Goal: Task Accomplishment & Management: Manage account settings

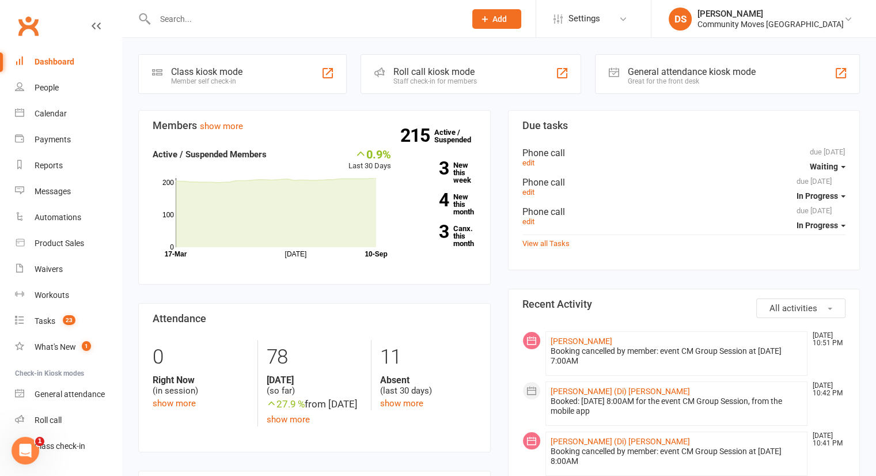
click at [215, 21] on input "text" at bounding box center [305, 19] width 306 height 16
click at [58, 113] on div "Calendar" at bounding box center [51, 113] width 32 height 9
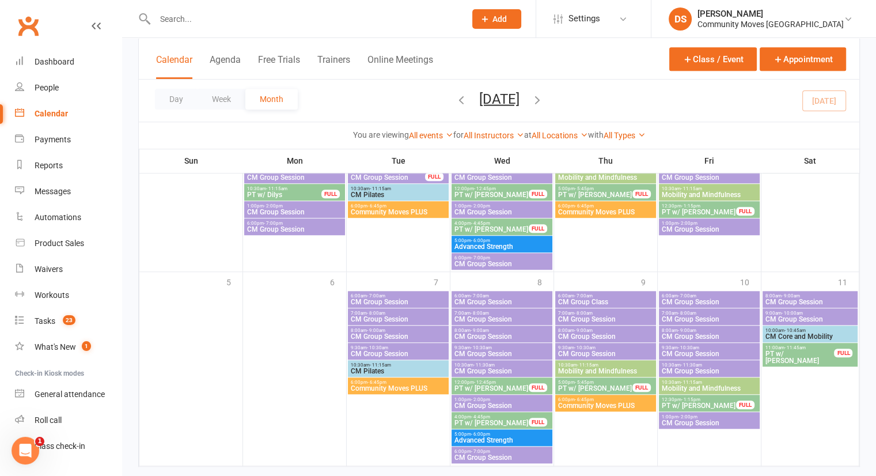
scroll to position [912, 0]
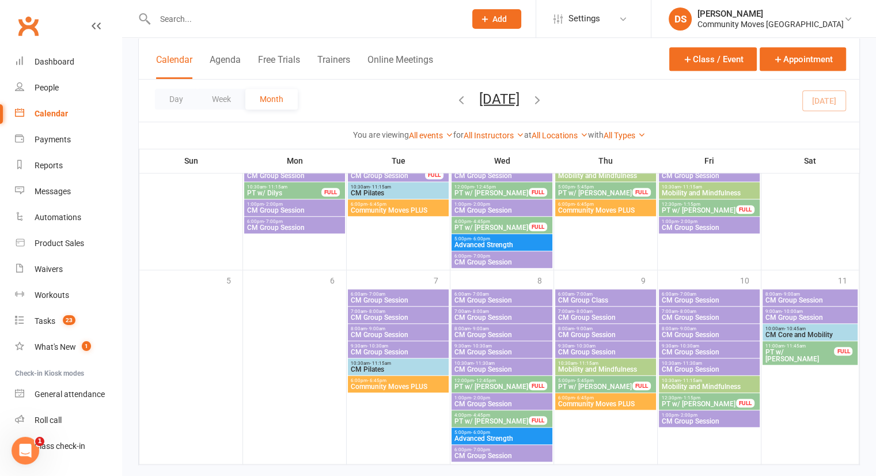
click at [544, 101] on icon "button" at bounding box center [537, 99] width 13 height 13
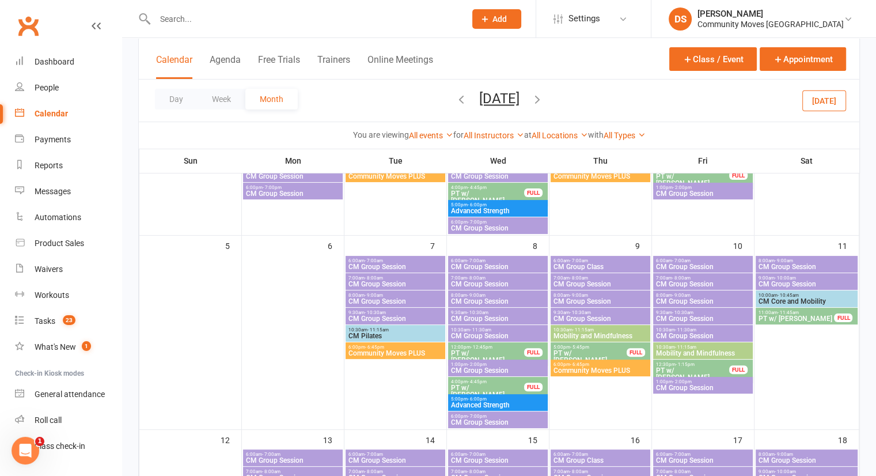
scroll to position [194, 0]
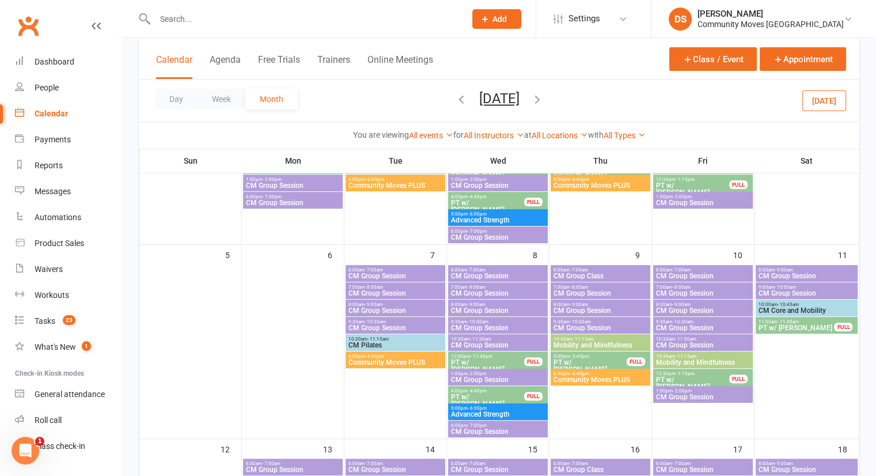
click at [393, 324] on span "CM Group Session" at bounding box center [395, 327] width 95 height 7
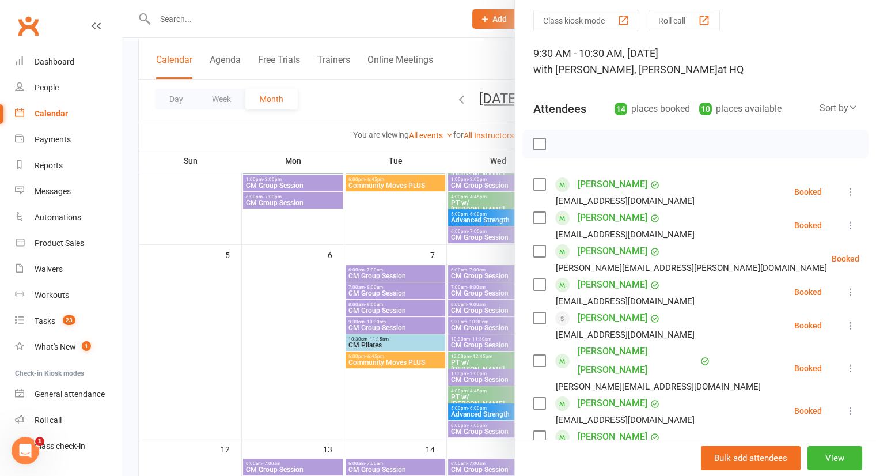
scroll to position [39, 0]
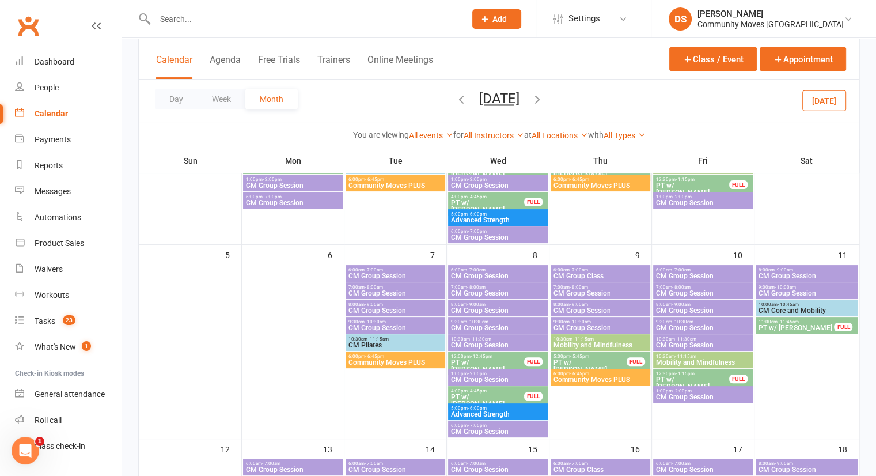
click at [393, 321] on span "9:30am - 10:30am" at bounding box center [395, 321] width 95 height 5
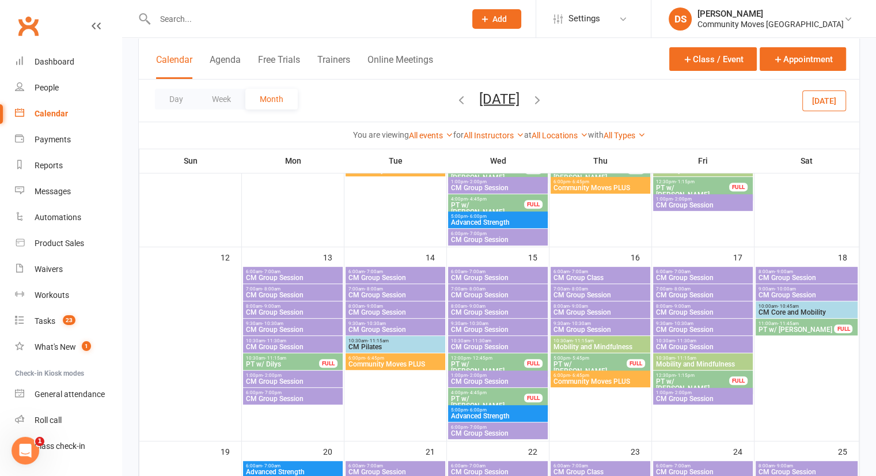
scroll to position [387, 0]
click at [393, 325] on span "CM Group Session" at bounding box center [395, 328] width 95 height 7
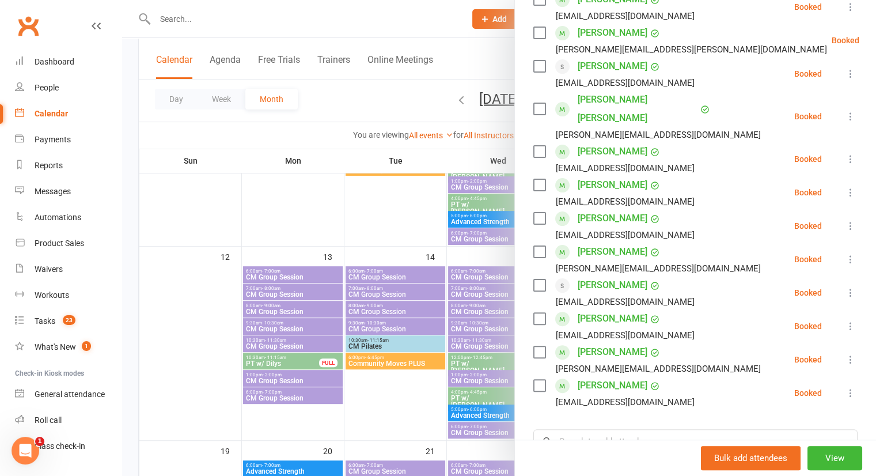
scroll to position [247, 0]
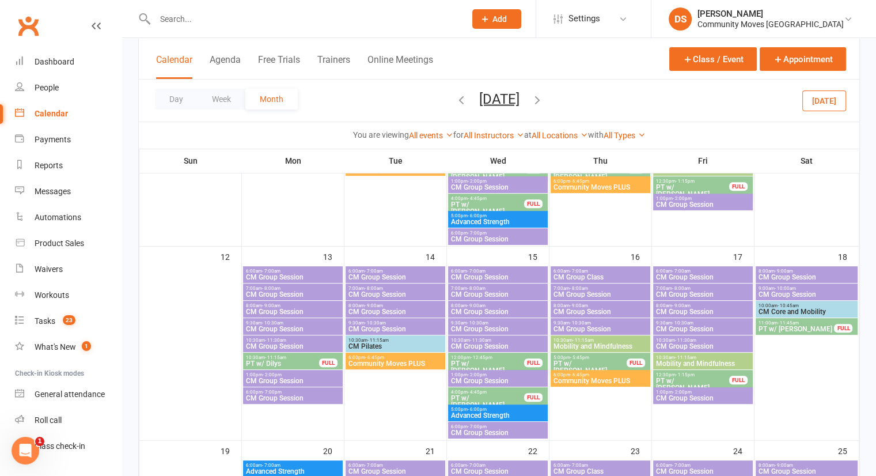
drag, startPoint x: 399, startPoint y: 33, endPoint x: 375, endPoint y: 15, distance: 30.0
click at [375, 15] on div at bounding box center [297, 18] width 319 height 37
click at [375, 15] on input "text" at bounding box center [305, 19] width 306 height 16
type input "e"
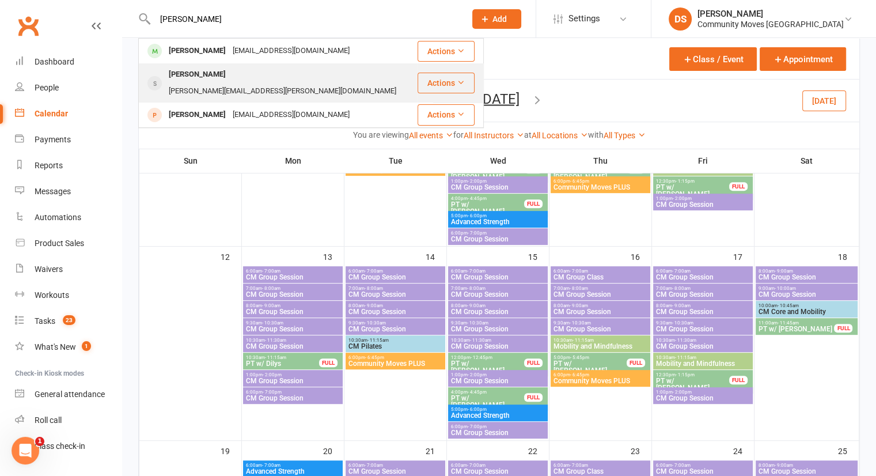
type input "debbi"
click at [291, 83] on div "debbie.kenyon@bigpond.com" at bounding box center [282, 91] width 234 height 17
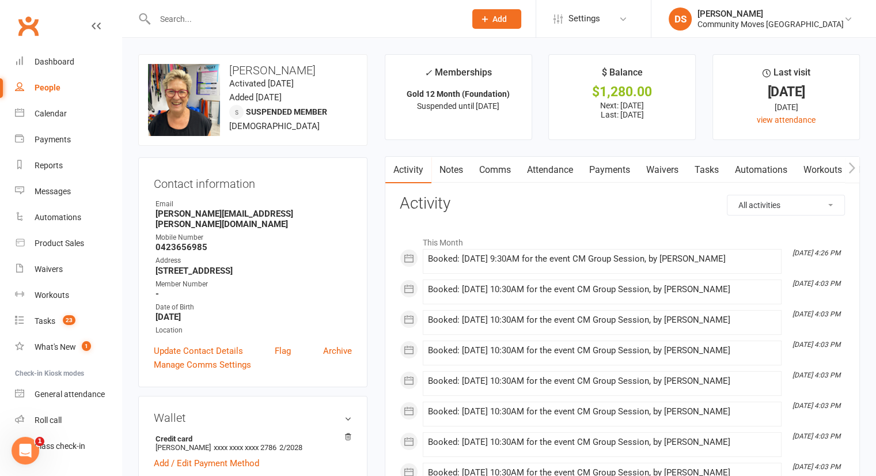
click at [578, 163] on link "Attendance" at bounding box center [550, 170] width 62 height 26
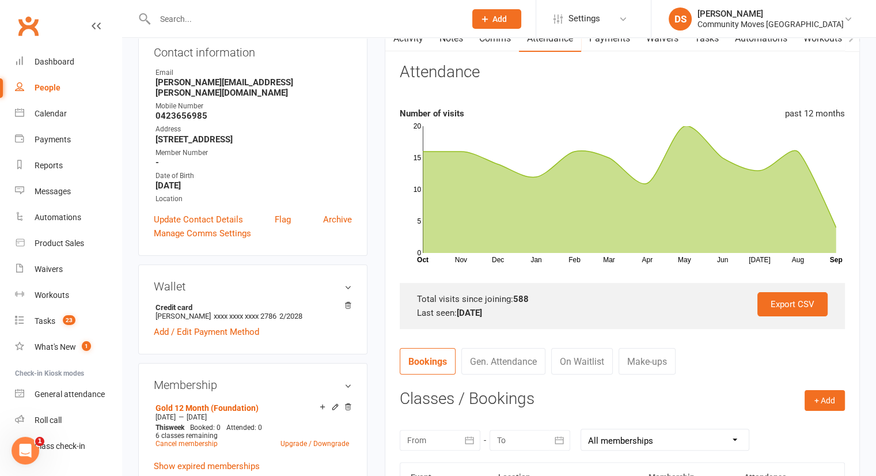
scroll to position [93, 0]
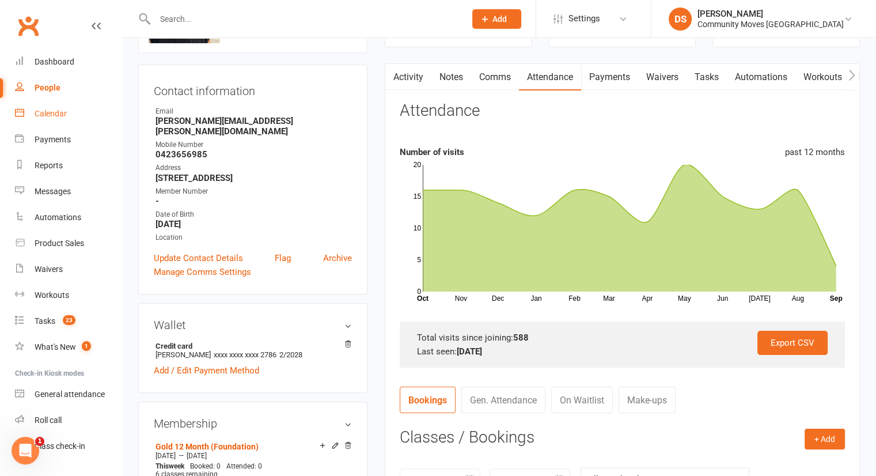
click at [58, 109] on div "Calendar" at bounding box center [51, 113] width 32 height 9
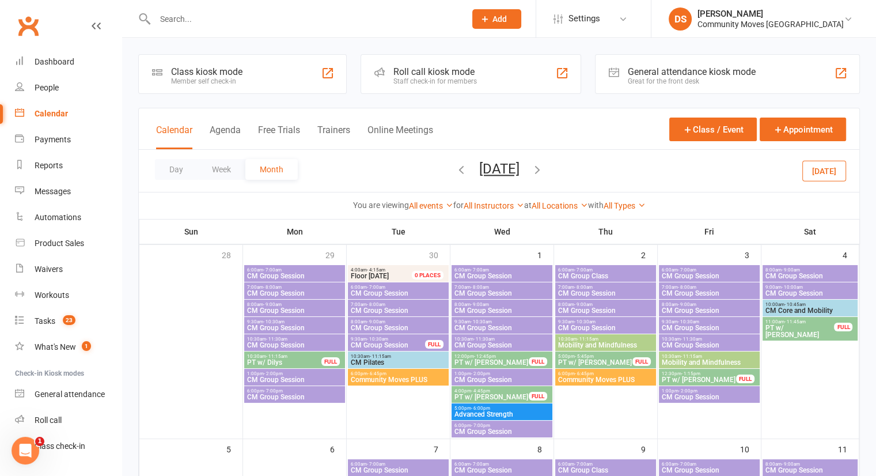
click at [399, 342] on span "CM Group Session" at bounding box center [387, 345] width 75 height 7
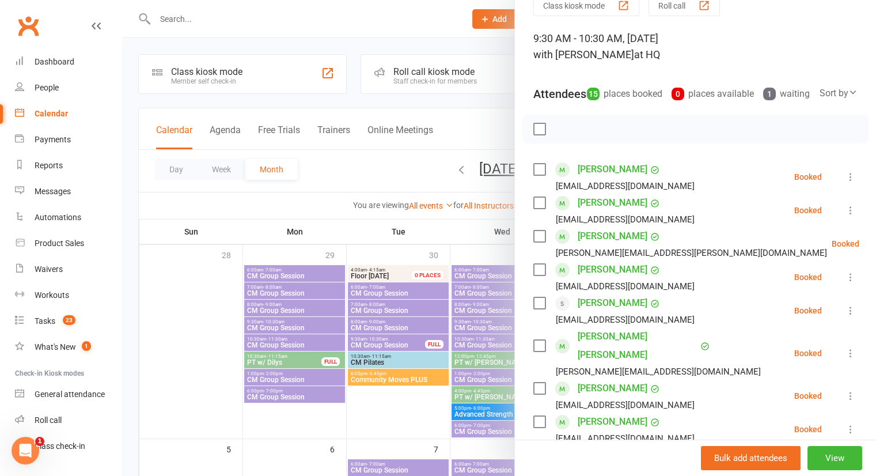
scroll to position [16, 0]
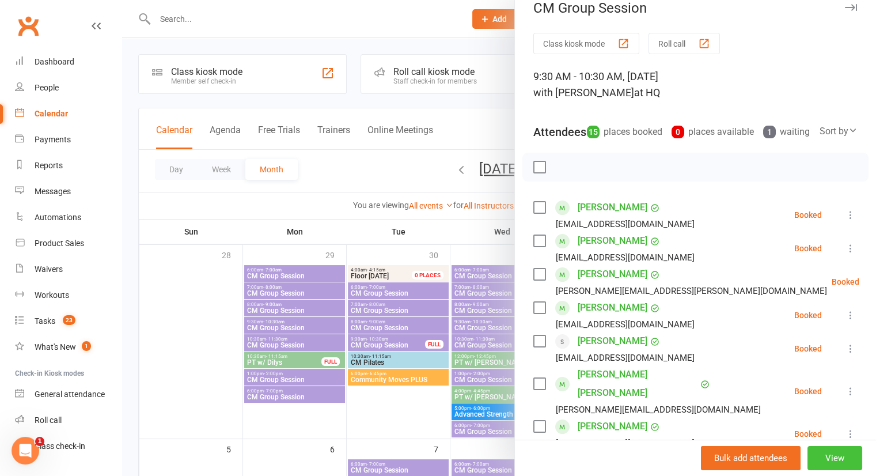
click at [808, 457] on button "View" at bounding box center [835, 458] width 55 height 24
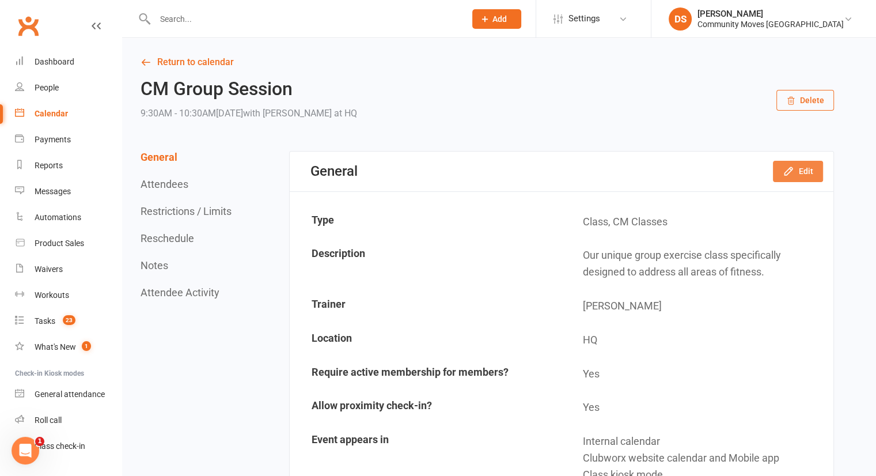
click at [805, 172] on button "Edit" at bounding box center [798, 171] width 50 height 21
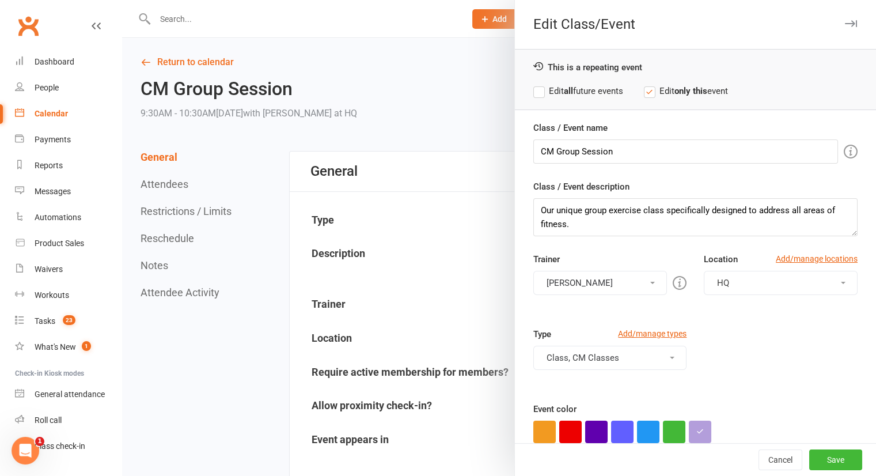
scroll to position [122, 0]
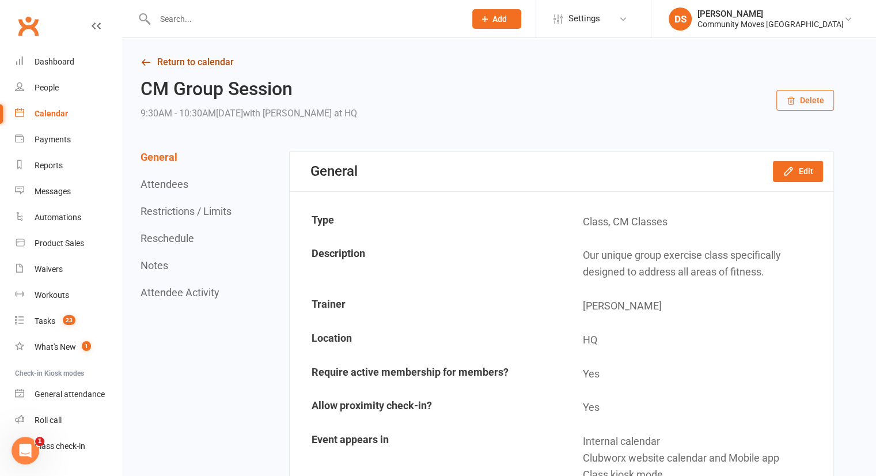
click at [207, 67] on link "Return to calendar" at bounding box center [488, 62] width 694 height 16
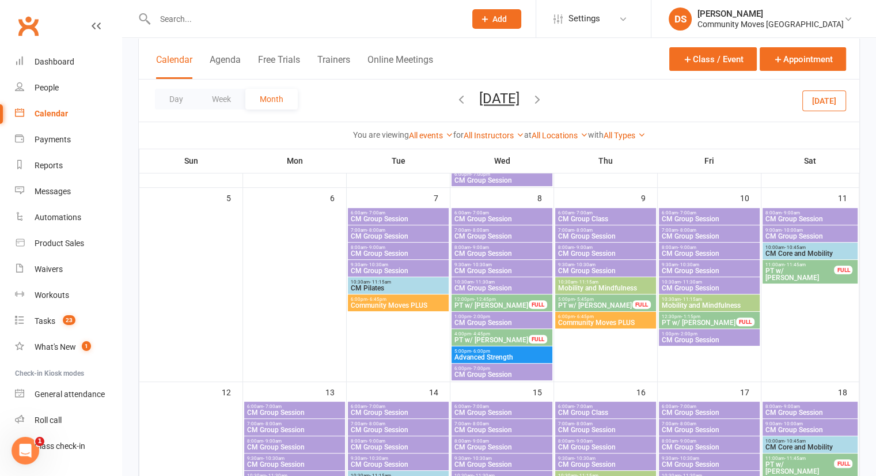
scroll to position [256, 0]
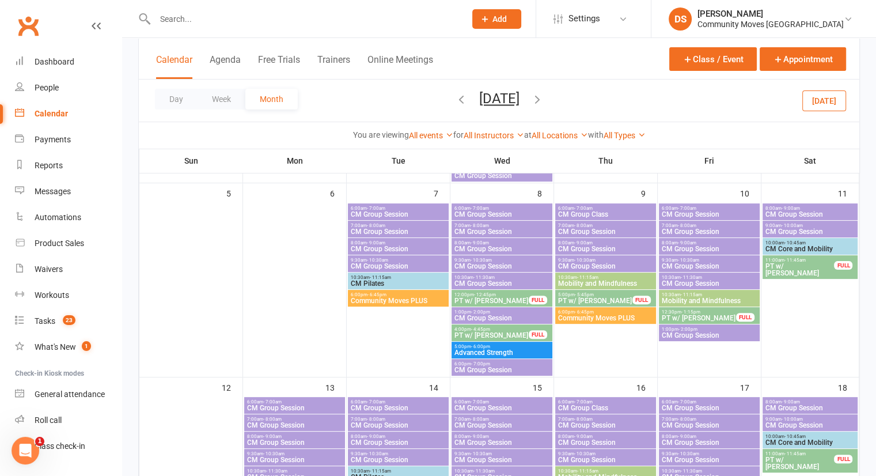
click at [412, 271] on div "9:30am - 10:30am CM Group Session" at bounding box center [398, 263] width 101 height 17
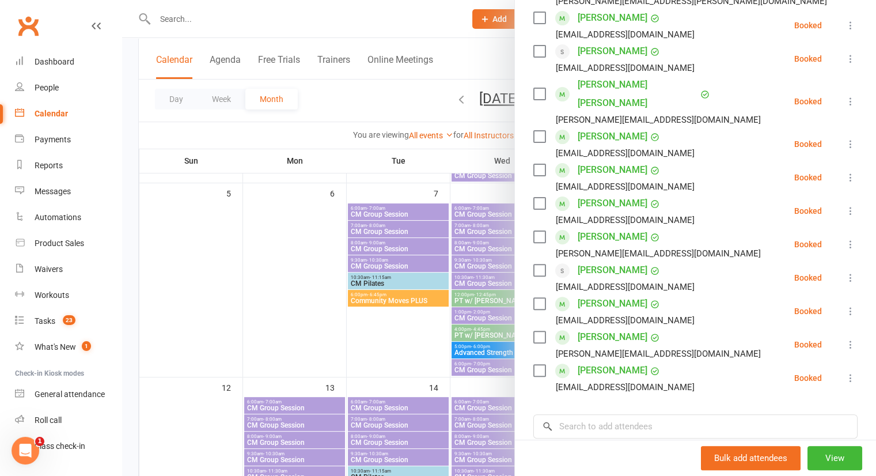
scroll to position [306, 0]
click at [608, 418] on input "search" at bounding box center [695, 426] width 324 height 24
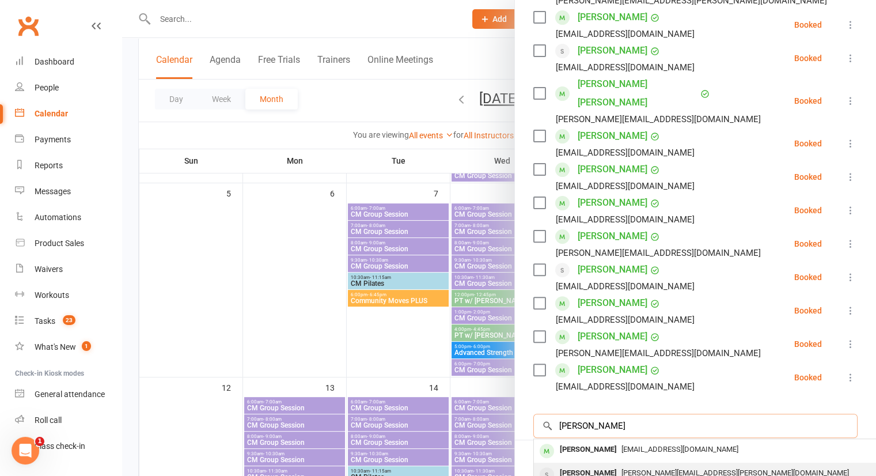
type input "Debbie"
click at [604, 465] on div "Debbie Kenyon" at bounding box center [588, 473] width 66 height 17
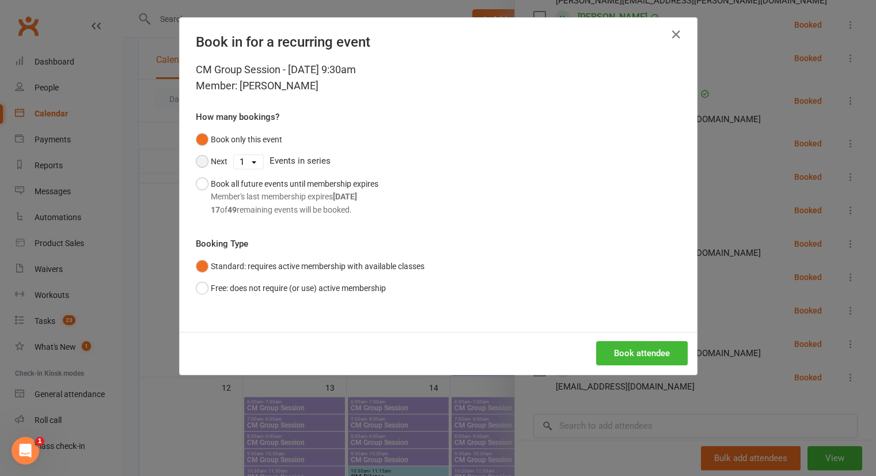
click at [209, 156] on button "Next" at bounding box center [212, 161] width 32 height 22
click at [243, 171] on div "Next 1 2 3 4 5 6 7 8 9 10 11 12 13 14 15 16 17 18 19 20 21 22 23 24 25 26 27 28…" at bounding box center [438, 161] width 485 height 22
click at [242, 160] on select "1 2 3 4 5 6 7 8 9 10 11 12 13 14 15 16 17 18 19 20 21 22 23 24 25 26 27 28 29 3…" at bounding box center [248, 162] width 29 height 14
select select "12"
click at [234, 155] on select "1 2 3 4 5 6 7 8 9 10 11 12 13 14 15 16 17 18 19 20 21 22 23 24 25 26 27 28 29 3…" at bounding box center [248, 162] width 29 height 14
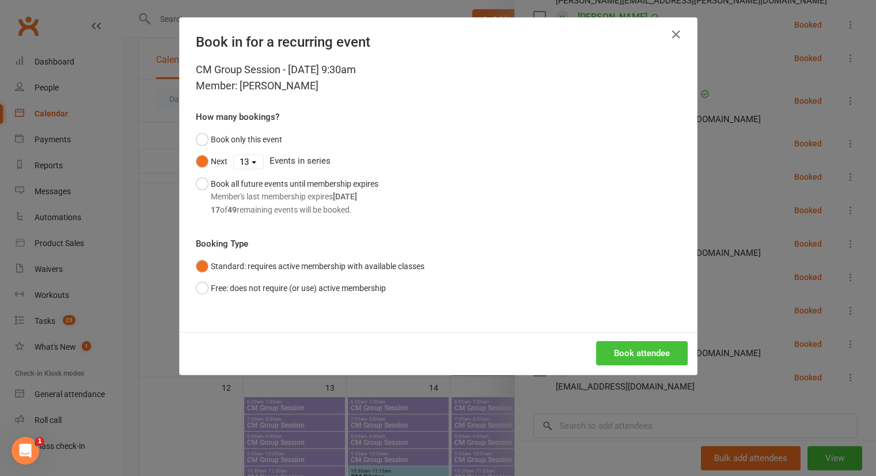
click at [607, 362] on button "Book attendee" at bounding box center [642, 353] width 92 height 24
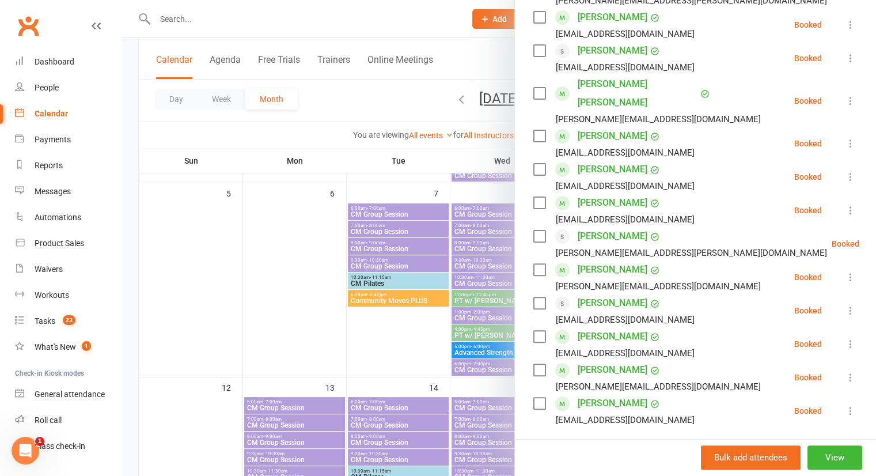
click at [370, 327] on div at bounding box center [499, 238] width 754 height 476
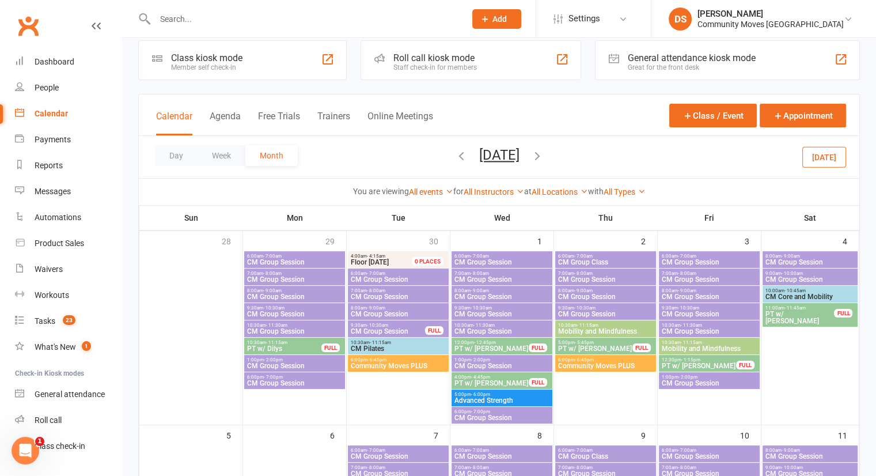
scroll to position [11, 0]
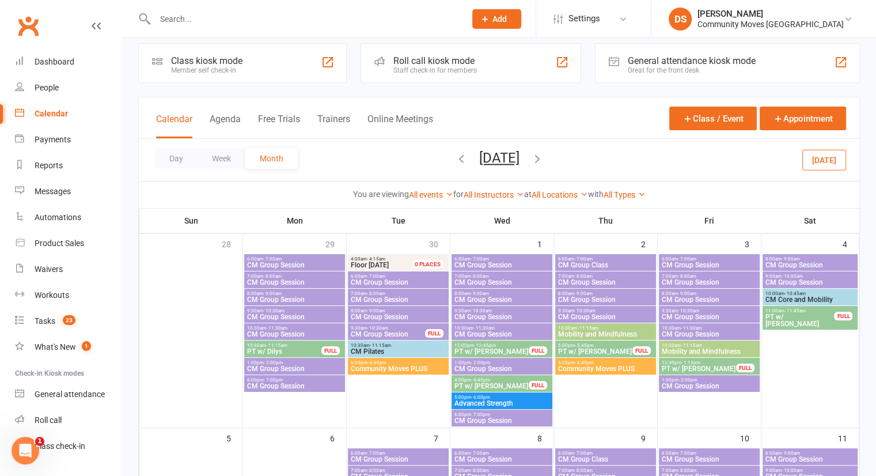
click at [396, 327] on span "9:30am - 10:30am" at bounding box center [387, 327] width 75 height 5
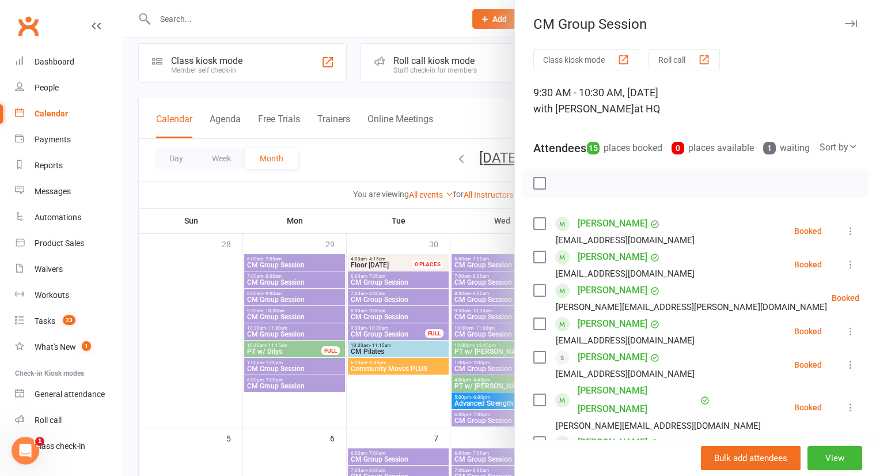
click at [845, 26] on icon "button" at bounding box center [851, 23] width 12 height 7
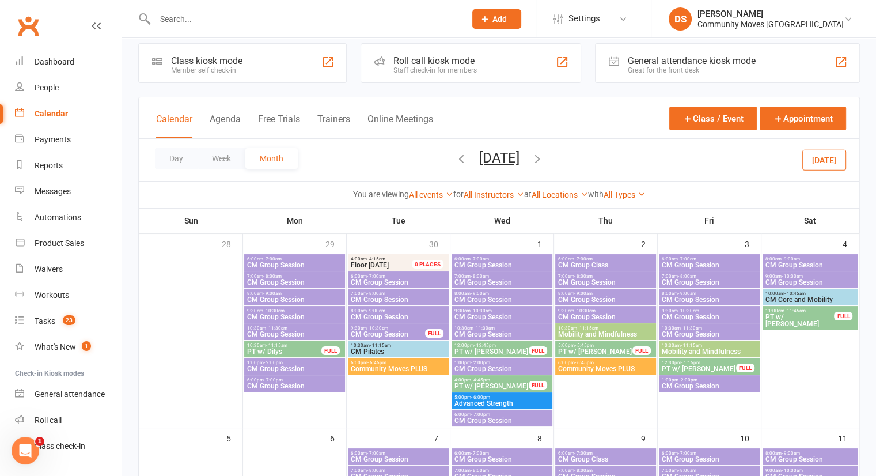
click at [419, 331] on span "CM Group Session" at bounding box center [387, 334] width 75 height 7
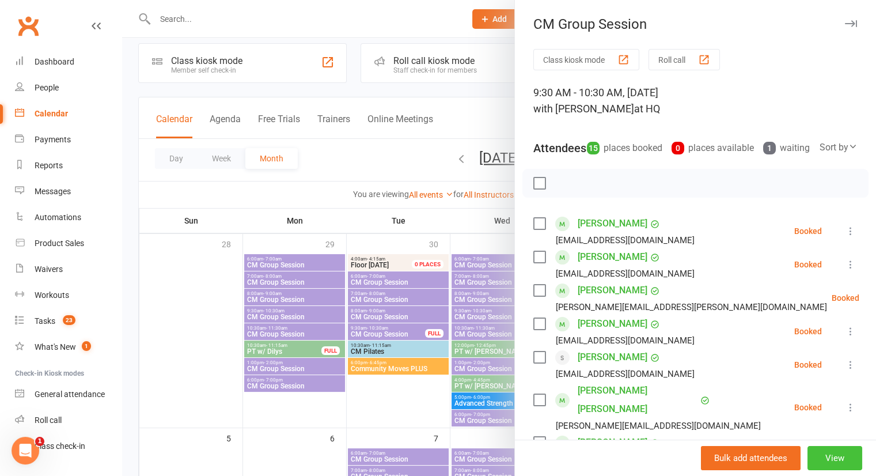
click at [816, 459] on button "View" at bounding box center [835, 458] width 55 height 24
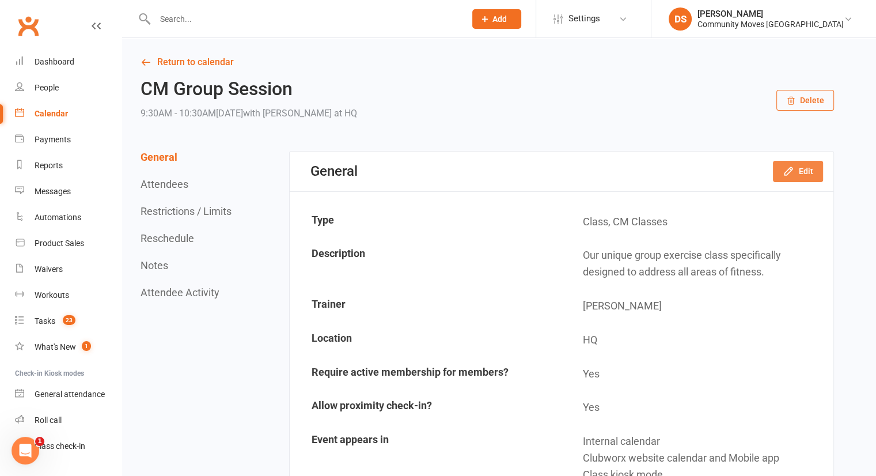
click at [788, 176] on icon "button" at bounding box center [789, 171] width 12 height 12
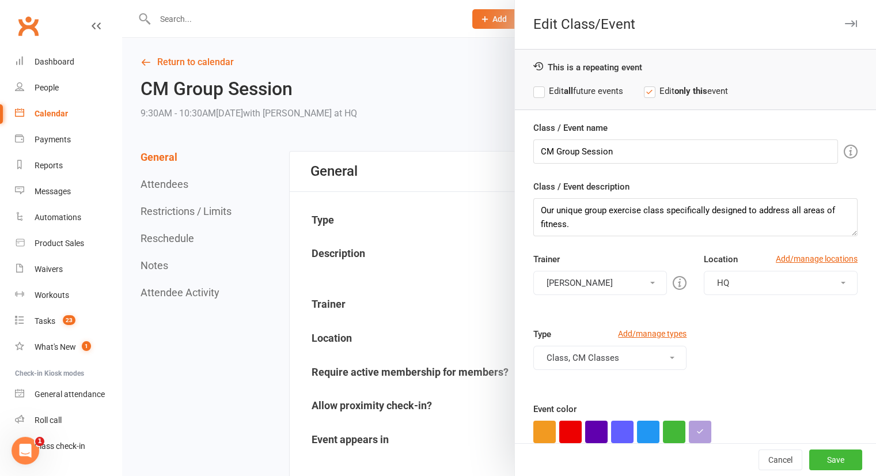
click at [682, 90] on strong "only this" at bounding box center [691, 91] width 33 height 10
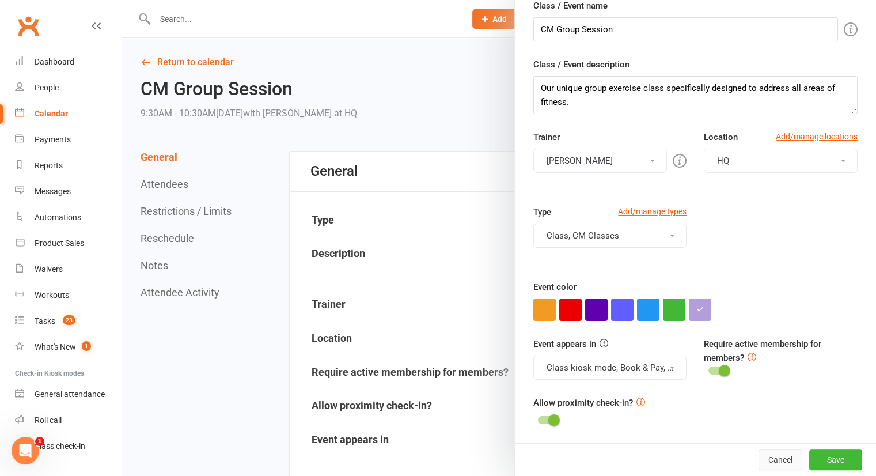
click at [759, 456] on button "Cancel" at bounding box center [781, 459] width 44 height 21
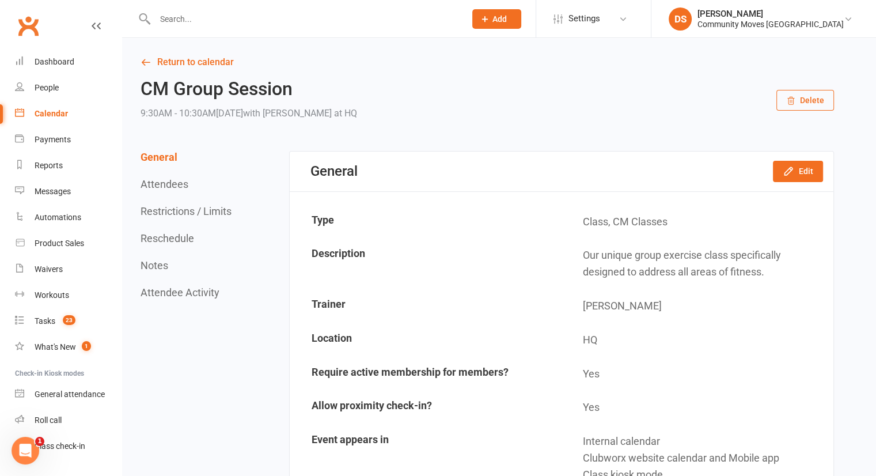
scroll to position [203, 0]
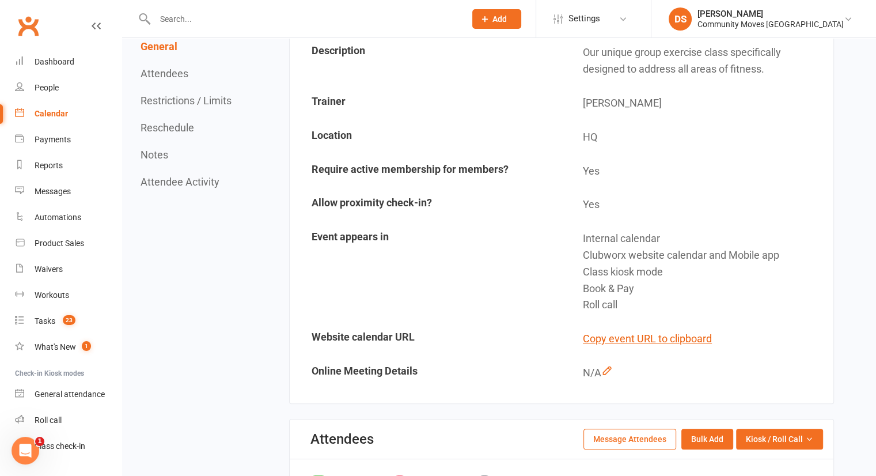
click at [210, 99] on button "Restrictions / Limits" at bounding box center [186, 100] width 91 height 12
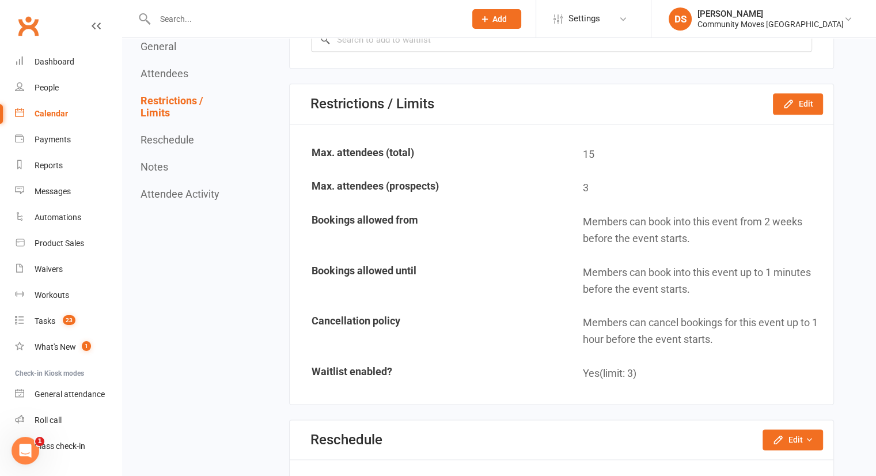
scroll to position [1347, 0]
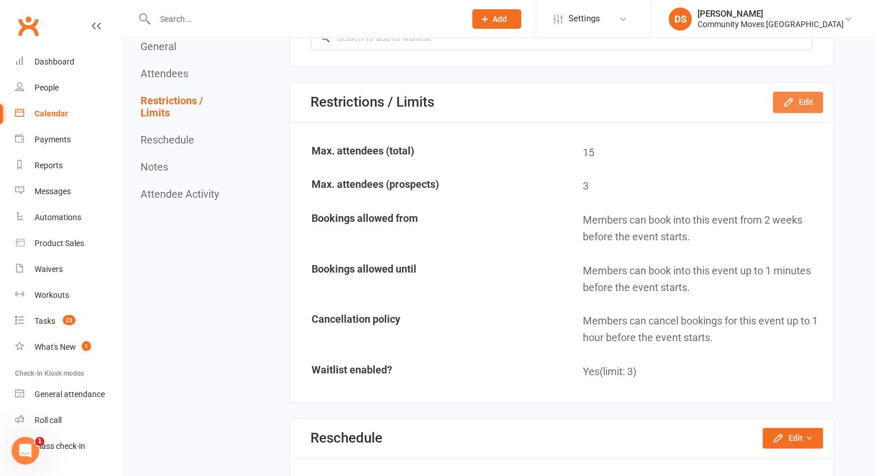
click at [801, 100] on button "Edit" at bounding box center [798, 102] width 50 height 21
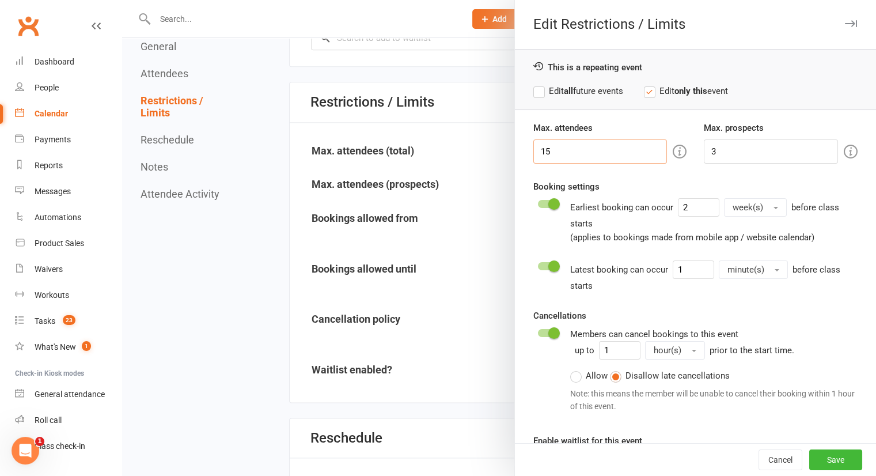
click at [622, 154] on input "15" at bounding box center [600, 151] width 134 height 24
type input "16"
click at [830, 460] on button "Save" at bounding box center [835, 459] width 53 height 21
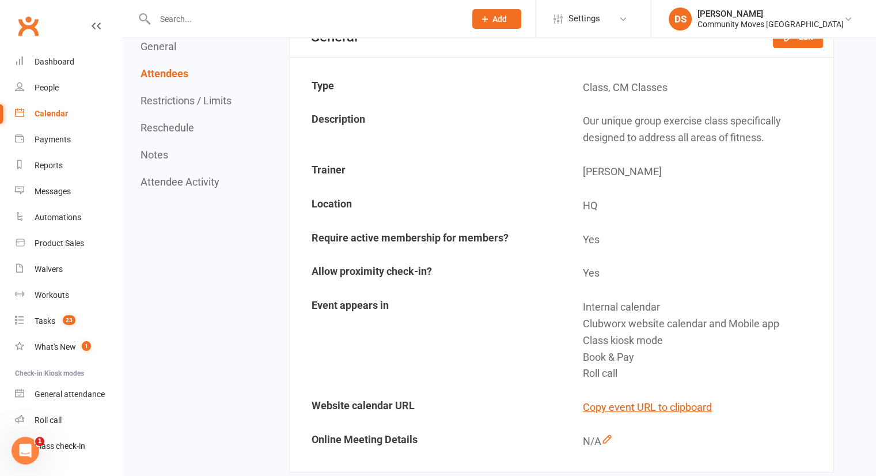
scroll to position [0, 0]
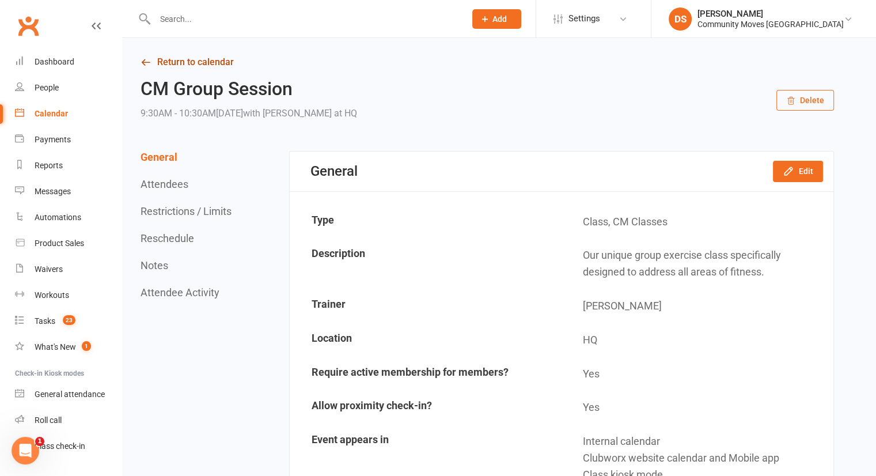
click at [204, 59] on link "Return to calendar" at bounding box center [488, 62] width 694 height 16
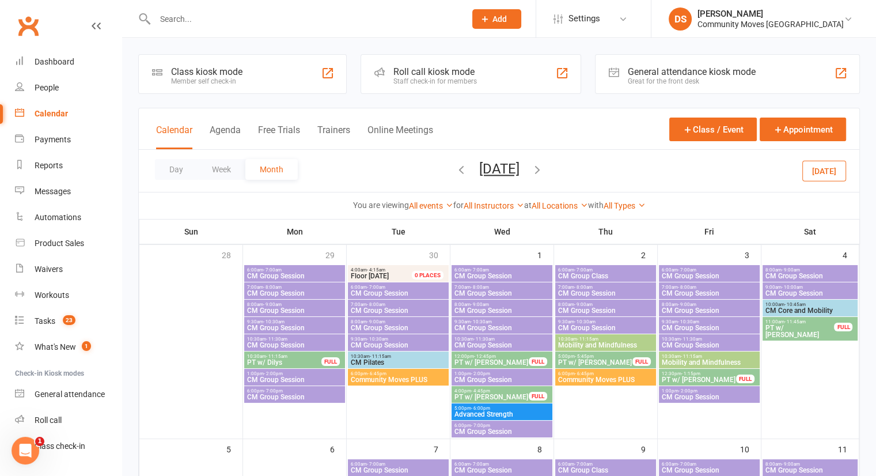
click at [386, 342] on span "CM Group Session" at bounding box center [398, 345] width 96 height 7
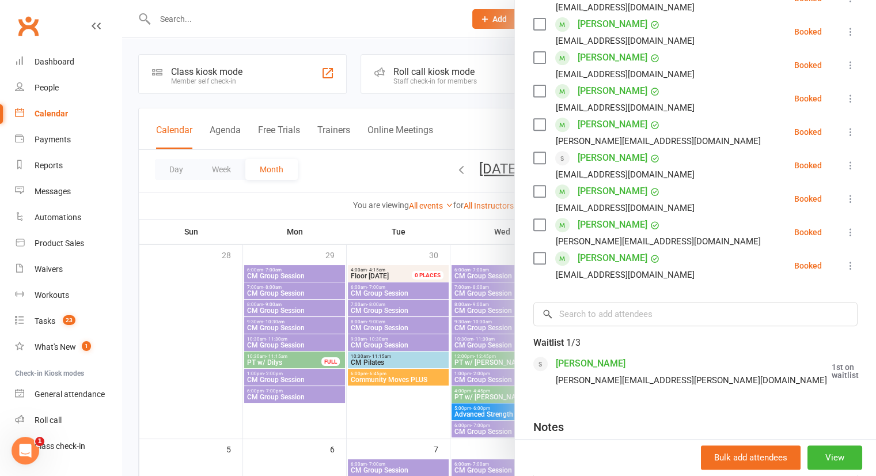
scroll to position [454, 0]
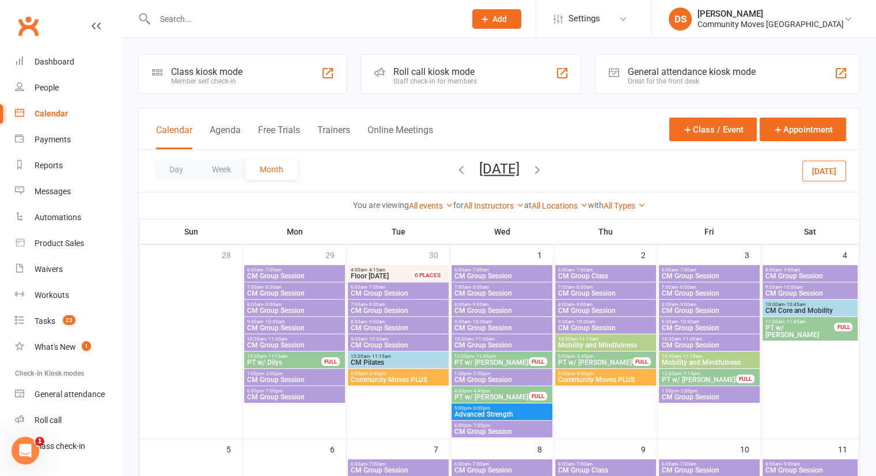
click at [406, 339] on span "9:30am - 10:30am" at bounding box center [398, 338] width 96 height 5
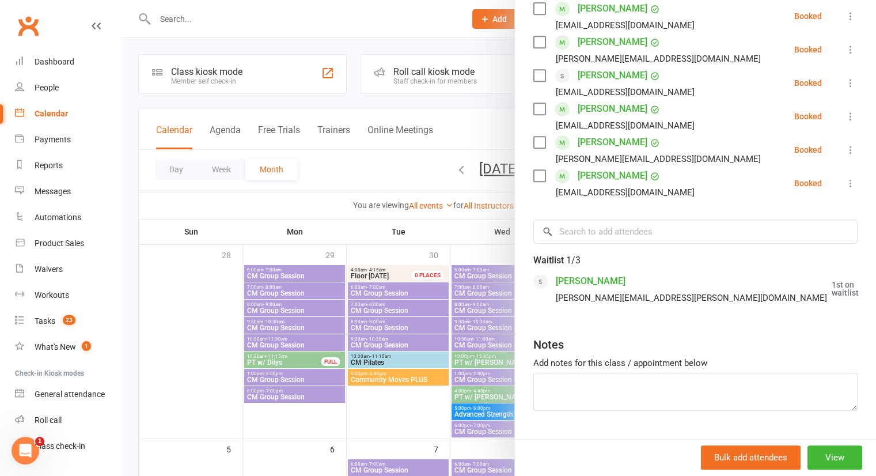
scroll to position [536, 0]
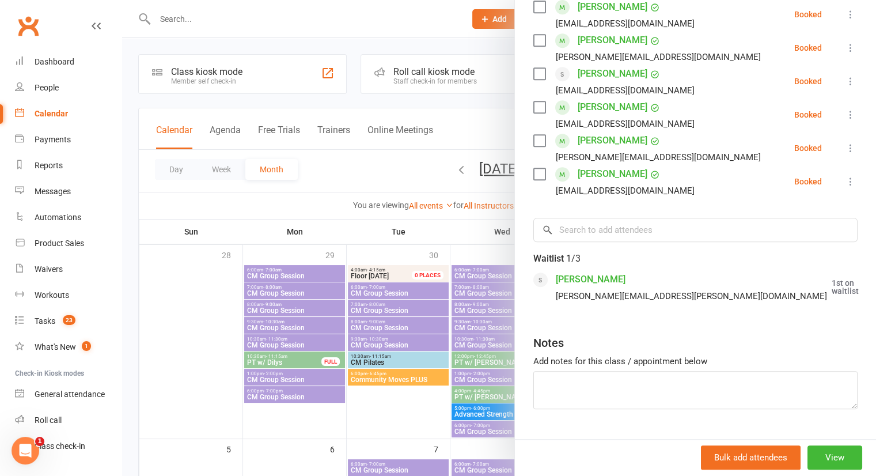
click at [882, 284] on icon at bounding box center [888, 287] width 12 height 12
click at [795, 303] on link "Book now" at bounding box center [832, 309] width 124 height 23
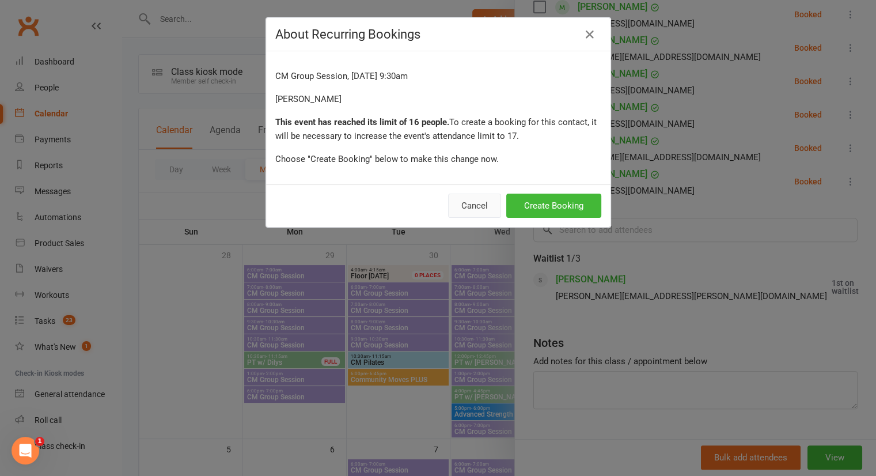
click at [475, 206] on button "Cancel" at bounding box center [474, 206] width 53 height 24
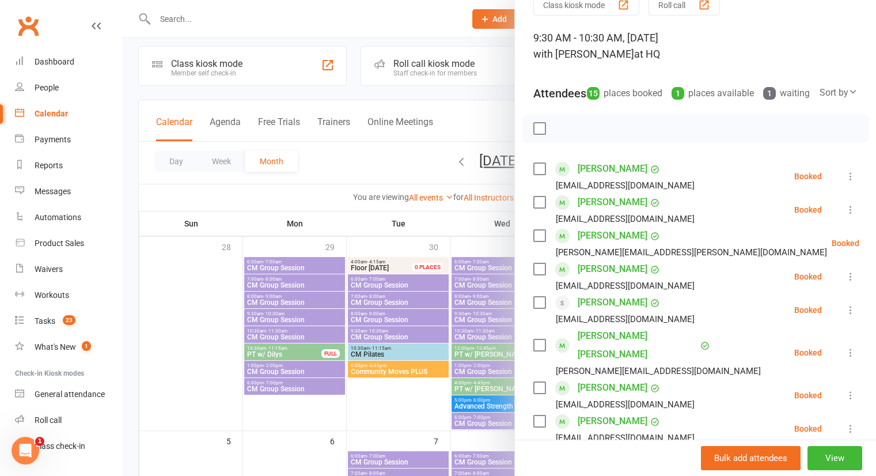
scroll to position [39, 0]
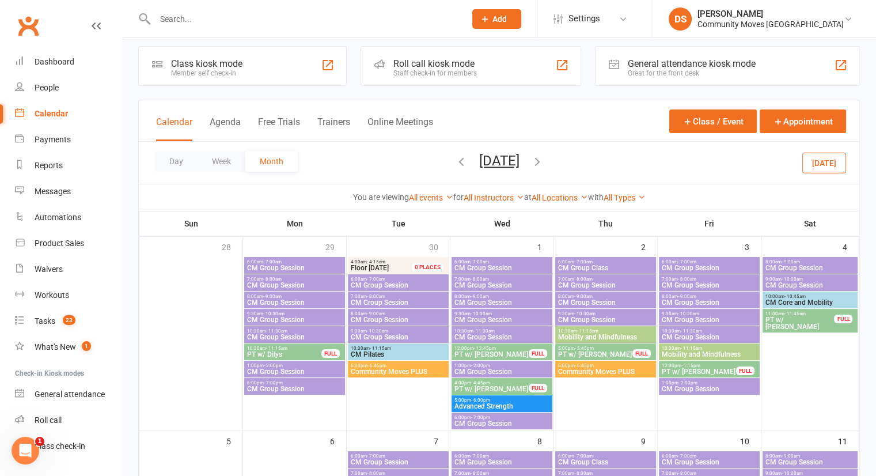
click at [389, 334] on span "CM Group Session" at bounding box center [398, 337] width 96 height 7
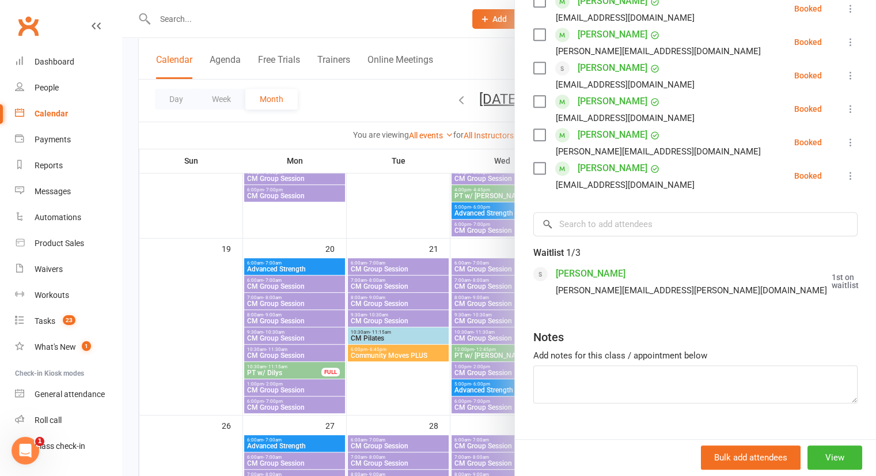
scroll to position [543, 0]
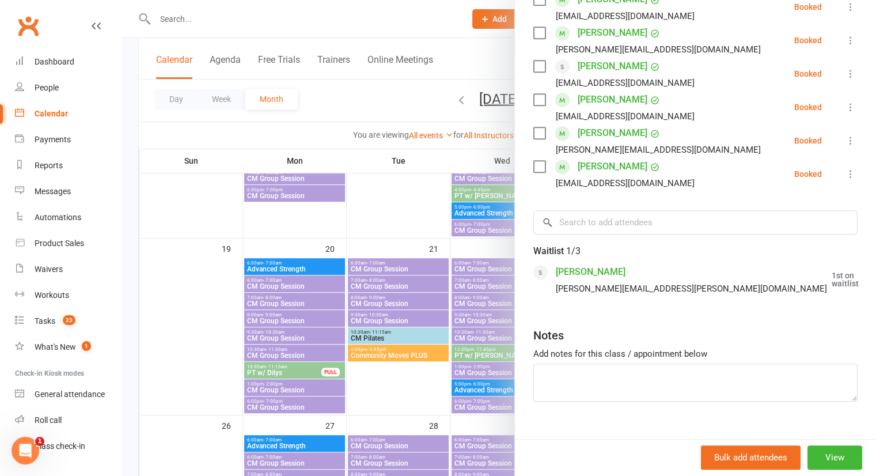
click at [882, 274] on icon at bounding box center [888, 280] width 12 height 12
click at [783, 319] on link "Remove" at bounding box center [832, 324] width 124 height 23
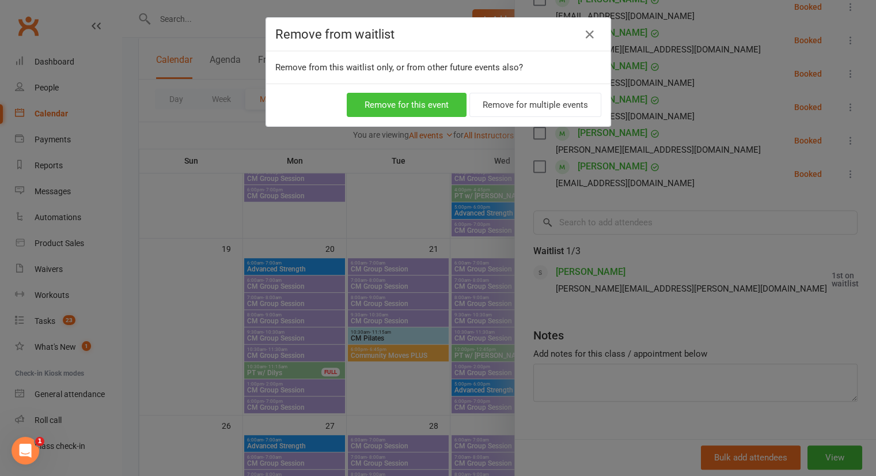
click at [451, 97] on button "Remove for this event" at bounding box center [407, 105] width 120 height 24
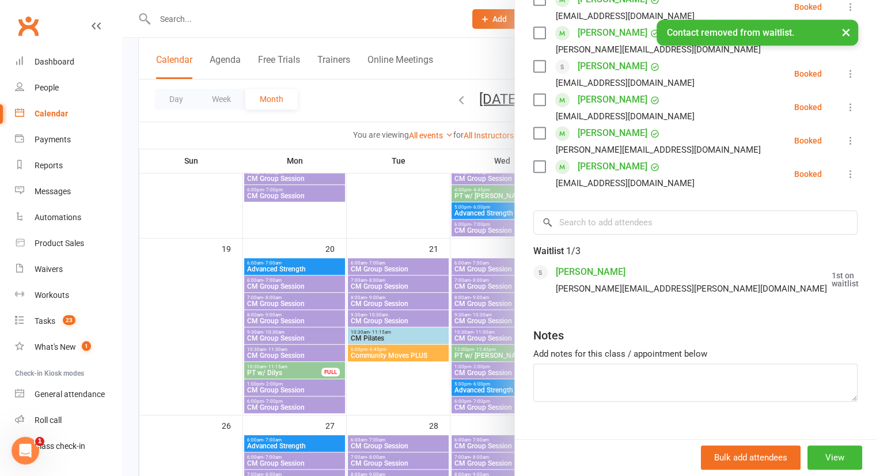
scroll to position [482, 0]
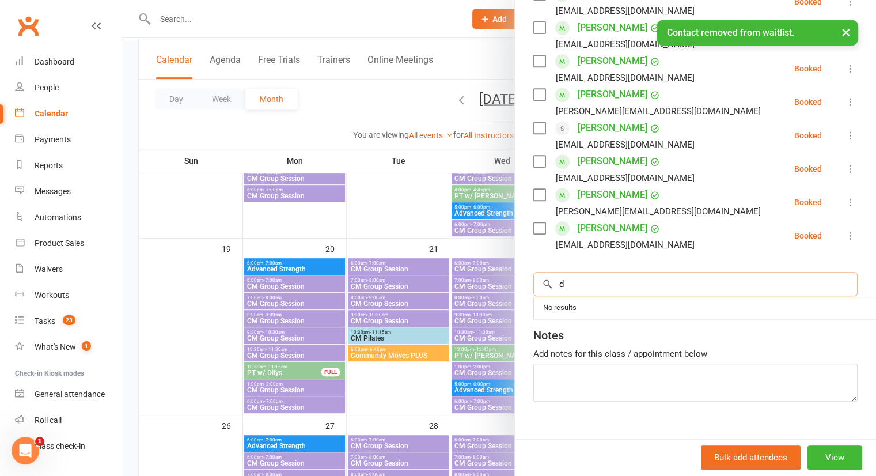
click at [600, 272] on input "d" at bounding box center [695, 284] width 324 height 24
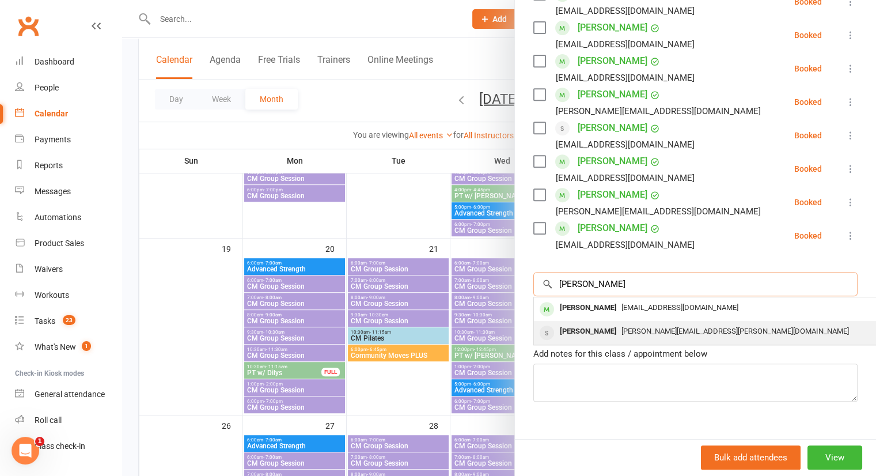
type input "debbie"
click at [578, 323] on div "Debbie Kenyon" at bounding box center [588, 331] width 66 height 17
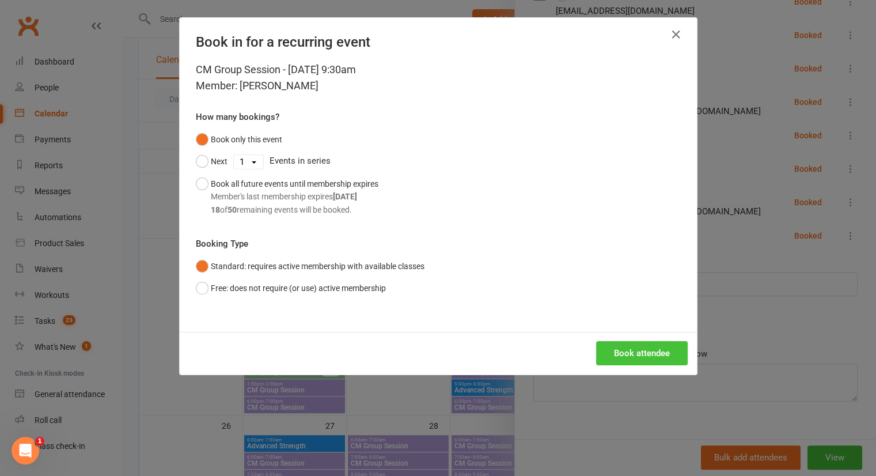
click at [618, 349] on button "Book attendee" at bounding box center [642, 353] width 92 height 24
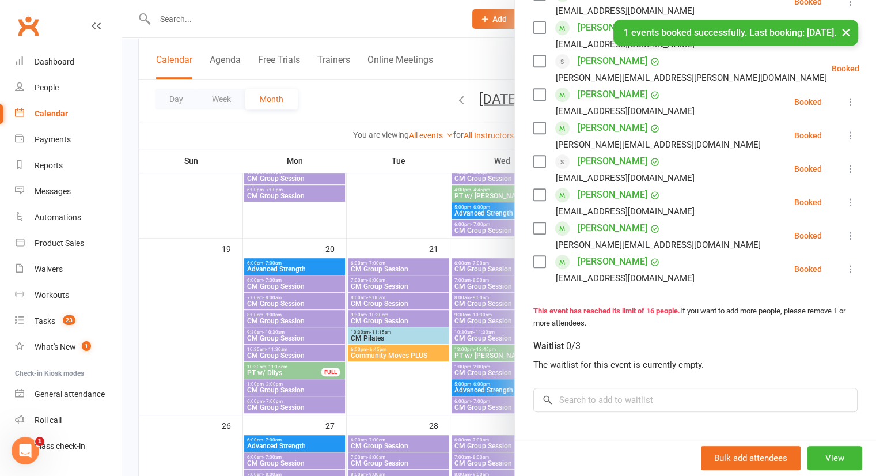
click at [618, 358] on div "The waitlist for this event is currently empty." at bounding box center [695, 365] width 324 height 14
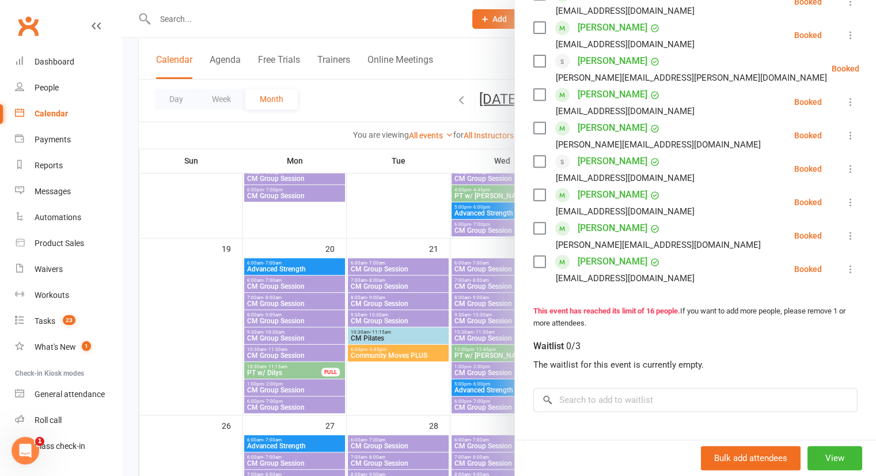
click at [200, 28] on div at bounding box center [499, 238] width 754 height 476
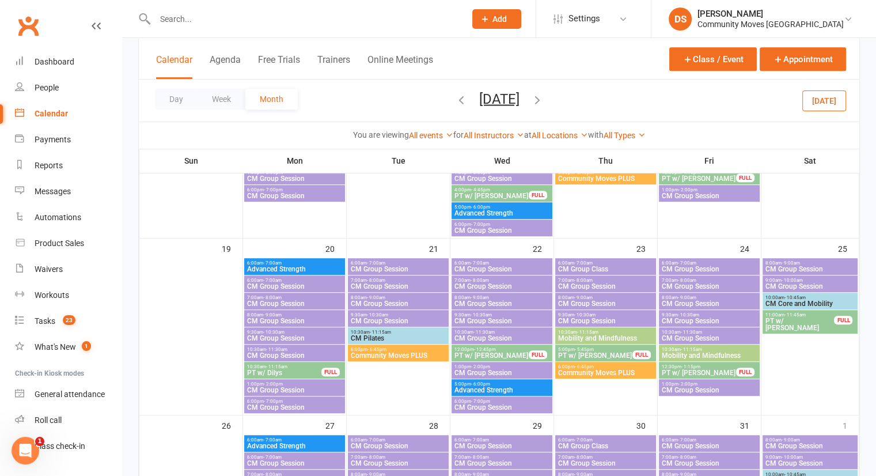
click at [184, 18] on input "text" at bounding box center [305, 19] width 306 height 16
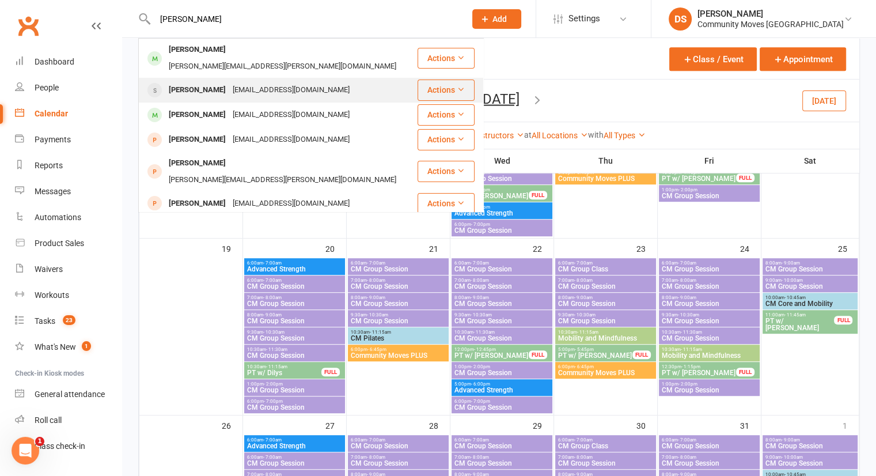
type input "cole"
click at [194, 83] on div "Colette Colman" at bounding box center [197, 90] width 64 height 17
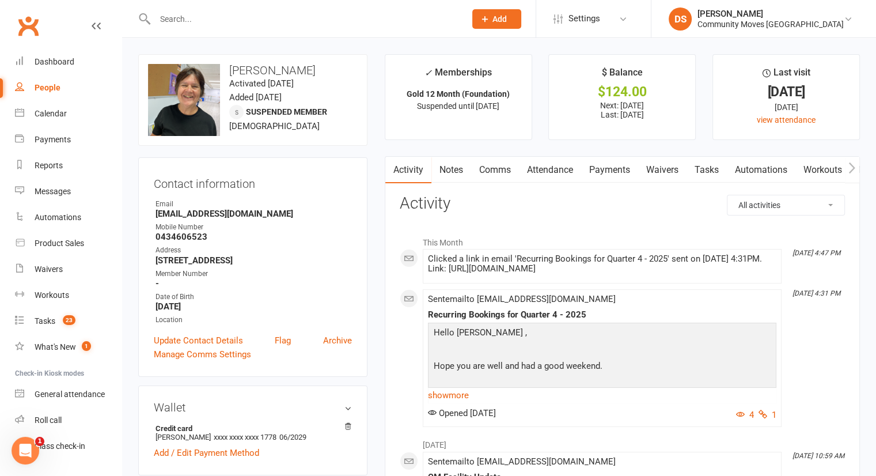
click at [565, 168] on link "Attendance" at bounding box center [550, 170] width 62 height 26
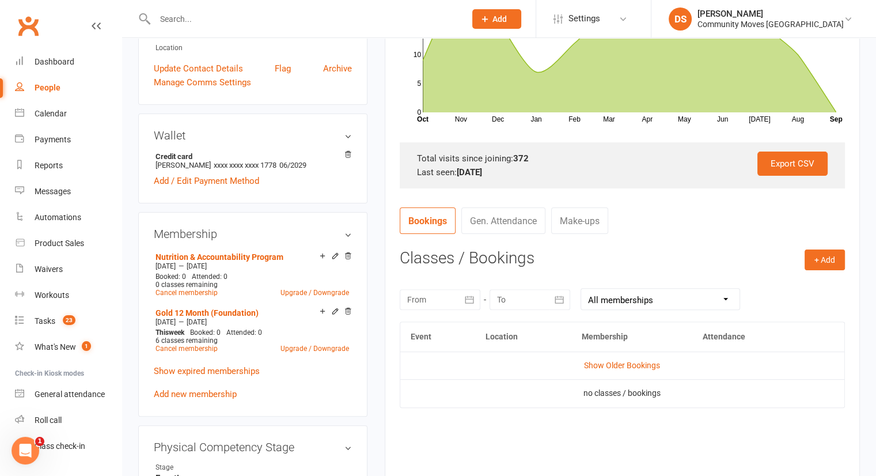
scroll to position [439, 0]
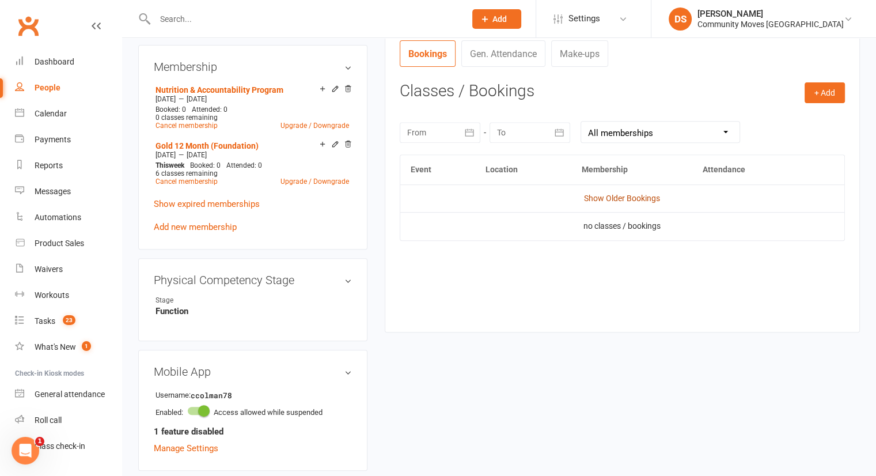
click at [623, 198] on link "Show Older Bookings" at bounding box center [622, 198] width 76 height 9
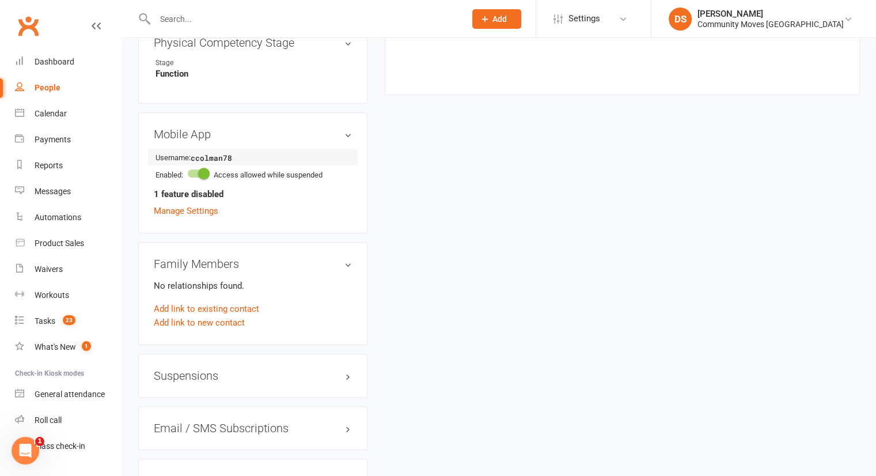
scroll to position [696, 0]
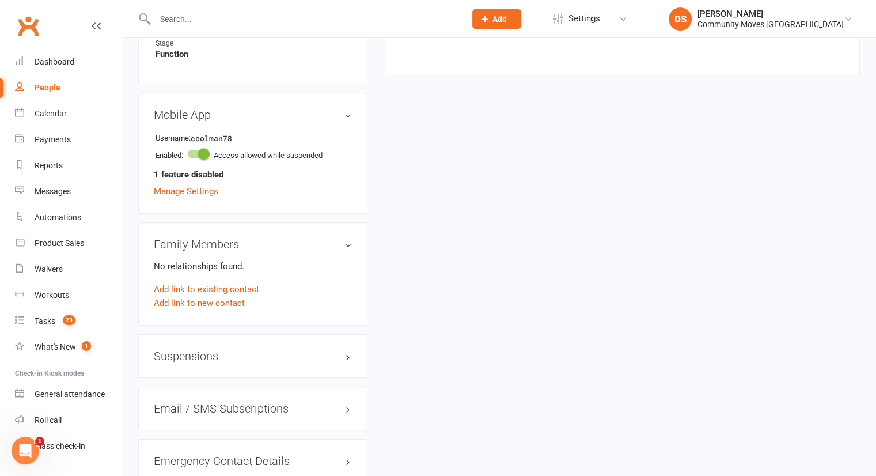
click at [300, 356] on h3 "Suspensions" at bounding box center [253, 356] width 198 height 13
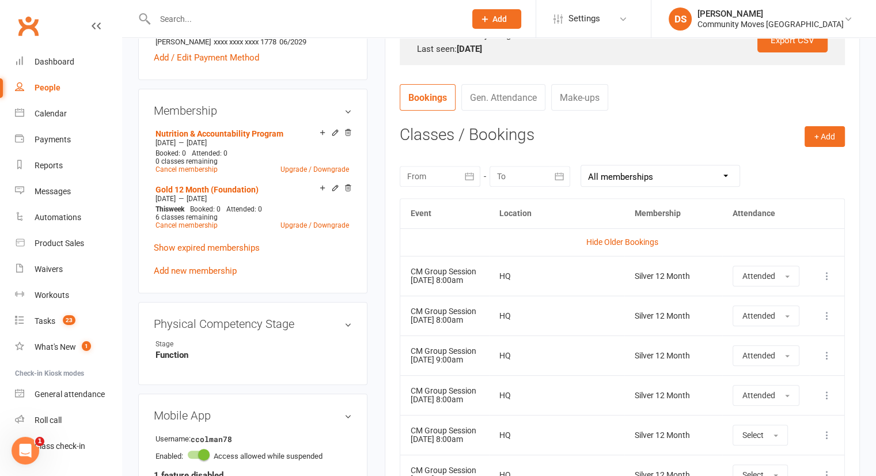
scroll to position [391, 0]
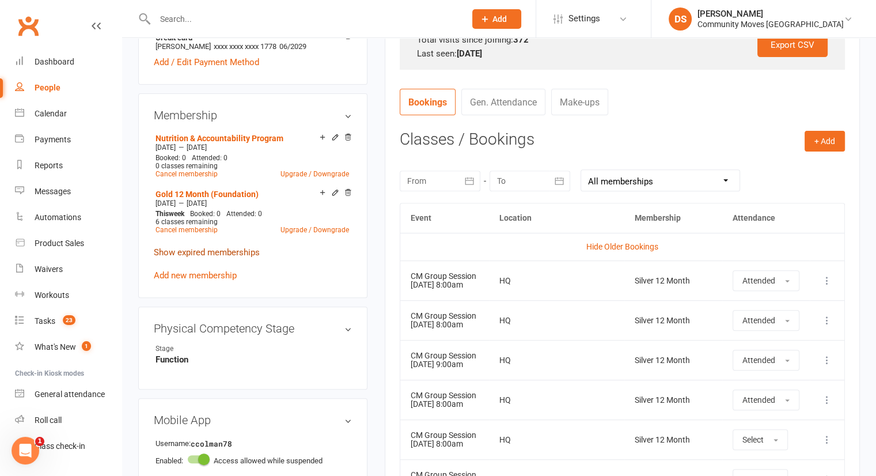
click at [218, 256] on link "Show expired memberships" at bounding box center [207, 252] width 106 height 10
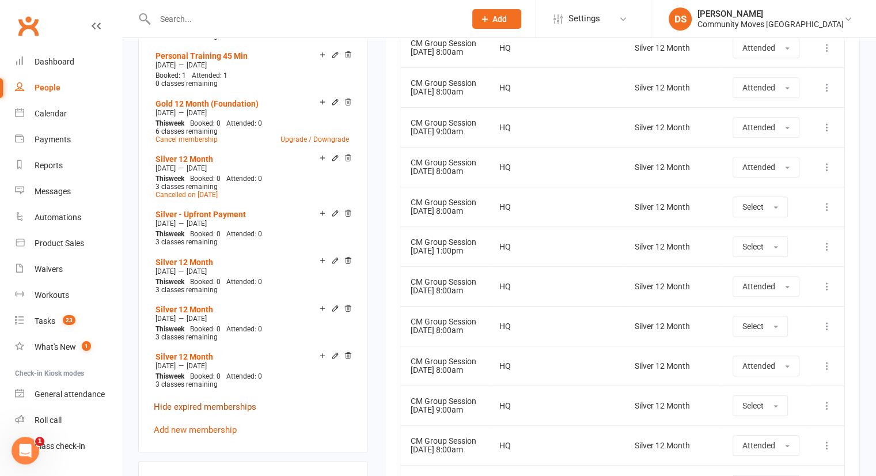
scroll to position [622, 0]
click at [196, 401] on p "Hide expired memberships" at bounding box center [253, 408] width 198 height 14
click at [198, 405] on link "Hide expired memberships" at bounding box center [205, 408] width 103 height 10
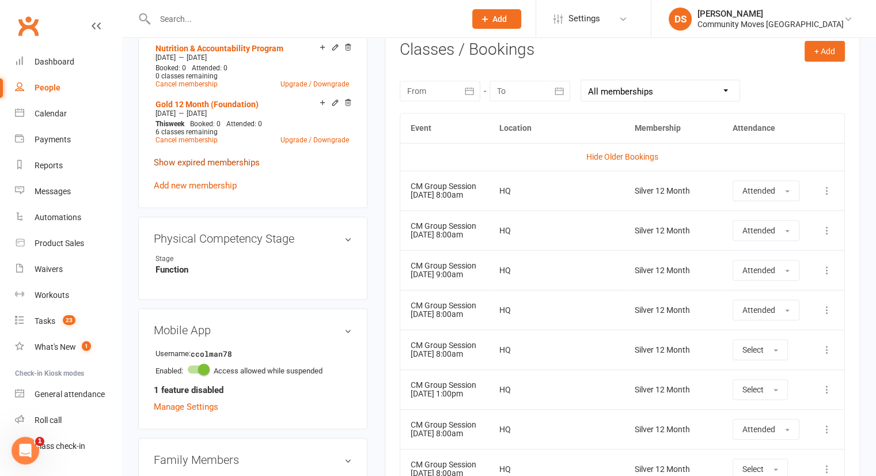
scroll to position [293, 0]
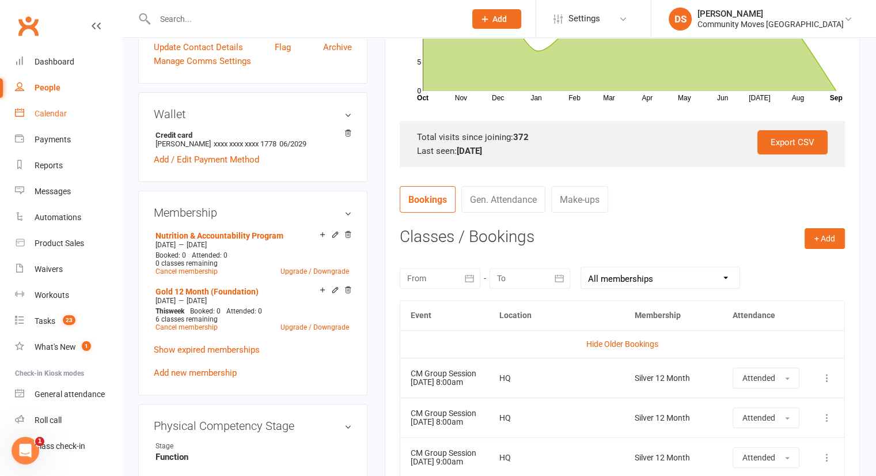
click at [62, 120] on link "Calendar" at bounding box center [68, 114] width 107 height 26
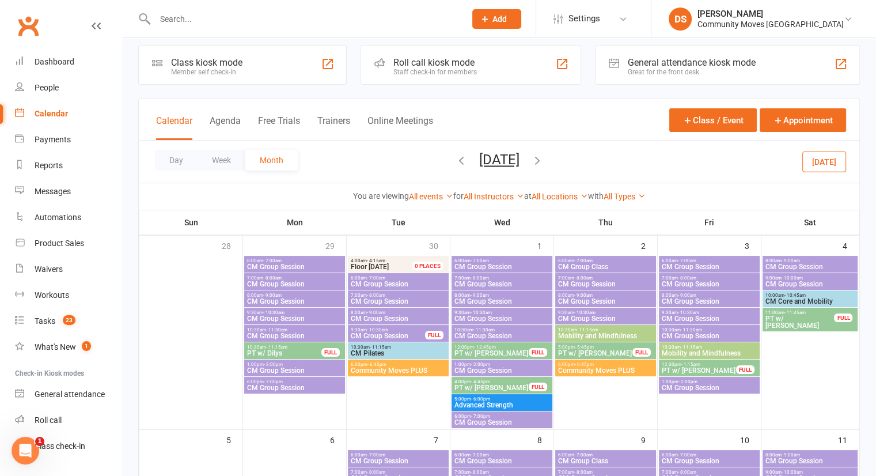
scroll to position [151, 0]
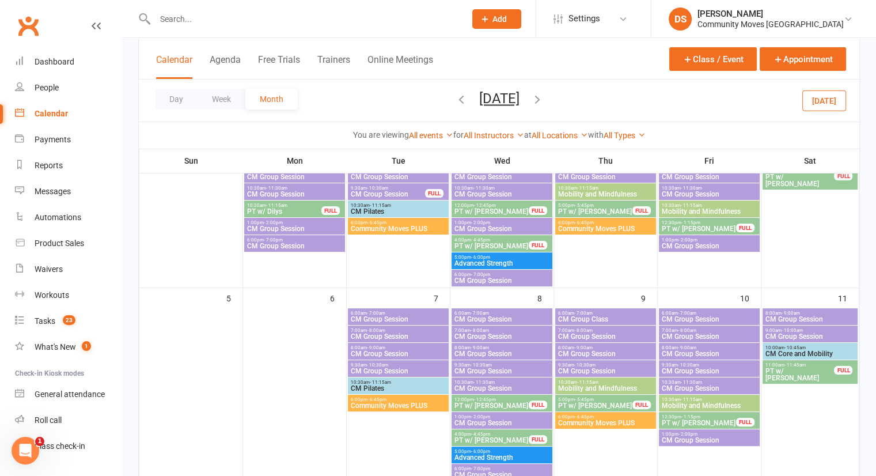
click at [381, 351] on span "CM Group Session" at bounding box center [398, 353] width 96 height 7
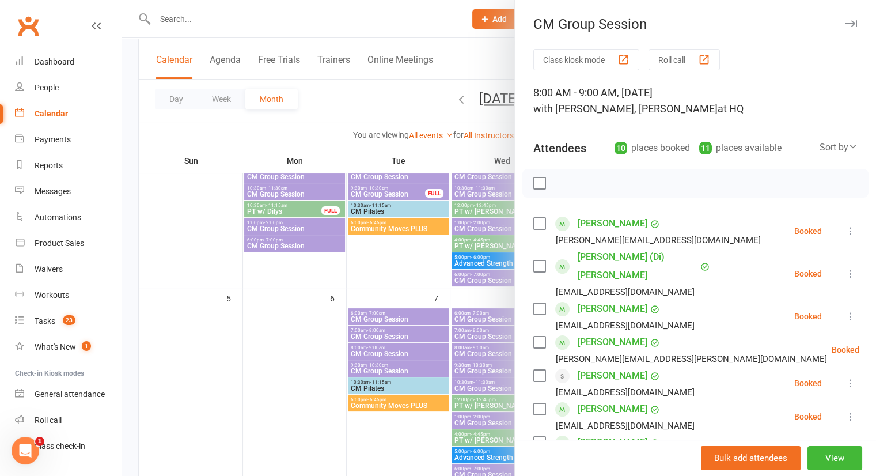
scroll to position [315, 0]
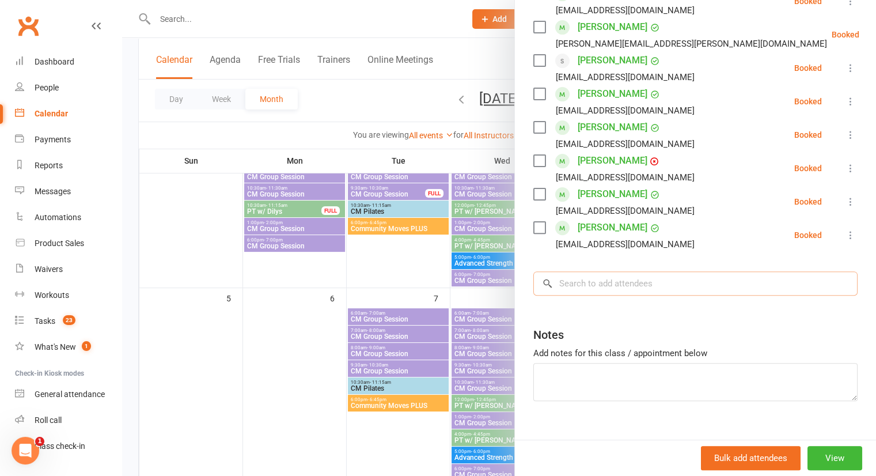
click at [677, 277] on div "× No results" at bounding box center [695, 283] width 324 height 24
click at [664, 271] on input "search" at bounding box center [695, 283] width 324 height 24
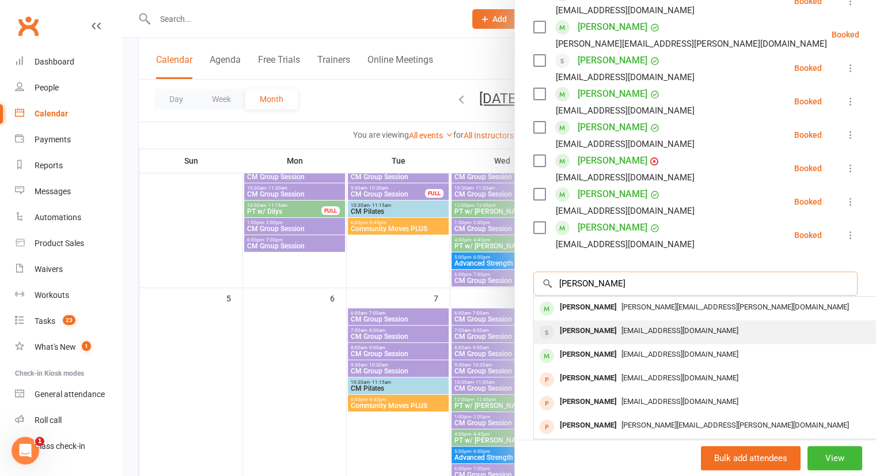
type input "cole"
click at [608, 323] on div "Colette Colman" at bounding box center [588, 331] width 66 height 17
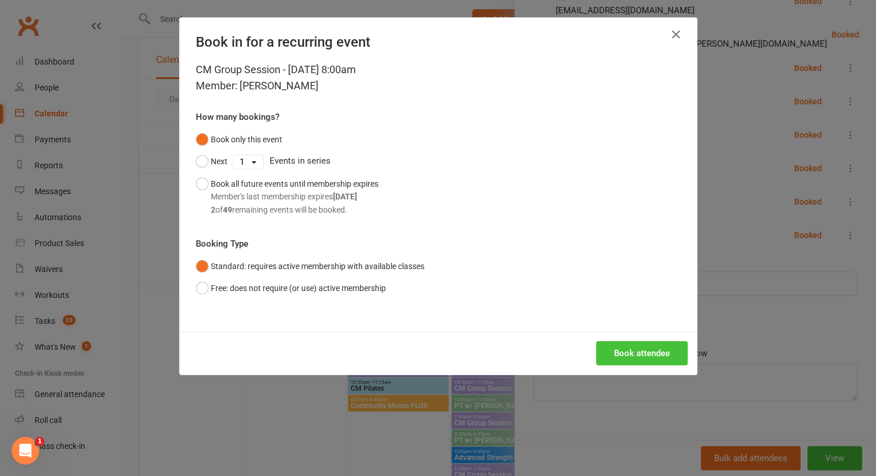
click at [626, 350] on button "Book attendee" at bounding box center [642, 353] width 92 height 24
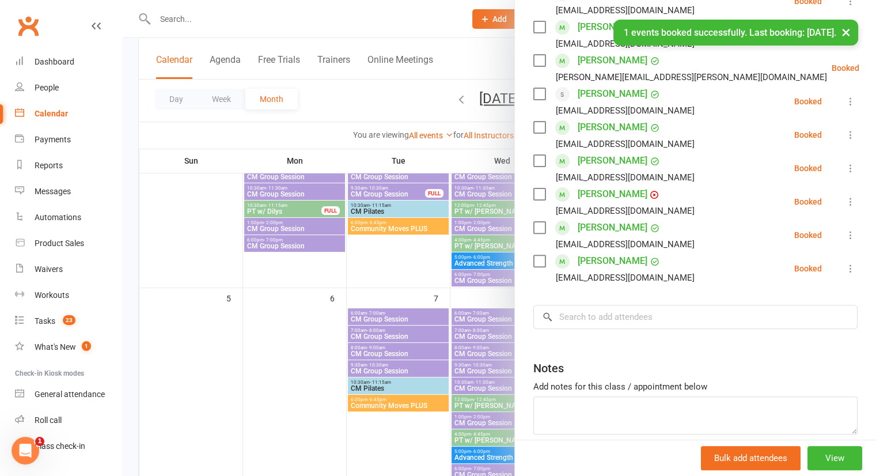
scroll to position [348, 0]
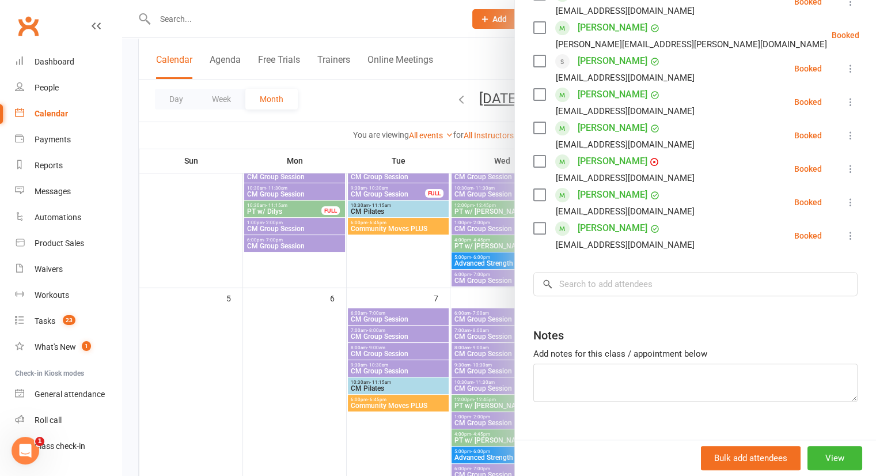
click at [475, 344] on div at bounding box center [499, 238] width 754 height 476
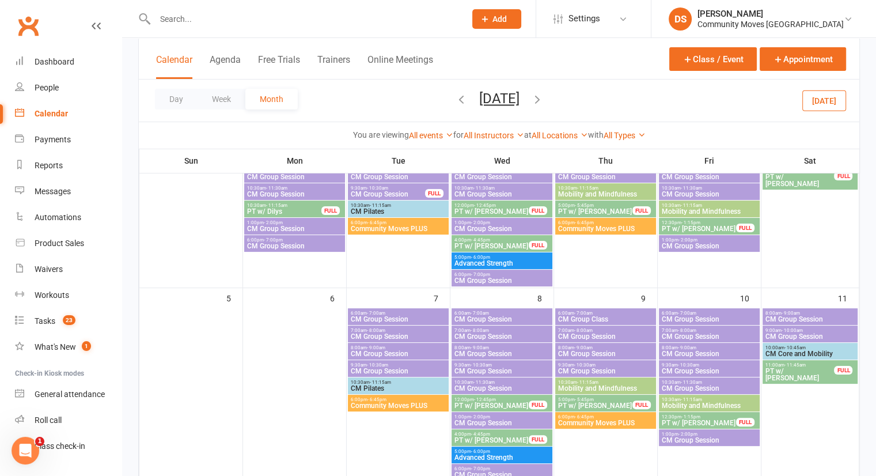
click at [479, 351] on span "CM Group Session" at bounding box center [502, 353] width 96 height 7
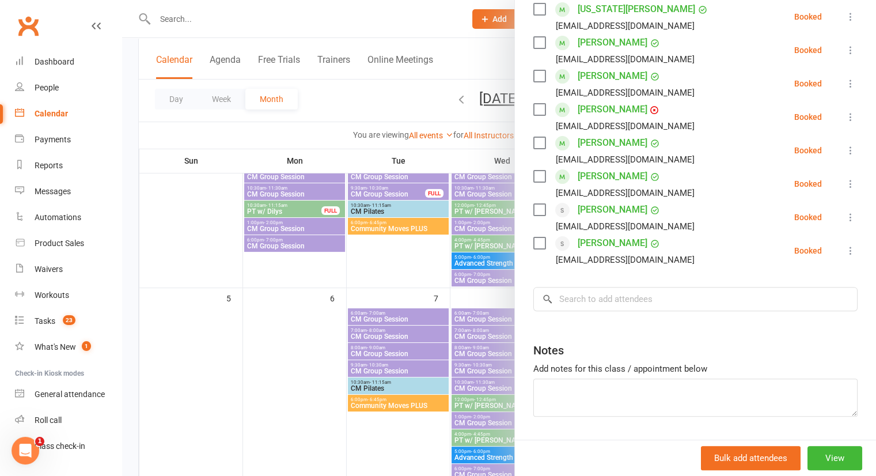
scroll to position [315, 0]
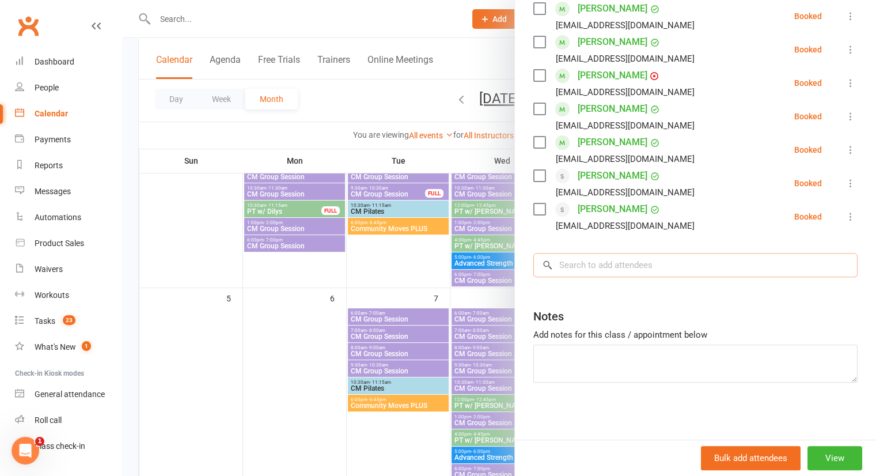
click at [683, 261] on input "search" at bounding box center [695, 265] width 324 height 24
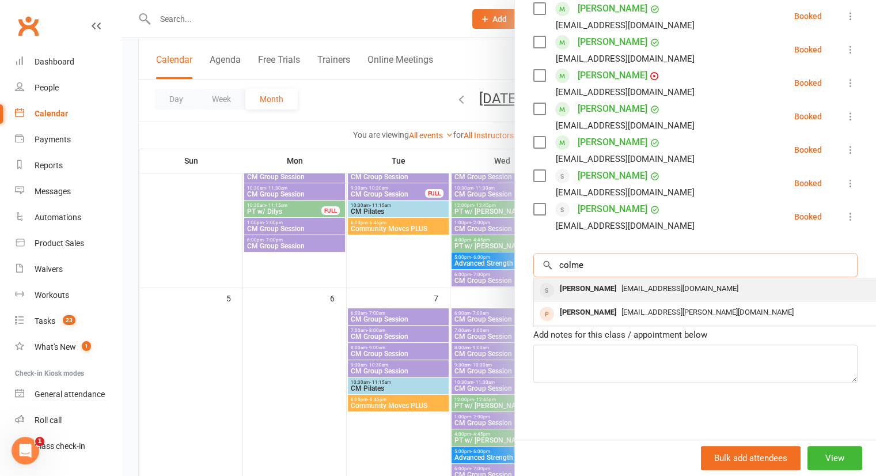
type input "colme"
click at [679, 281] on div "Colettegcolman@gmail.com" at bounding box center [706, 289] width 335 height 17
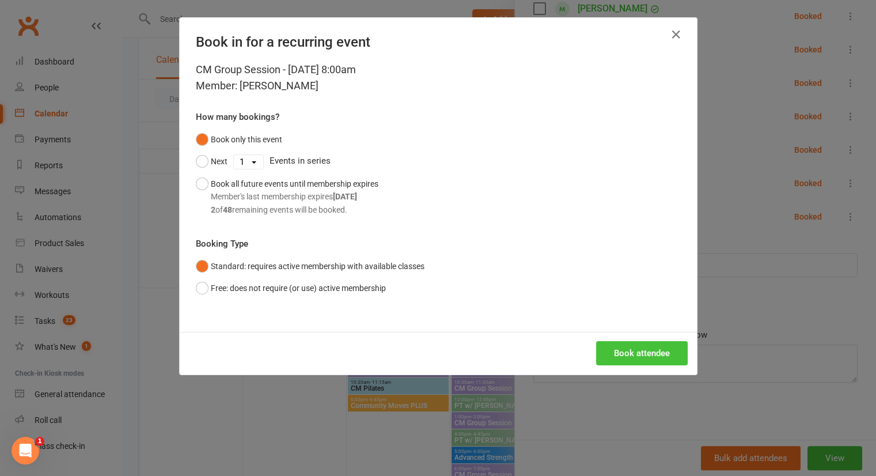
click at [635, 350] on button "Book attendee" at bounding box center [642, 353] width 92 height 24
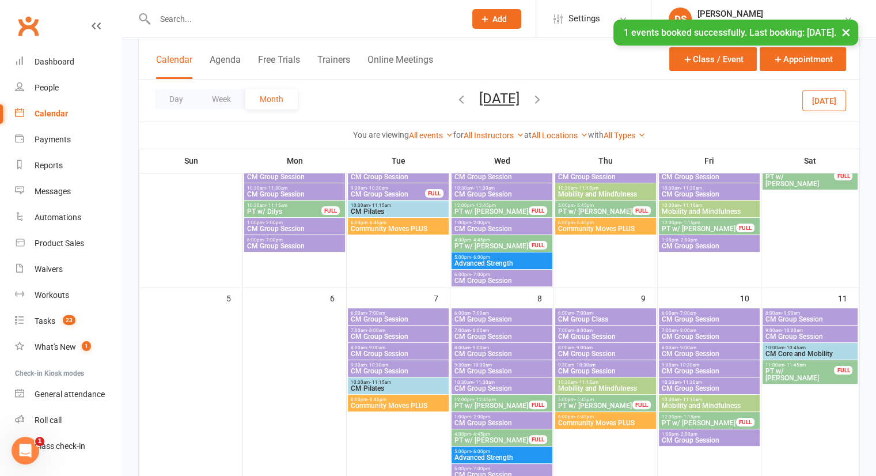
scroll to position [0, 0]
click at [625, 350] on span "CM Group Session" at bounding box center [606, 353] width 96 height 7
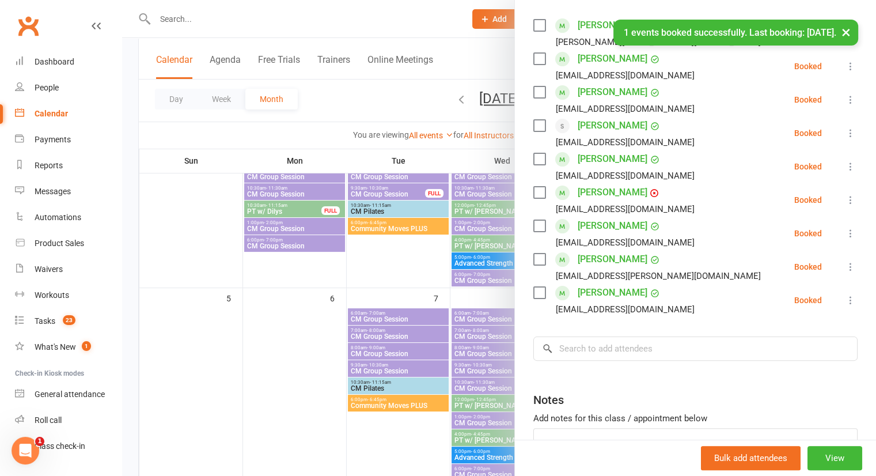
scroll to position [200, 0]
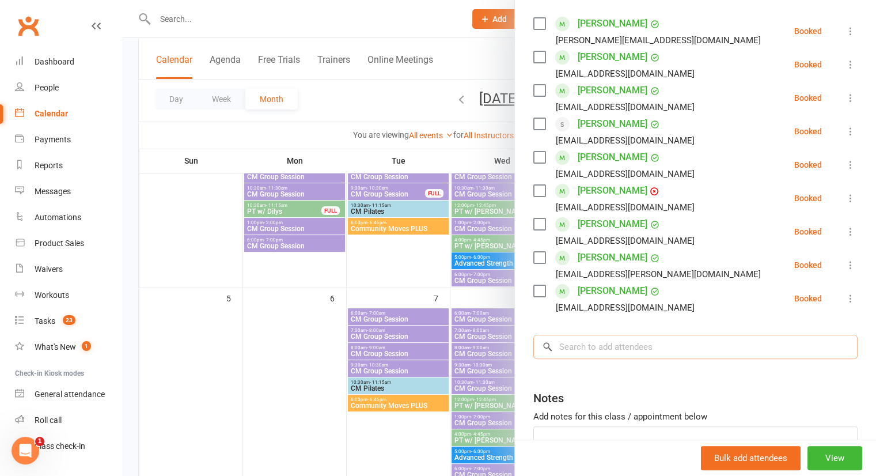
click at [625, 349] on input "search" at bounding box center [695, 347] width 324 height 24
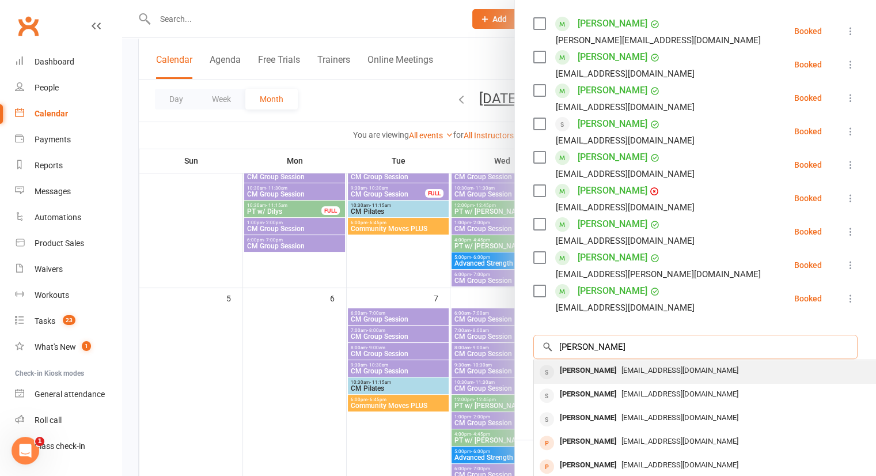
type input "colman"
click at [622, 369] on span "Colettegcolman@gmail.com" at bounding box center [680, 370] width 117 height 9
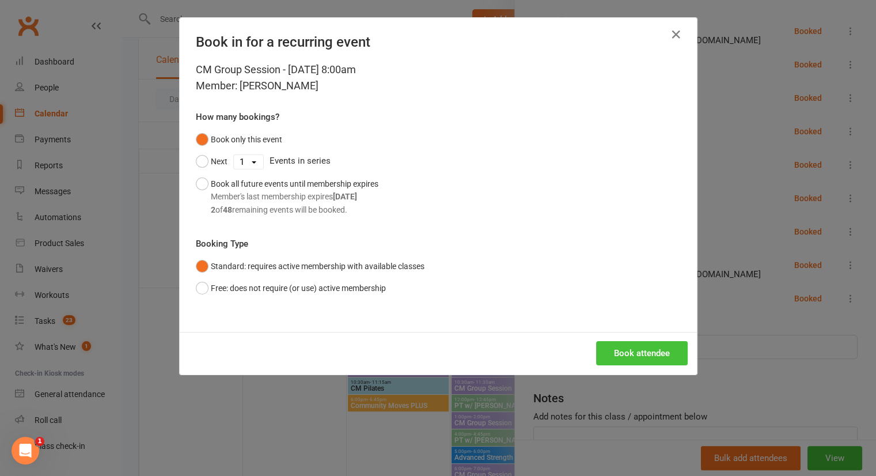
click at [614, 351] on button "Book attendee" at bounding box center [642, 353] width 92 height 24
click at [614, 351] on div "Loading..." at bounding box center [438, 353] width 517 height 43
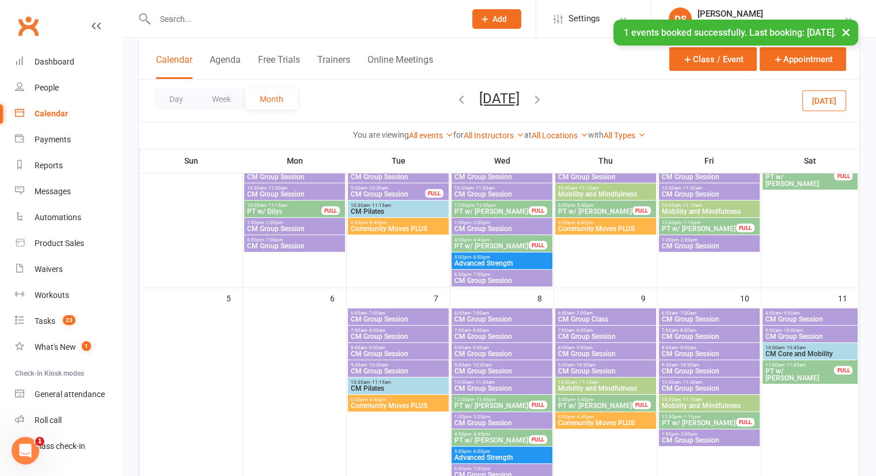
click at [698, 347] on span "8:00am - 9:00am" at bounding box center [709, 347] width 96 height 5
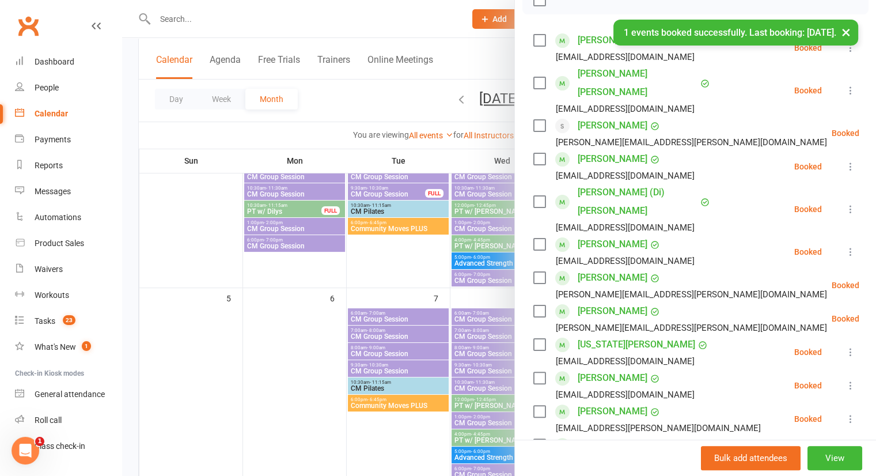
scroll to position [256, 0]
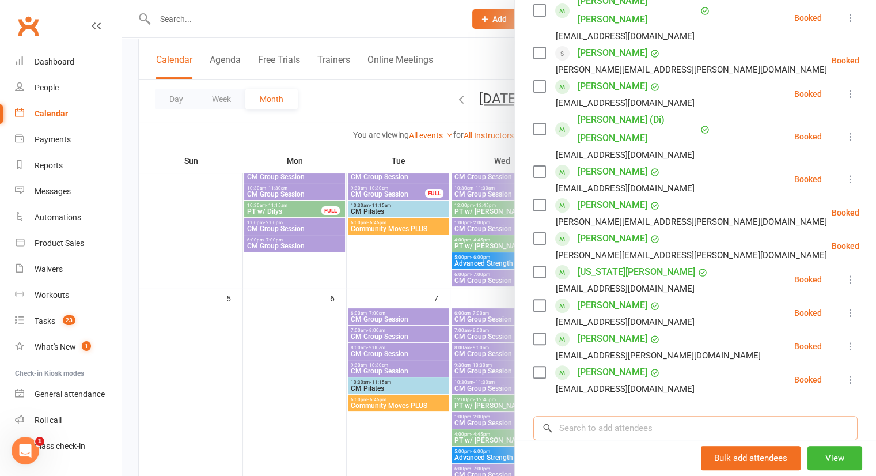
click at [679, 416] on input "search" at bounding box center [695, 428] width 324 height 24
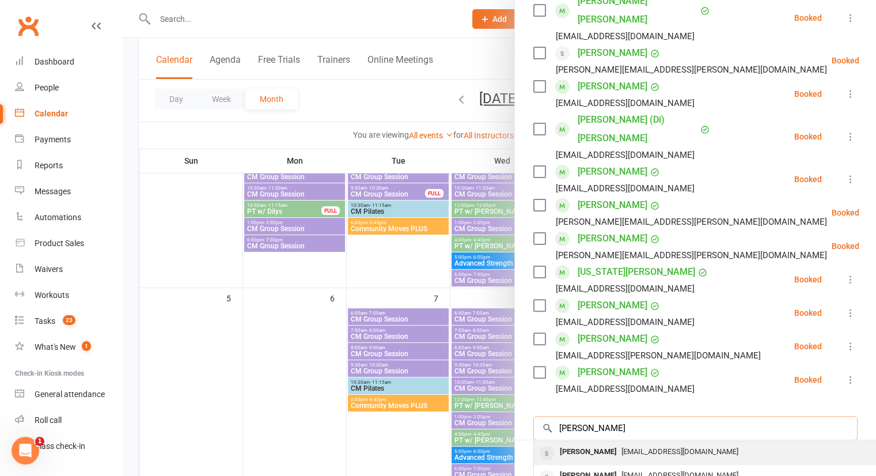
type input "colman"
click at [671, 441] on div "Colette Colman Colettegcolman@gmail.com" at bounding box center [706, 453] width 344 height 24
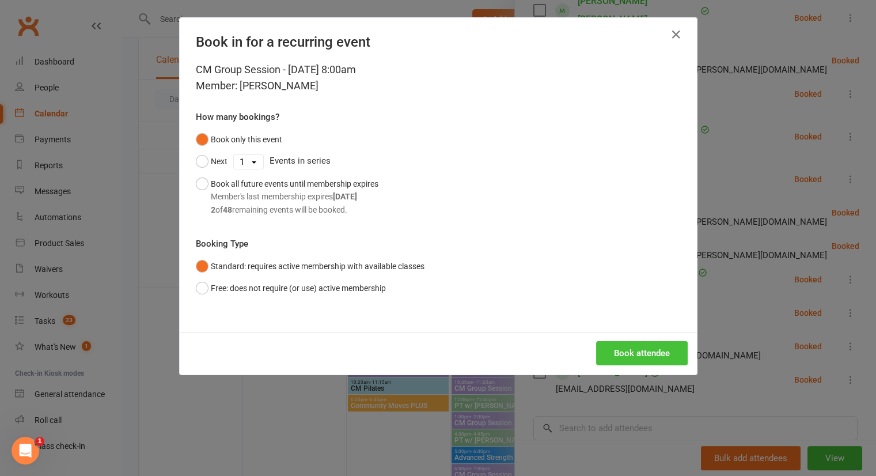
click at [651, 360] on button "Book attendee" at bounding box center [642, 353] width 92 height 24
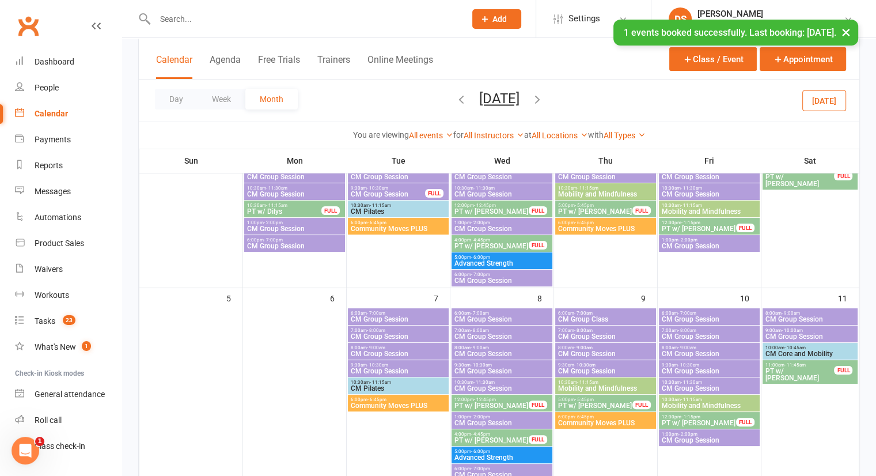
click at [800, 350] on span "CM Core and Mobility" at bounding box center [810, 353] width 91 height 7
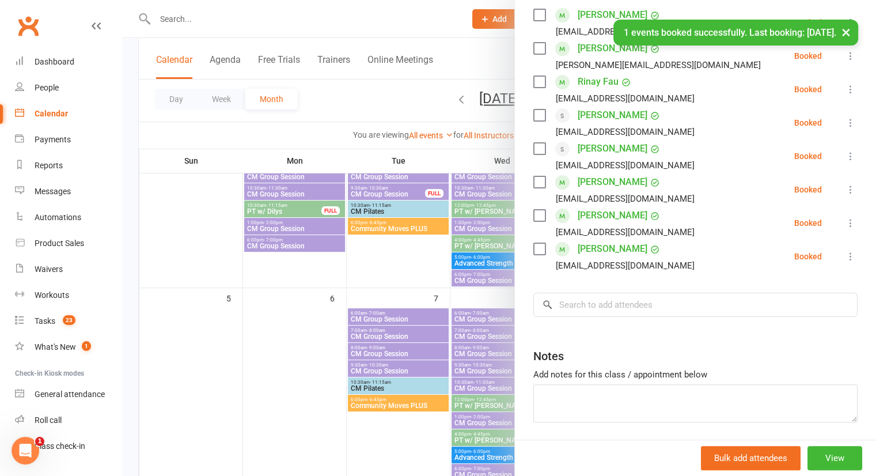
scroll to position [210, 0]
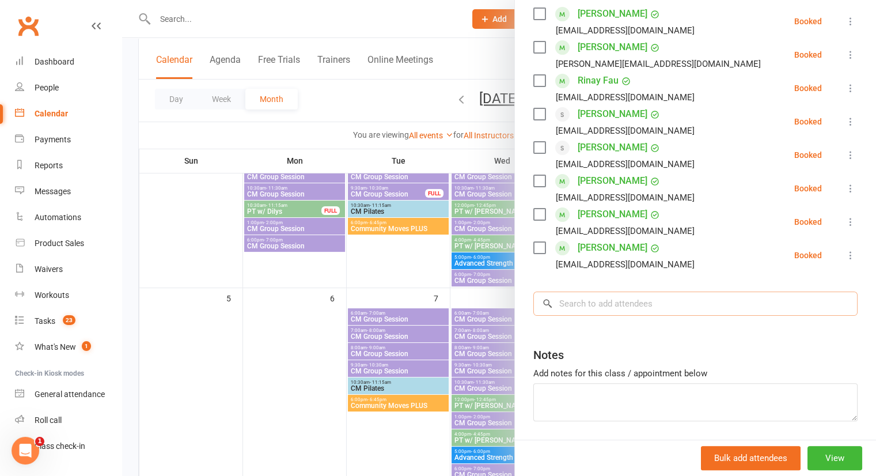
click at [703, 300] on input "search" at bounding box center [695, 303] width 324 height 24
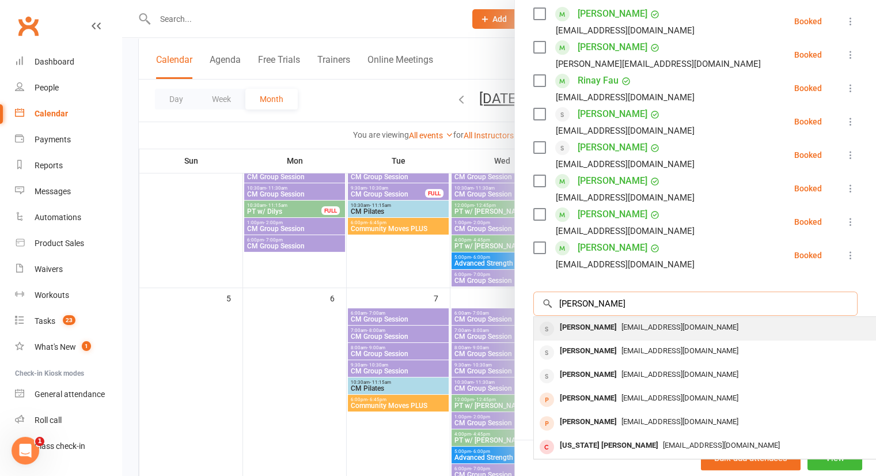
type input "Colman"
click at [645, 338] on div "Colette Colman Colettegcolman@gmail.com" at bounding box center [706, 329] width 344 height 24
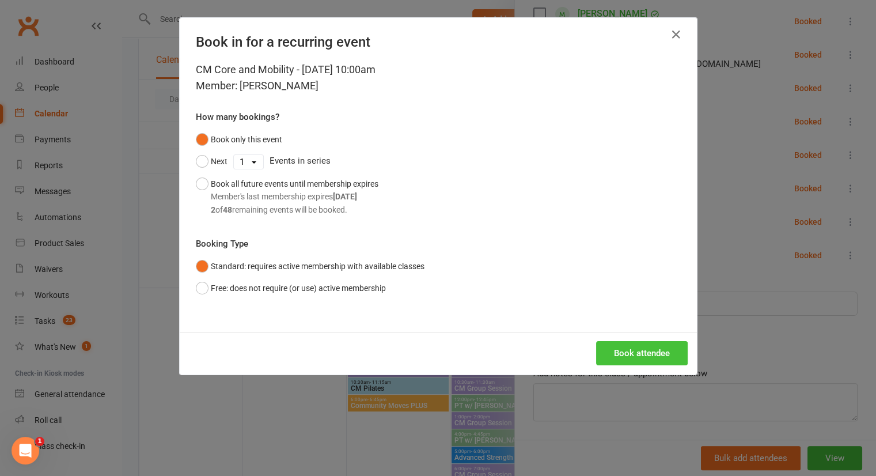
click at [631, 349] on button "Book attendee" at bounding box center [642, 353] width 92 height 24
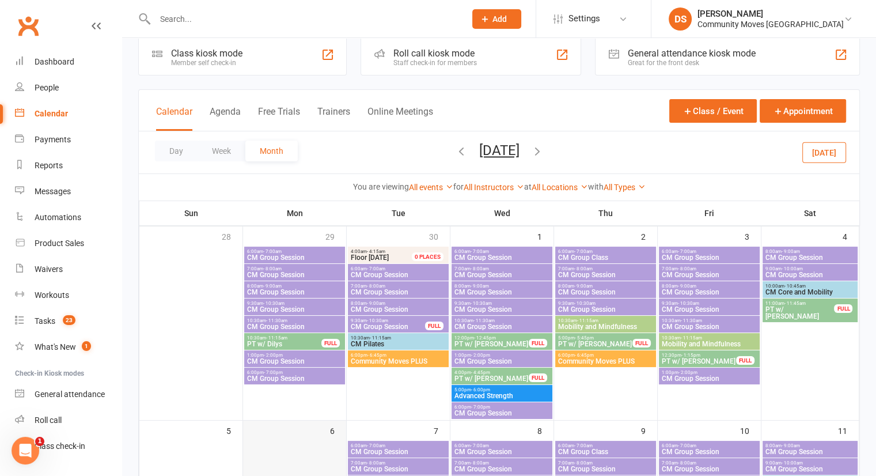
scroll to position [0, 0]
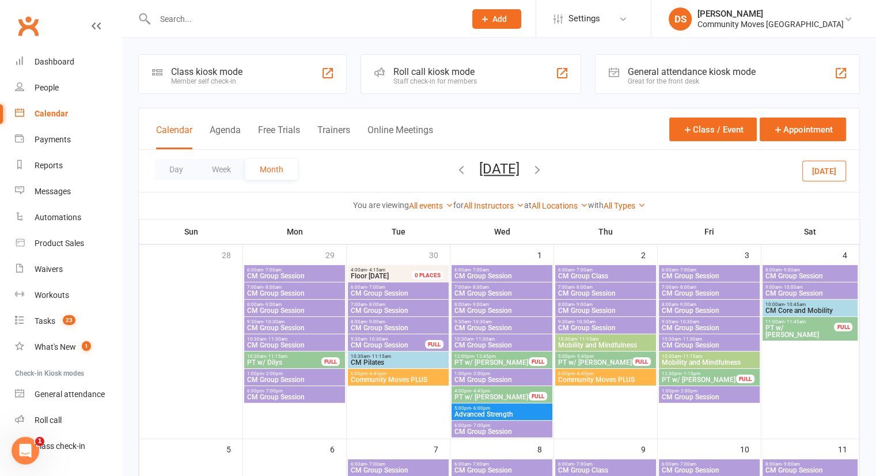
click at [298, 270] on span "6:00am - 7:00am" at bounding box center [295, 269] width 96 height 5
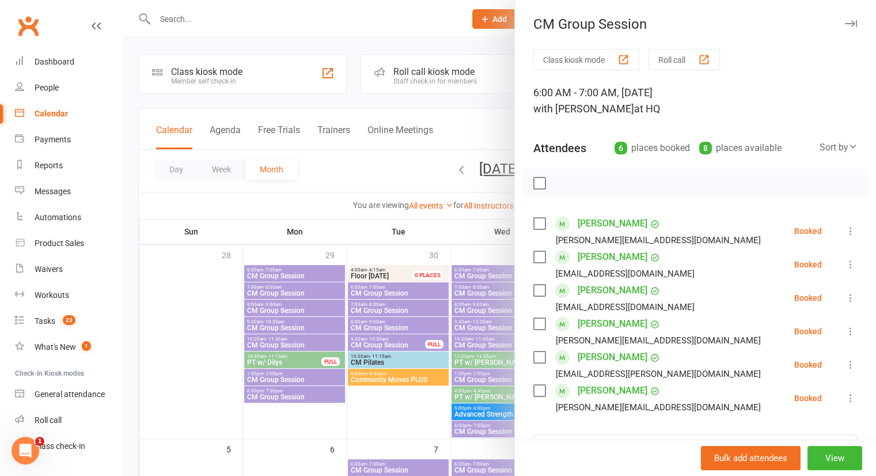
scroll to position [177, 0]
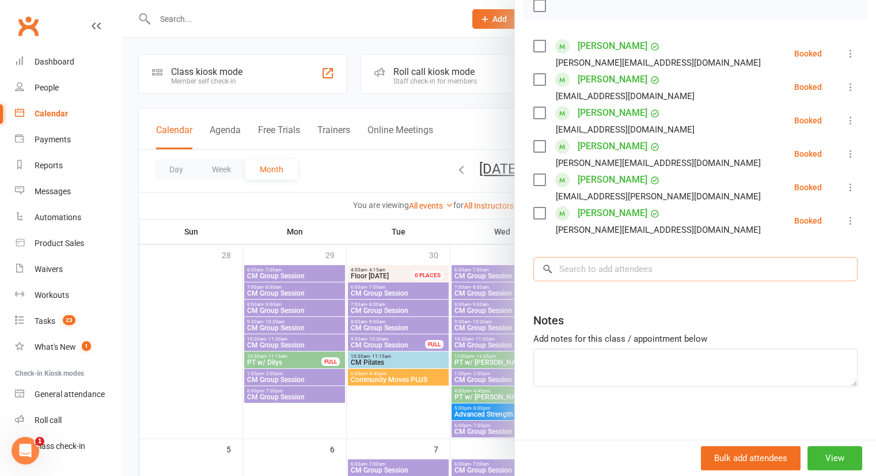
click at [606, 261] on input "search" at bounding box center [695, 269] width 324 height 24
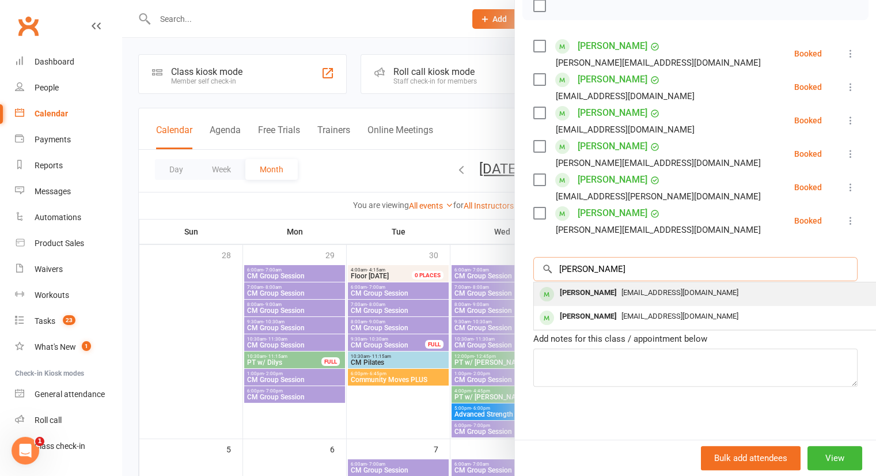
type input "clayton"
click at [592, 291] on div "[PERSON_NAME]" at bounding box center [588, 293] width 66 height 17
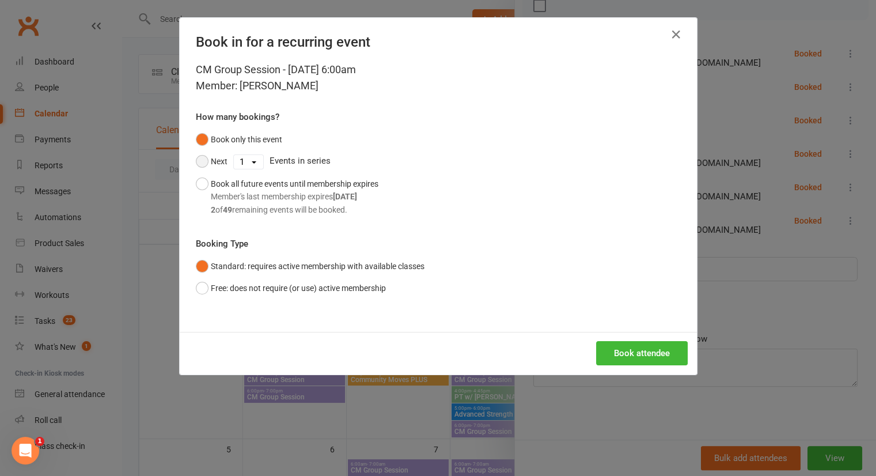
click at [200, 164] on button "Next" at bounding box center [212, 161] width 32 height 22
click at [237, 162] on select "1 2 3 4 5 6 7 8 9 10 11 12 13 14 15 16 17 18 19 20 21 22 23 24 25 26 27 28 29 3…" at bounding box center [248, 162] width 29 height 14
select select "1"
click at [234, 155] on select "1 2 3 4 5 6 7 8 9 10 11 12 13 14 15 16 17 18 19 20 21 22 23 24 25 26 27 28 29 3…" at bounding box center [248, 162] width 29 height 14
click at [620, 352] on button "Book attendee" at bounding box center [642, 353] width 92 height 24
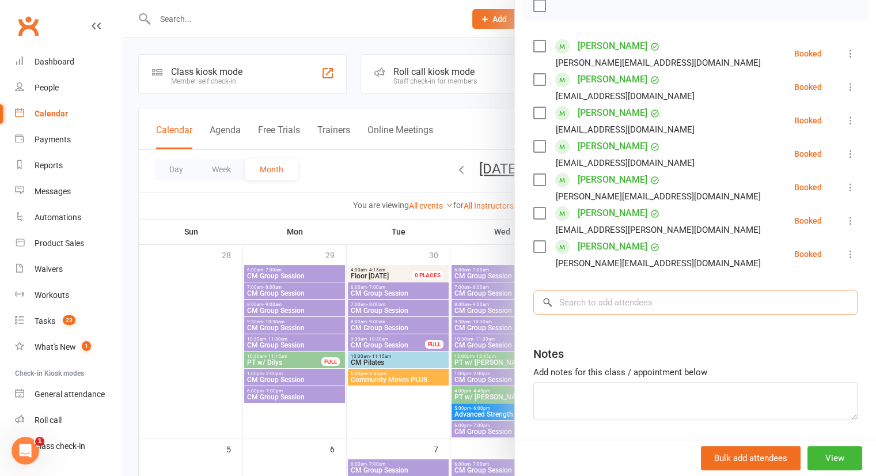
click at [595, 295] on input "search" at bounding box center [695, 302] width 324 height 24
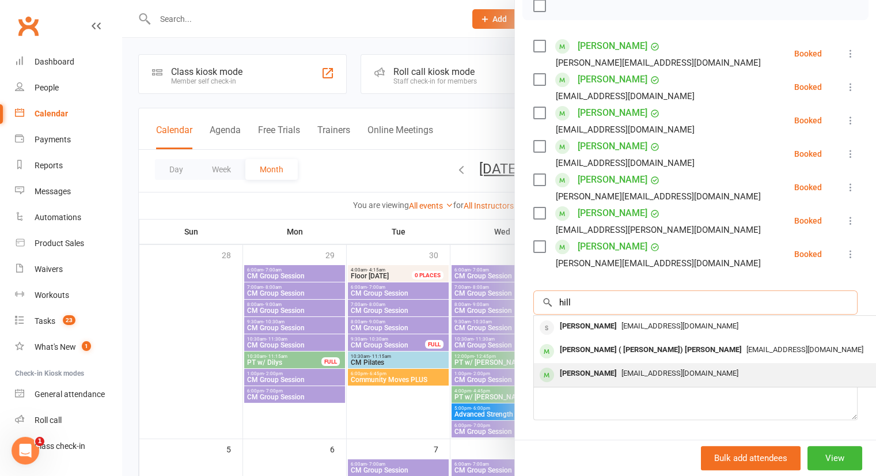
type input "hill"
click at [596, 369] on div "[PERSON_NAME]" at bounding box center [588, 373] width 66 height 17
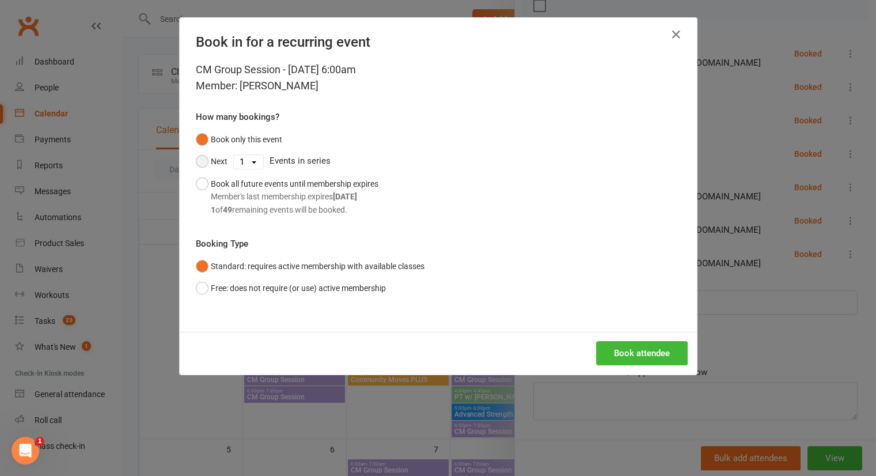
click at [202, 160] on button "Next" at bounding box center [212, 161] width 32 height 22
click at [260, 160] on div "Next 1 2 3 4 5 6 7 8 9 10 11 12 13 14 15 16 17 18 19 20 21 22 23 24 25 26 27 28…" at bounding box center [438, 161] width 485 height 22
click at [252, 161] on select "1 2 3 4 5 6 7 8 9 10 11 12 13 14 15 16 17 18 19 20 21 22 23 24 25 26 27 28 29 3…" at bounding box center [248, 162] width 29 height 14
click at [234, 155] on select "1 2 3 4 5 6 7 8 9 10 11 12 13 14 15 16 17 18 19 20 21 22 23 24 25 26 27 28 29 3…" at bounding box center [248, 162] width 29 height 14
click at [622, 360] on button "Book attendee" at bounding box center [642, 353] width 92 height 24
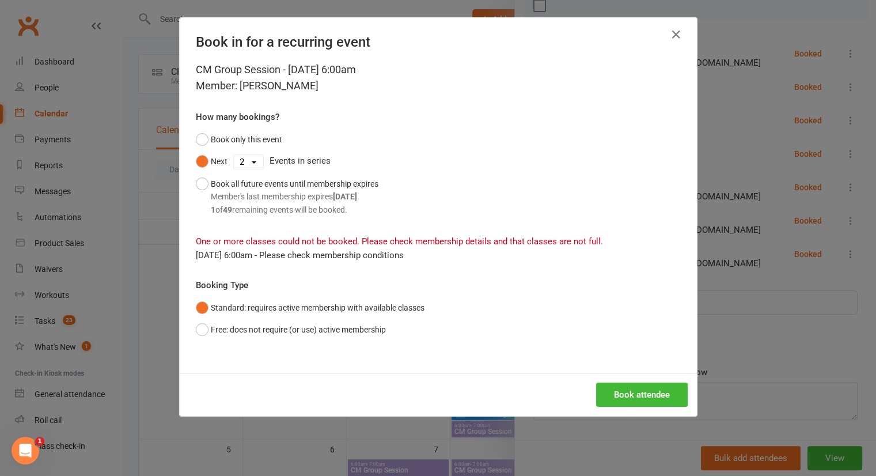
click at [256, 157] on select "1 2 3 4 5 6 7 8 9 10 11 12 13 14 15 16 17 18 19 20 21 22 23 24 25 26 27 28 29 3…" at bounding box center [248, 162] width 29 height 14
select select "0"
click at [234, 155] on select "1 2 3 4 5 6 7 8 9 10 11 12 13 14 15 16 17 18 19 20 21 22 23 24 25 26 27 28 29 3…" at bounding box center [248, 162] width 29 height 14
click at [624, 391] on button "Book attendee" at bounding box center [642, 395] width 92 height 24
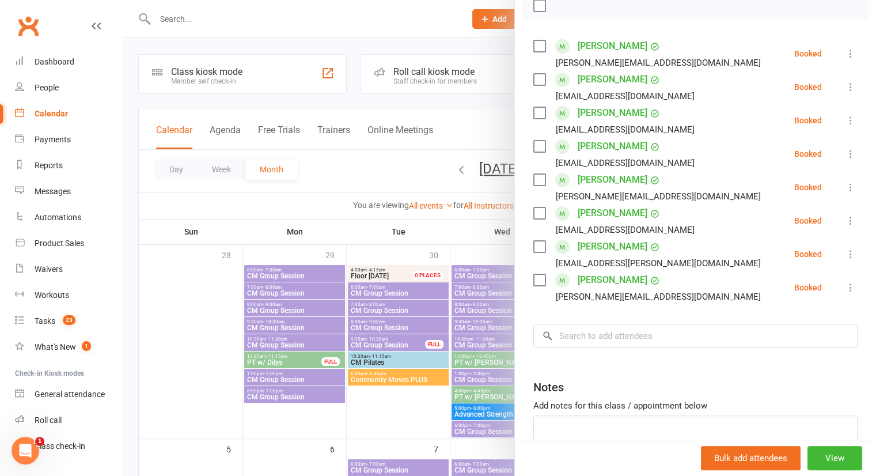
scroll to position [145, 0]
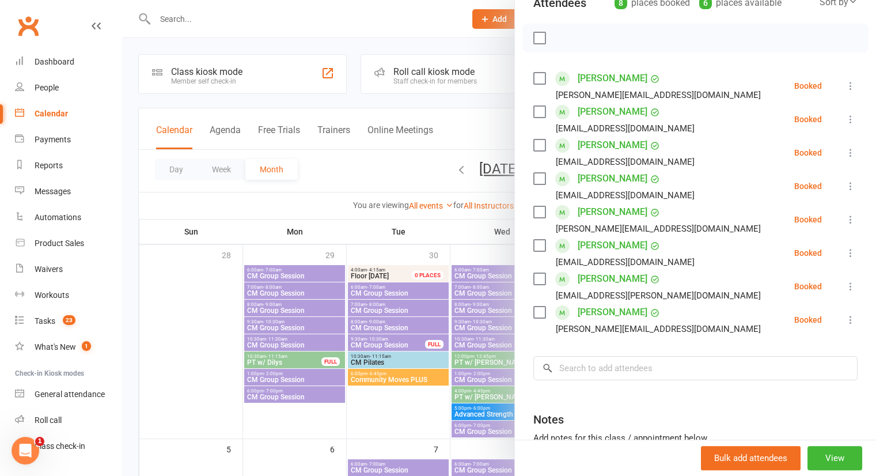
drag, startPoint x: 586, startPoint y: 347, endPoint x: 595, endPoint y: 369, distance: 24.1
click at [595, 369] on div "Class kiosk mode Roll call 6:00 AM - 7:00 AM, Monday, September, 29, 2025 with …" at bounding box center [695, 223] width 361 height 639
click at [595, 369] on input "search" at bounding box center [695, 368] width 324 height 24
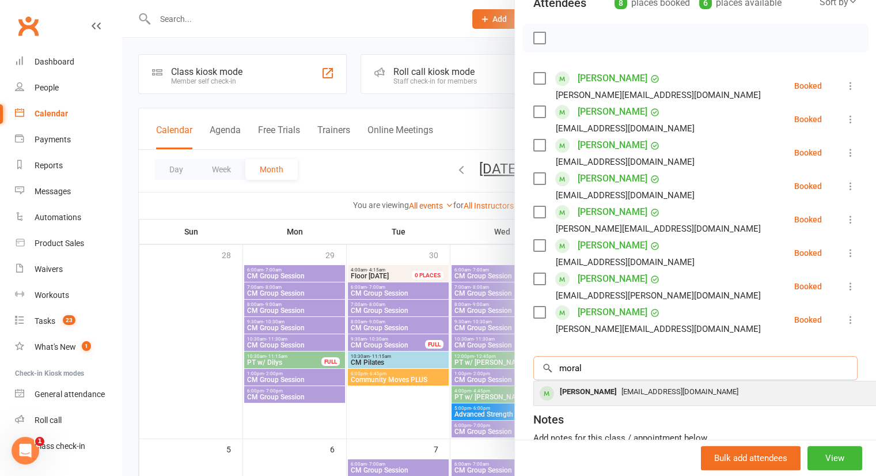
type input "moral"
click at [595, 393] on div "[PERSON_NAME]" at bounding box center [588, 392] width 66 height 17
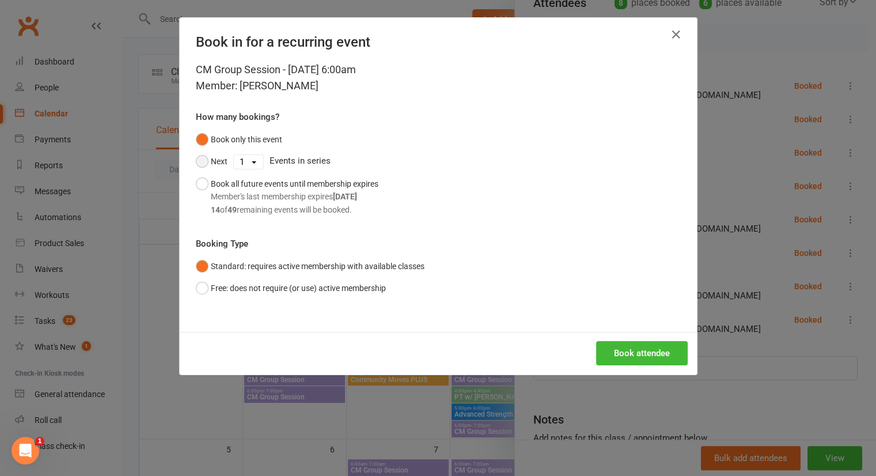
click at [216, 163] on button "Next" at bounding box center [212, 161] width 32 height 22
click at [237, 163] on select "1 2 3 4 5 6 7 8 9 10 11 12 13 14 15 16 17 18 19 20 21 22 23 24 25 26 27 28 29 3…" at bounding box center [248, 162] width 29 height 14
select select "1"
click at [234, 155] on select "1 2 3 4 5 6 7 8 9 10 11 12 13 14 15 16 17 18 19 20 21 22 23 24 25 26 27 28 29 3…" at bounding box center [248, 162] width 29 height 14
click at [645, 358] on button "Book attendee" at bounding box center [642, 353] width 92 height 24
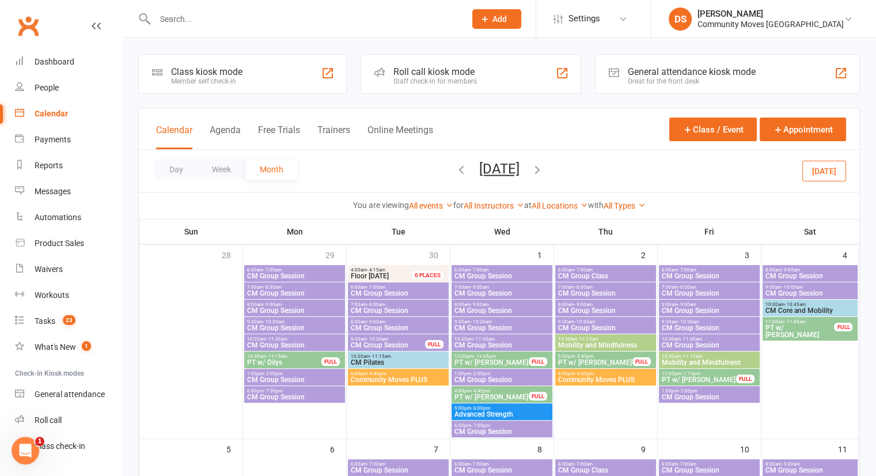
click at [301, 272] on span "CM Group Session" at bounding box center [295, 275] width 96 height 7
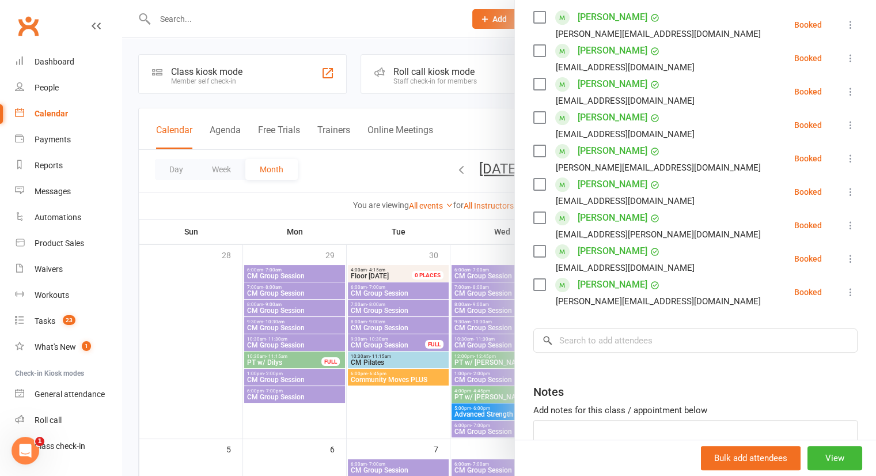
scroll to position [207, 0]
click at [642, 344] on input "search" at bounding box center [695, 340] width 324 height 24
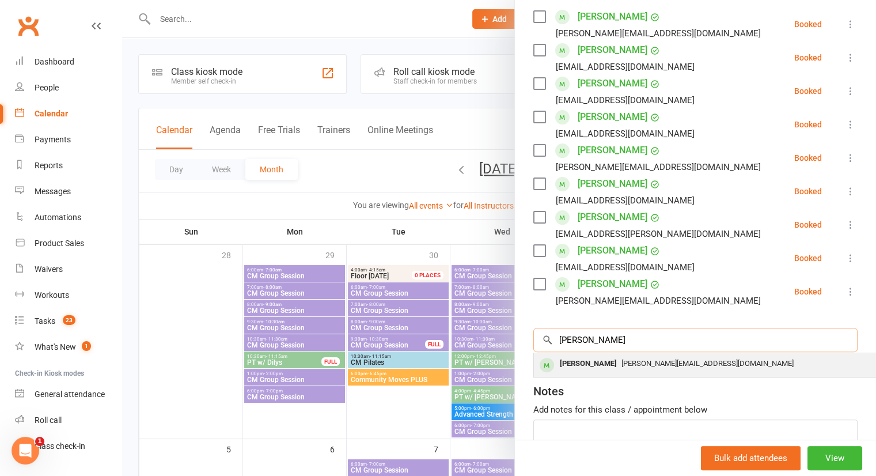
type input "doran"
click at [608, 372] on div "Jennifer Doran jennifer_m_doran@yahoo.com.au" at bounding box center [706, 365] width 344 height 24
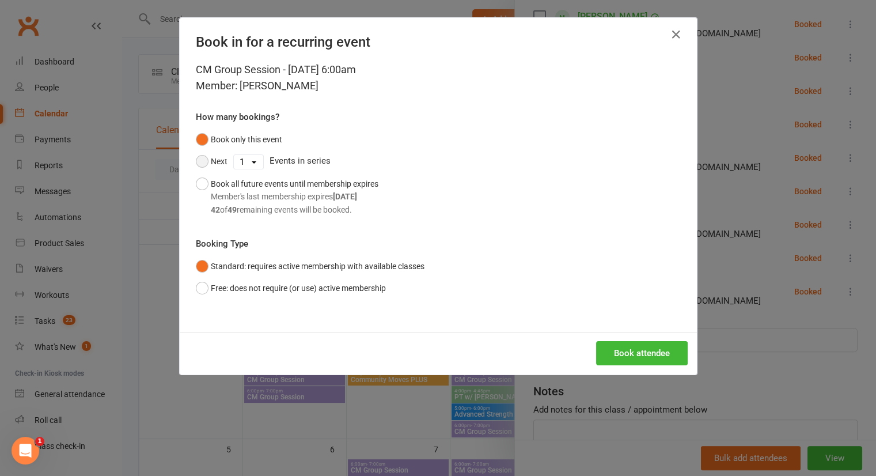
click at [208, 160] on button "Next" at bounding box center [212, 161] width 32 height 22
drag, startPoint x: 233, startPoint y: 161, endPoint x: 233, endPoint y: 191, distance: 30.5
click at [233, 191] on div "Book only this event Next 1 2 3 4 5 6 7 8 9 10 11 12 13 14 15 16 17 18 19 20 21…" at bounding box center [438, 174] width 485 height 92
select select "1"
click at [234, 155] on select "1 2 3 4 5 6 7 8 9 10 11 12 13 14 15 16 17 18 19 20 21 22 23 24 25 26 27 28 29 3…" at bounding box center [248, 162] width 29 height 14
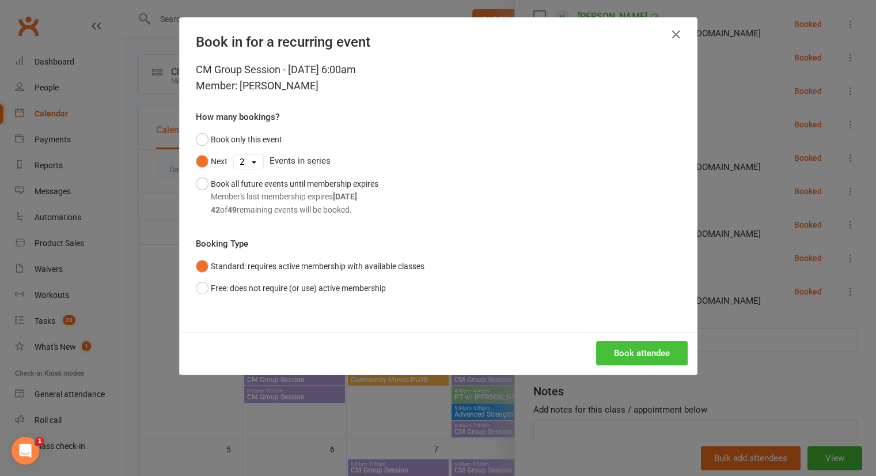
click at [611, 355] on button "Book attendee" at bounding box center [642, 353] width 92 height 24
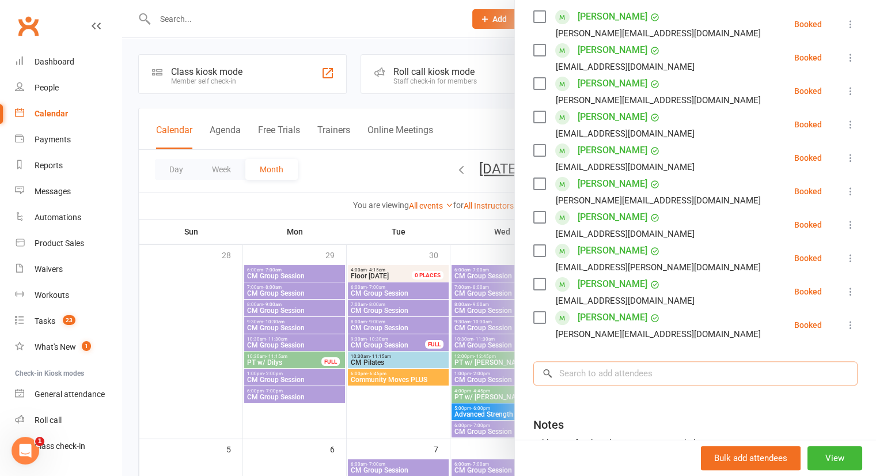
click at [628, 375] on input "search" at bounding box center [695, 373] width 324 height 24
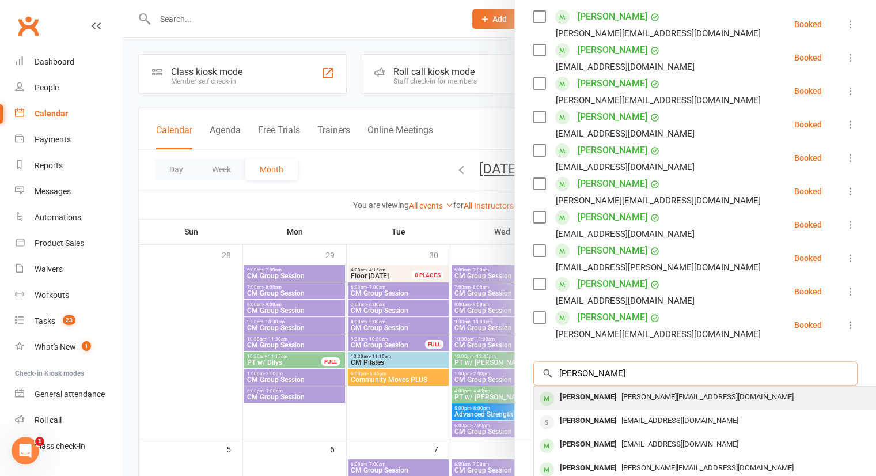
type input "david"
click at [611, 396] on div "[PERSON_NAME]" at bounding box center [588, 397] width 66 height 17
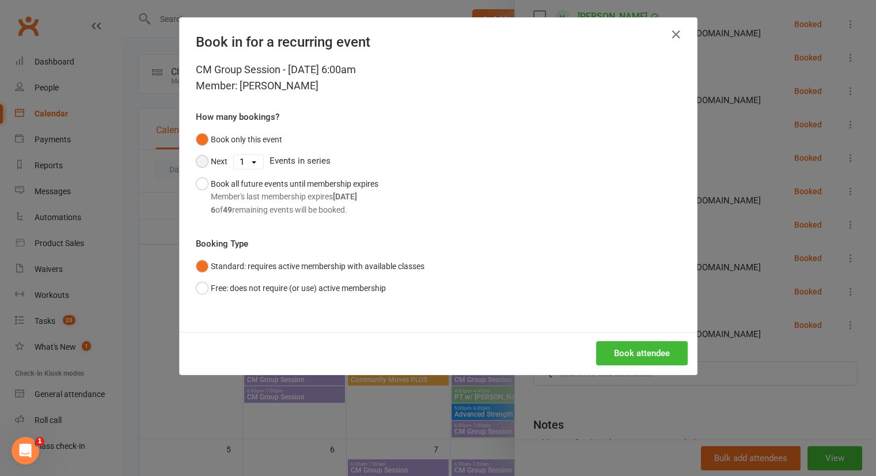
click at [214, 167] on button "Next" at bounding box center [212, 161] width 32 height 22
click at [234, 165] on select "1 2 3 4 5 6 7 8 9 10 11 12 13 14 15 16 17 18 19 20 21 22 23 24 25 26 27 28 29 3…" at bounding box center [248, 162] width 29 height 14
select select "1"
click at [234, 155] on select "1 2 3 4 5 6 7 8 9 10 11 12 13 14 15 16 17 18 19 20 21 22 23 24 25 26 27 28 29 3…" at bounding box center [248, 162] width 29 height 14
click at [641, 361] on button "Book attendee" at bounding box center [642, 353] width 92 height 24
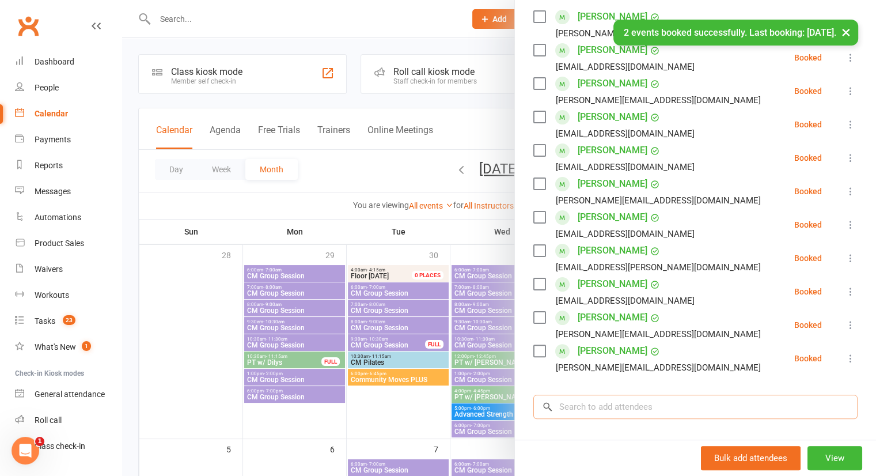
click at [643, 408] on input "search" at bounding box center [695, 407] width 324 height 24
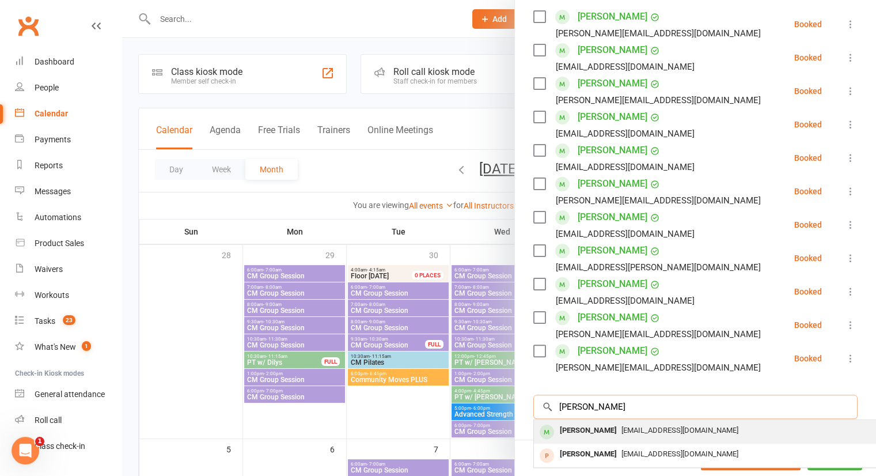
type input "turner"
click at [632, 424] on div "liskaturner@icloud.com" at bounding box center [706, 430] width 335 height 17
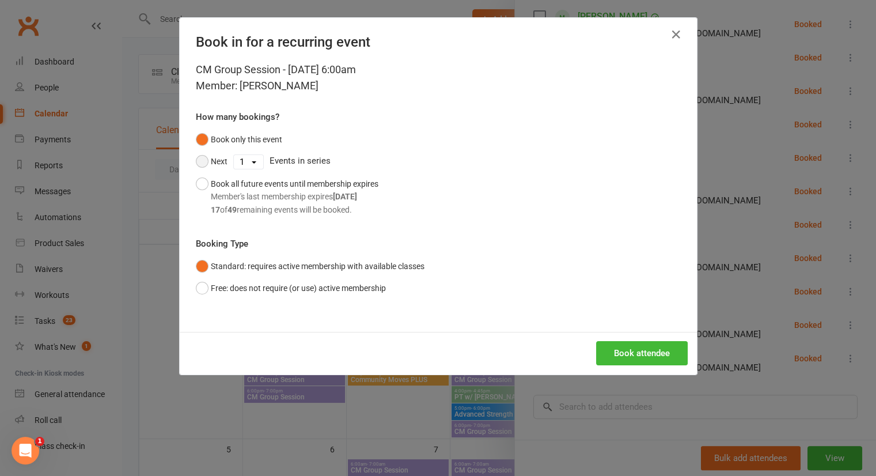
click at [200, 166] on button "Next" at bounding box center [212, 161] width 32 height 22
drag, startPoint x: 242, startPoint y: 161, endPoint x: 238, endPoint y: 198, distance: 36.5
click at [238, 198] on div "Book only this event Next 1 2 3 4 5 6 7 8 9 10 11 12 13 14 15 16 17 18 19 20 21…" at bounding box center [438, 174] width 485 height 92
select select "1"
click at [234, 155] on select "1 2 3 4 5 6 7 8 9 10 11 12 13 14 15 16 17 18 19 20 21 22 23 24 25 26 27 28 29 3…" at bounding box center [248, 162] width 29 height 14
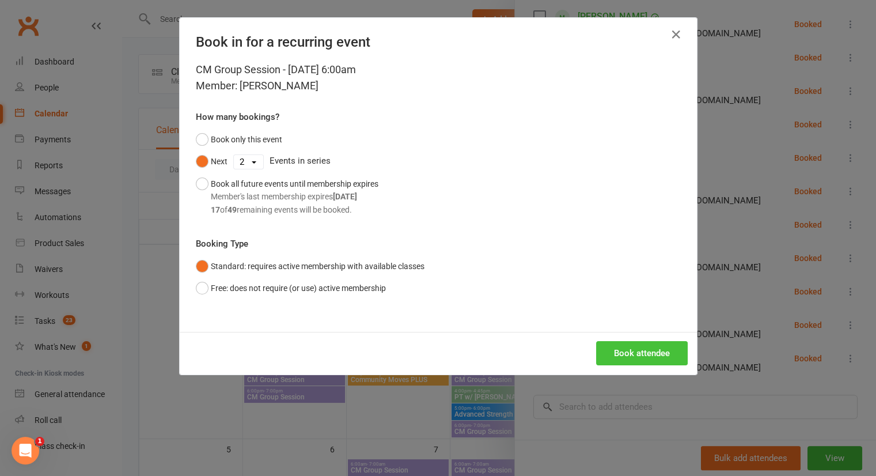
click at [641, 354] on button "Book attendee" at bounding box center [642, 353] width 92 height 24
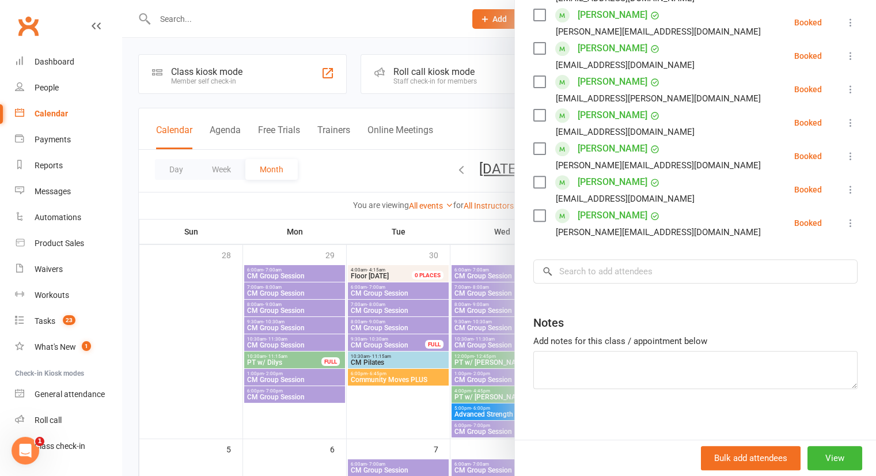
scroll to position [377, 0]
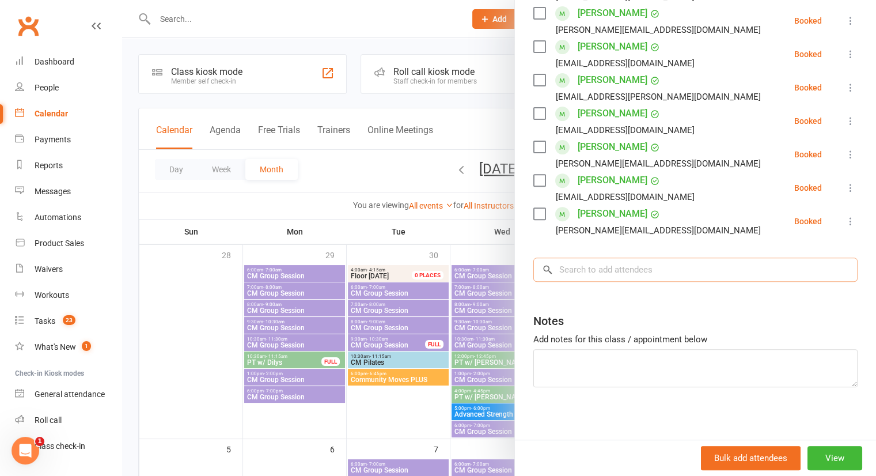
click at [645, 259] on input "search" at bounding box center [695, 270] width 324 height 24
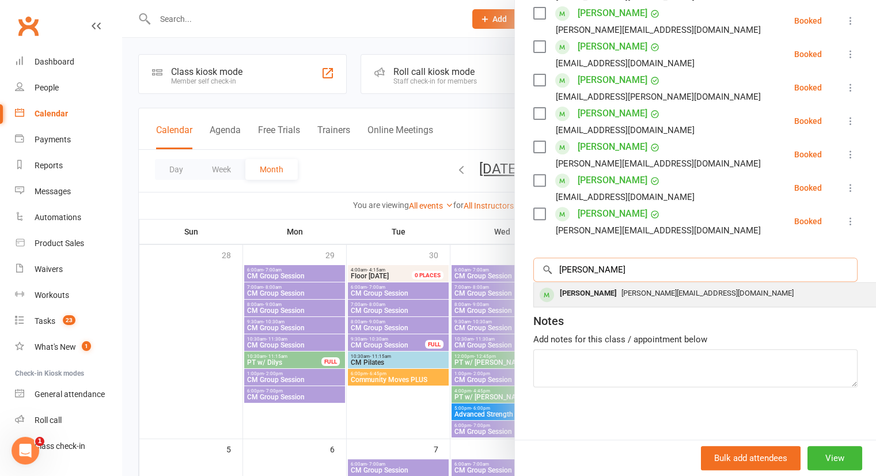
type input "lisa"
click at [629, 291] on span "lisamae@bigpond.com" at bounding box center [708, 293] width 172 height 9
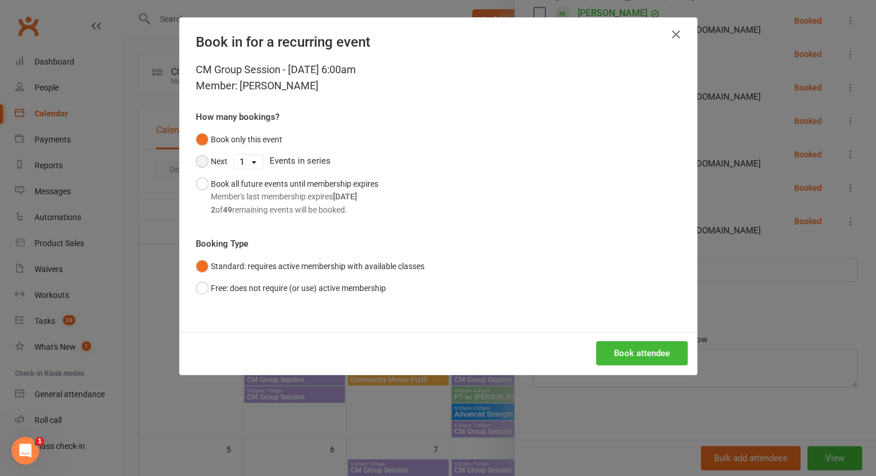
click at [208, 165] on button "Next" at bounding box center [212, 161] width 32 height 22
drag, startPoint x: 237, startPoint y: 164, endPoint x: 238, endPoint y: 192, distance: 28.2
click at [238, 192] on div "Book only this event Next 1 2 3 4 5 6 7 8 9 10 11 12 13 14 15 16 17 18 19 20 21…" at bounding box center [438, 174] width 485 height 92
select select "1"
click at [234, 155] on select "1 2 3 4 5 6 7 8 9 10 11 12 13 14 15 16 17 18 19 20 21 22 23 24 25 26 27 28 29 3…" at bounding box center [248, 162] width 29 height 14
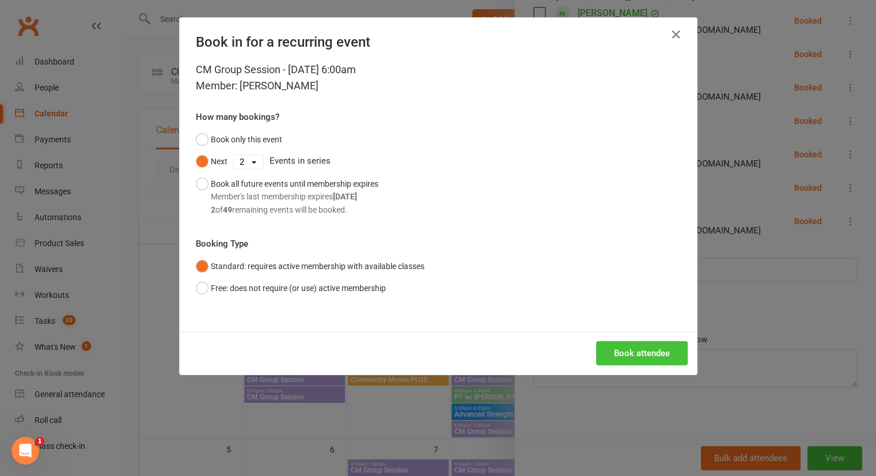
click at [604, 344] on button "Book attendee" at bounding box center [642, 353] width 92 height 24
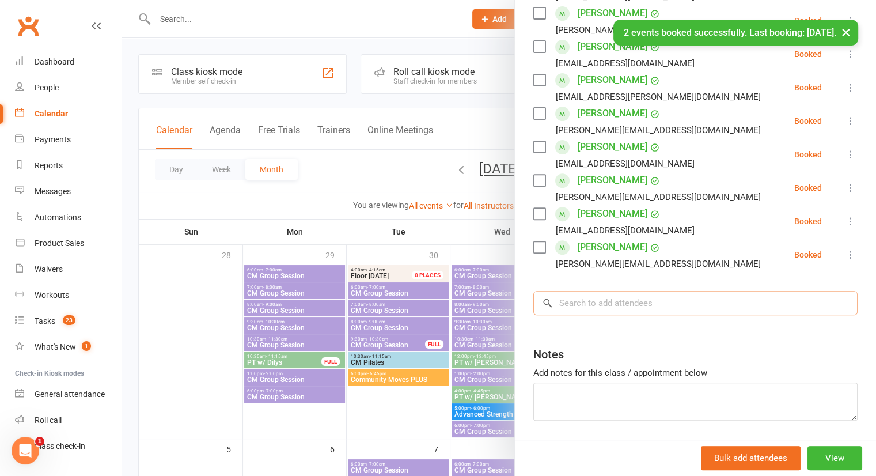
click at [630, 307] on input "search" at bounding box center [695, 303] width 324 height 24
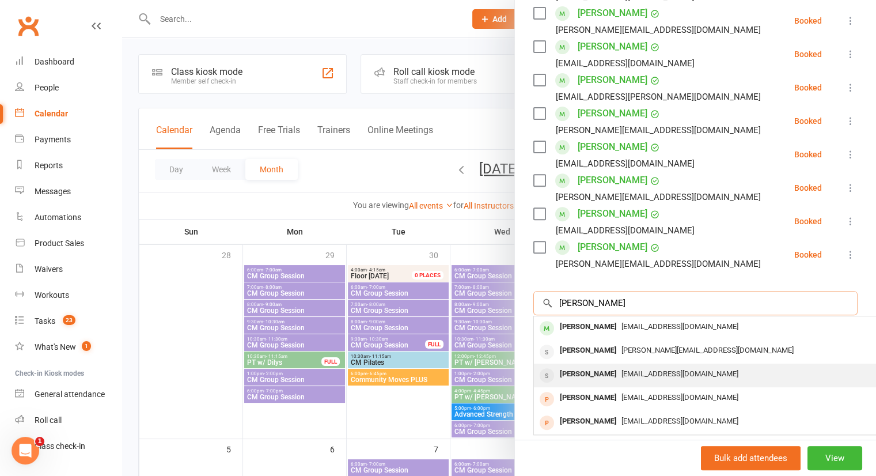
type input "Sharon"
click at [622, 373] on span "mumxfour@hotmail.com" at bounding box center [680, 373] width 117 height 9
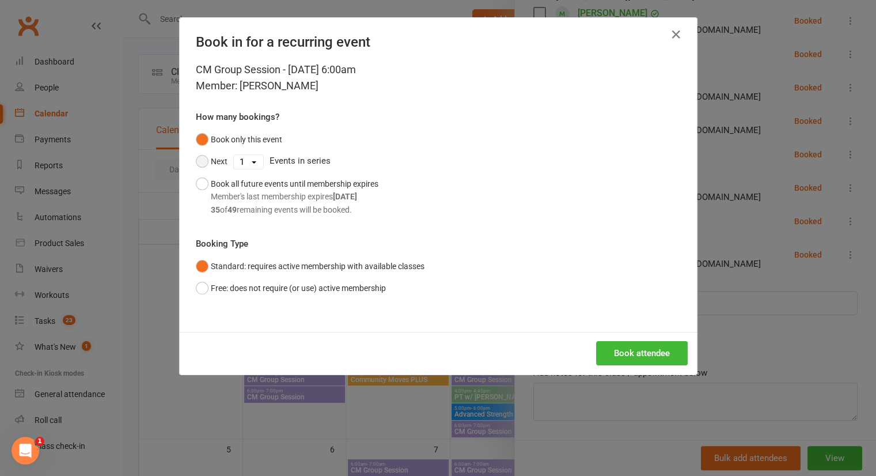
click at [207, 158] on button "Next" at bounding box center [212, 161] width 32 height 22
click at [260, 164] on div "Next 1 2 3 4 5 6 7 8 9 10 11 12 13 14 15 16 17 18 19 20 21 22 23 24 25 26 27 28…" at bounding box center [438, 161] width 485 height 22
click at [249, 162] on select "1 2 3 4 5 6 7 8 9 10 11 12 13 14 15 16 17 18 19 20 21 22 23 24 25 26 27 28 29 3…" at bounding box center [248, 162] width 29 height 14
select select "1"
click at [234, 155] on select "1 2 3 4 5 6 7 8 9 10 11 12 13 14 15 16 17 18 19 20 21 22 23 24 25 26 27 28 29 3…" at bounding box center [248, 162] width 29 height 14
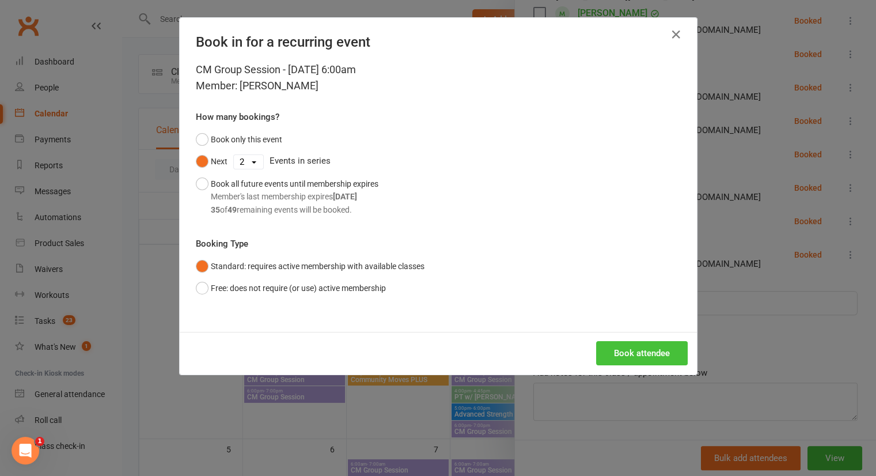
click at [641, 353] on button "Book attendee" at bounding box center [642, 353] width 92 height 24
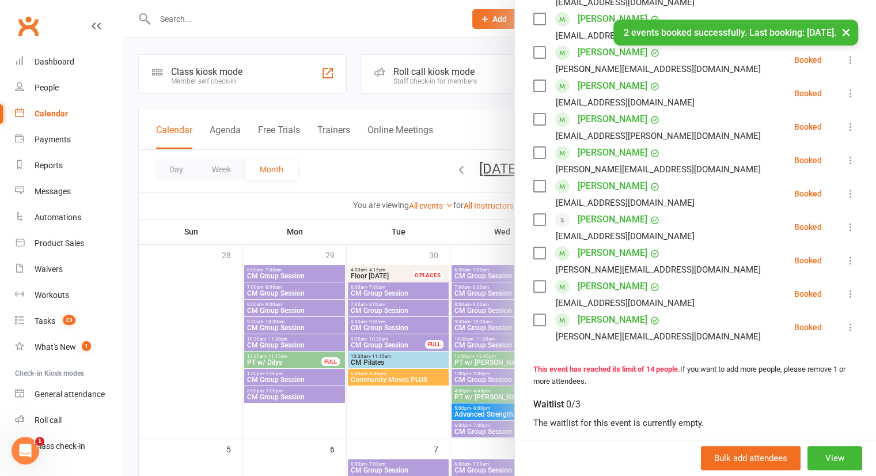
scroll to position [327, 0]
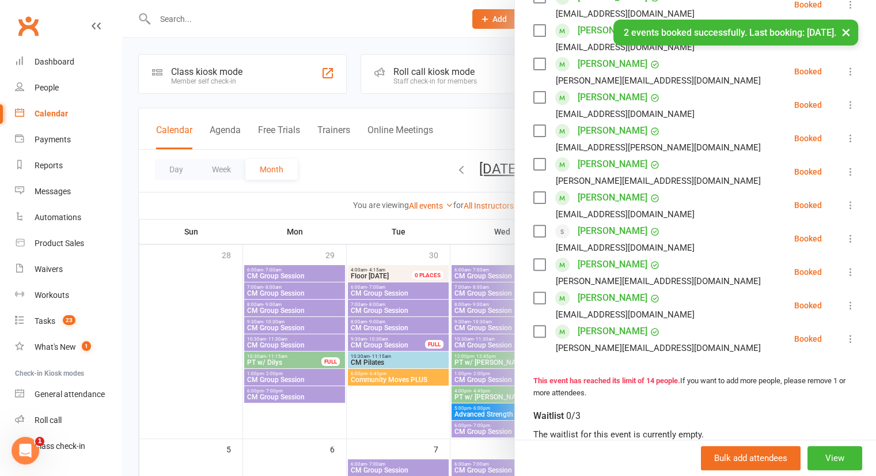
click at [602, 100] on link "[PERSON_NAME]" at bounding box center [613, 97] width 70 height 18
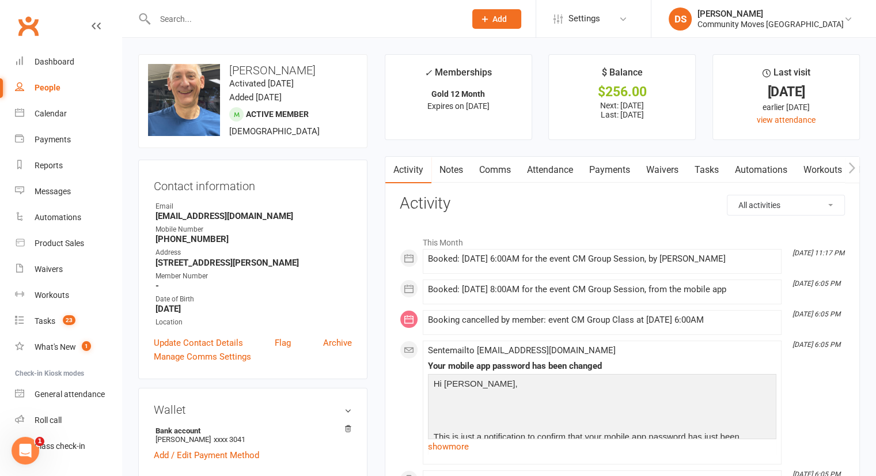
click at [654, 168] on link "Waivers" at bounding box center [662, 170] width 48 height 26
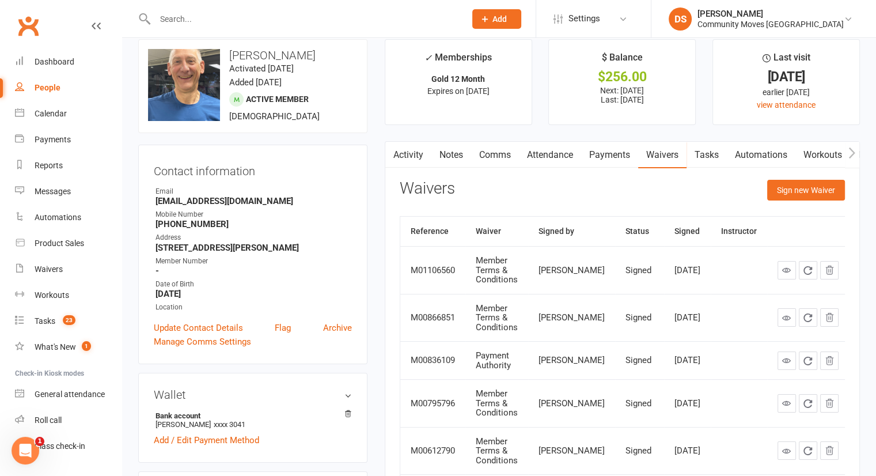
scroll to position [14, 0]
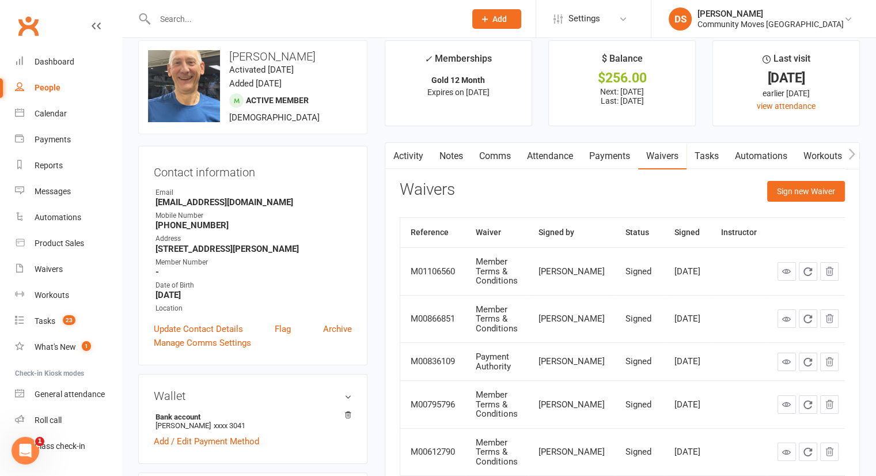
click at [300, 26] on input "text" at bounding box center [305, 19] width 306 height 16
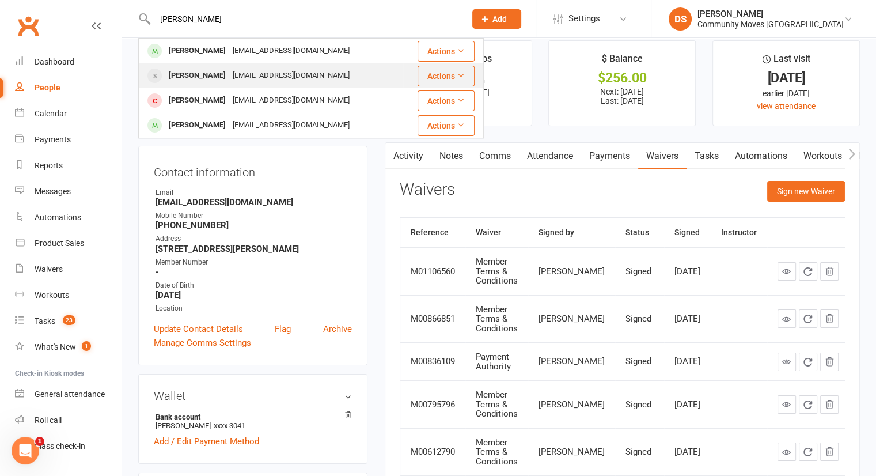
type input "vick"
click at [298, 73] on div "Vicki Stearn tortor47@icloud.com" at bounding box center [270, 76] width 263 height 24
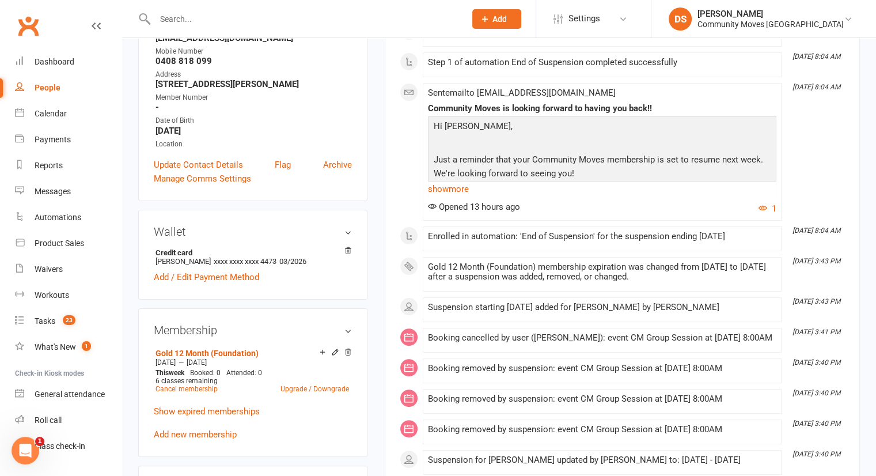
scroll to position [228, 0]
click at [56, 111] on div "Calendar" at bounding box center [51, 113] width 32 height 9
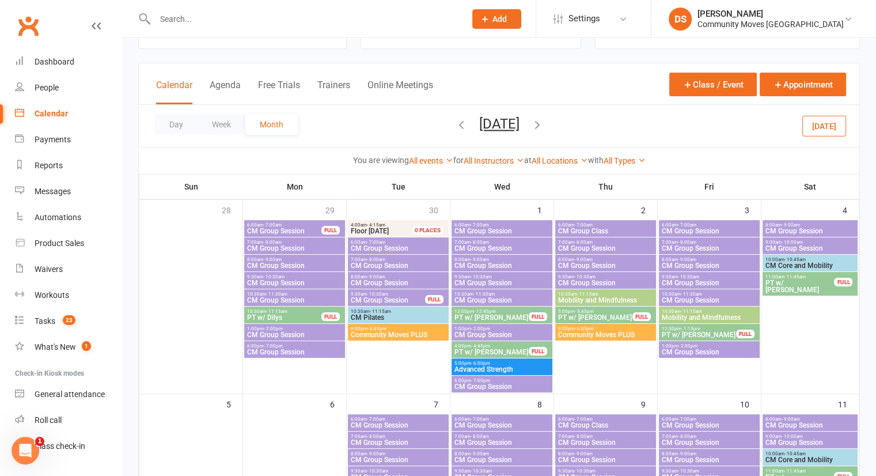
scroll to position [46, 0]
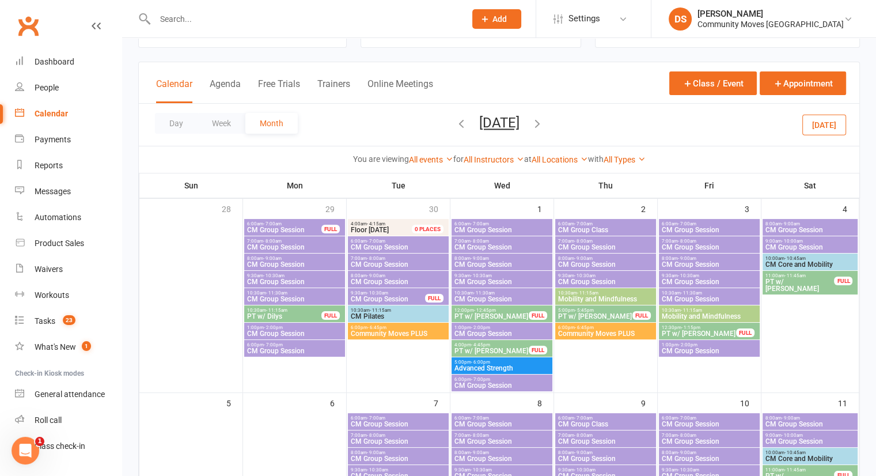
click at [280, 257] on span "- 9:00am" at bounding box center [272, 258] width 18 height 5
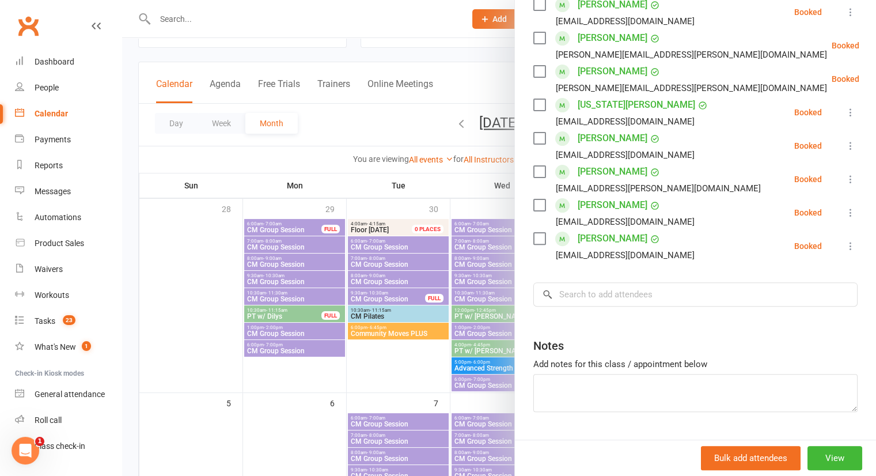
scroll to position [306, 0]
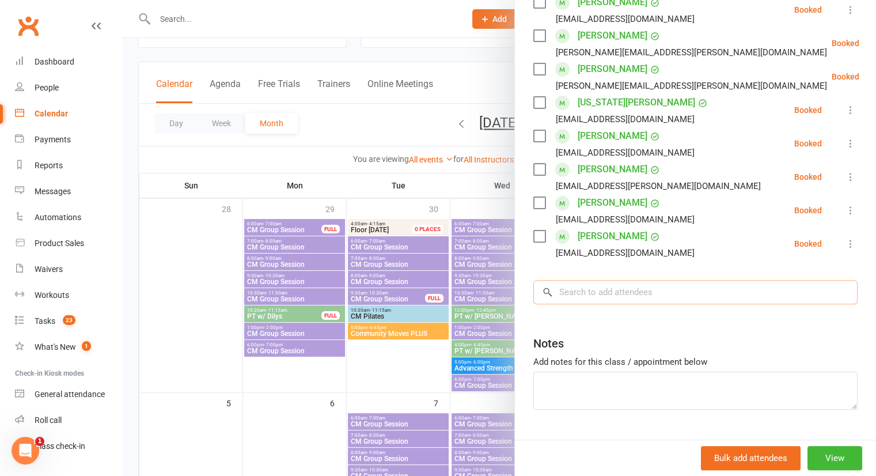
click at [622, 280] on input "search" at bounding box center [695, 292] width 324 height 24
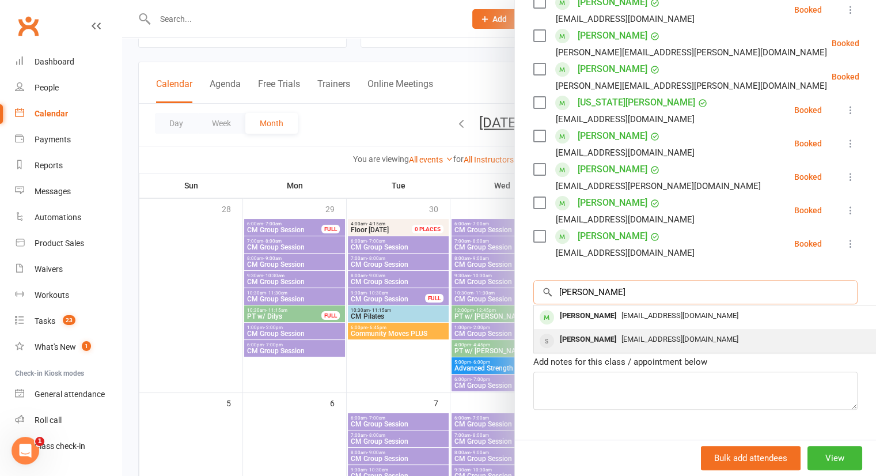
type input "Vick"
click at [622, 335] on span "tortor47@icloud.com" at bounding box center [680, 339] width 117 height 9
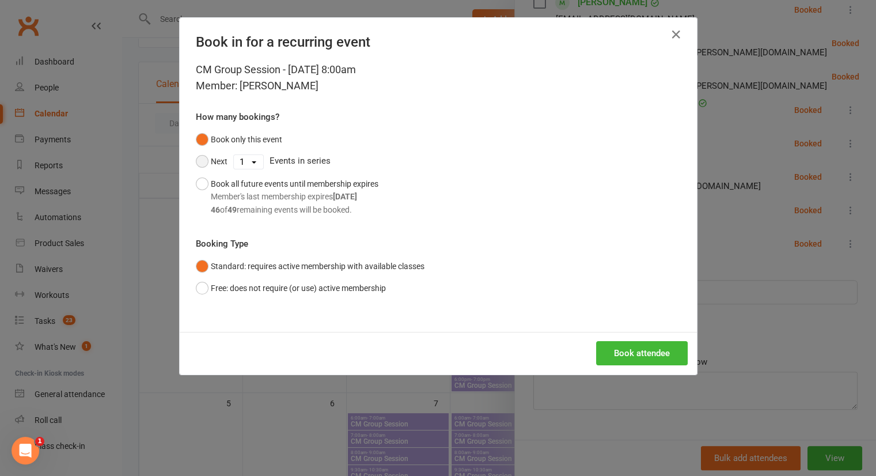
click at [207, 164] on button "Next" at bounding box center [212, 161] width 32 height 22
click at [241, 166] on select "1 2 3 4 5 6 7 8 9 10 11 12 13 14 15 16 17 18 19 20 21 22 23 24 25 26 27 28 29 3…" at bounding box center [248, 162] width 29 height 14
select select "12"
click at [234, 155] on select "1 2 3 4 5 6 7 8 9 10 11 12 13 14 15 16 17 18 19 20 21 22 23 24 25 26 27 28 29 3…" at bounding box center [248, 162] width 29 height 14
click at [620, 346] on button "Book attendee" at bounding box center [642, 353] width 92 height 24
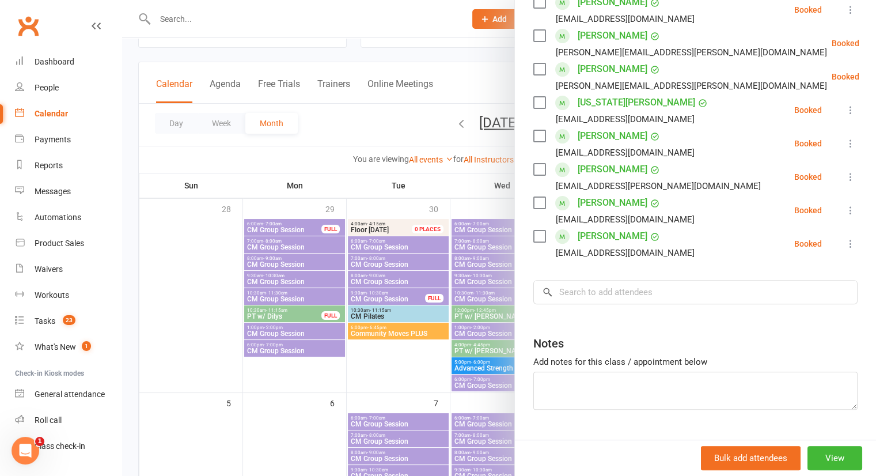
drag, startPoint x: 187, startPoint y: 26, endPoint x: 194, endPoint y: 21, distance: 7.8
click at [194, 21] on div at bounding box center [499, 238] width 754 height 476
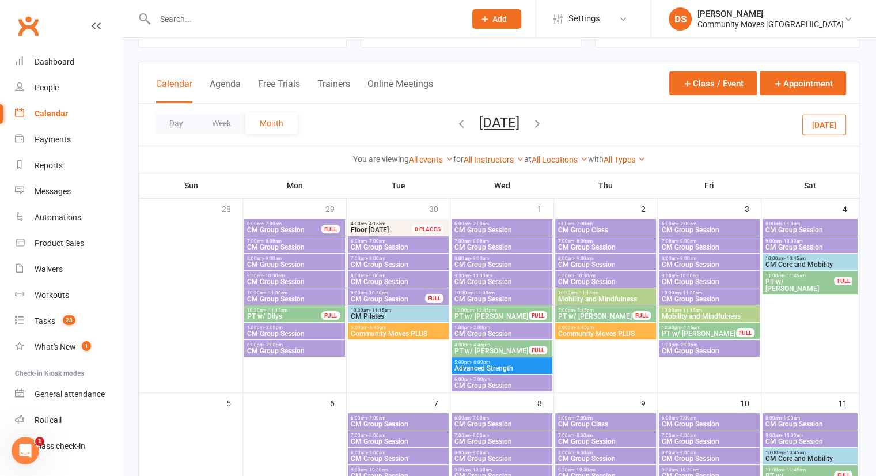
click at [194, 21] on input "text" at bounding box center [305, 19] width 306 height 16
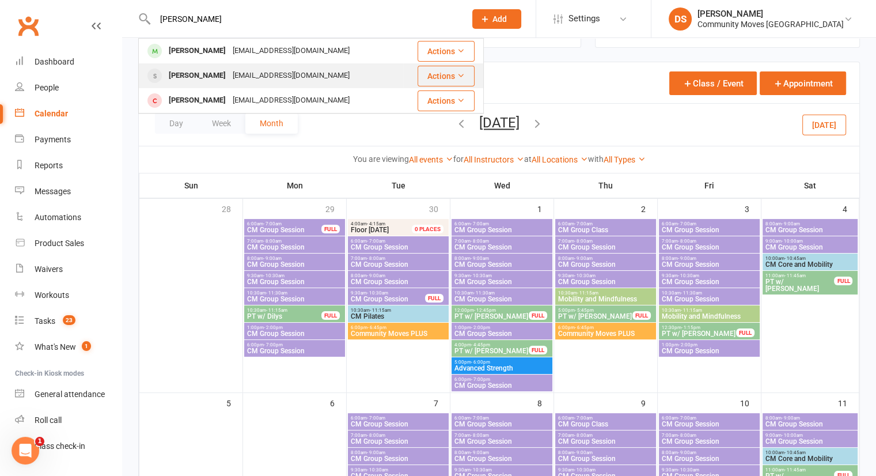
type input "vicki"
click at [198, 74] on div "[PERSON_NAME]" at bounding box center [197, 75] width 64 height 17
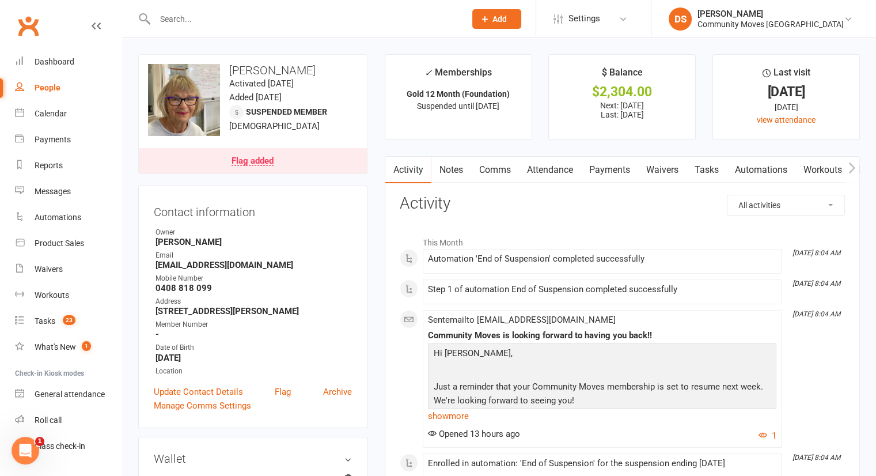
click at [224, 24] on input "text" at bounding box center [305, 19] width 306 height 16
click at [56, 111] on div "Calendar" at bounding box center [51, 113] width 32 height 9
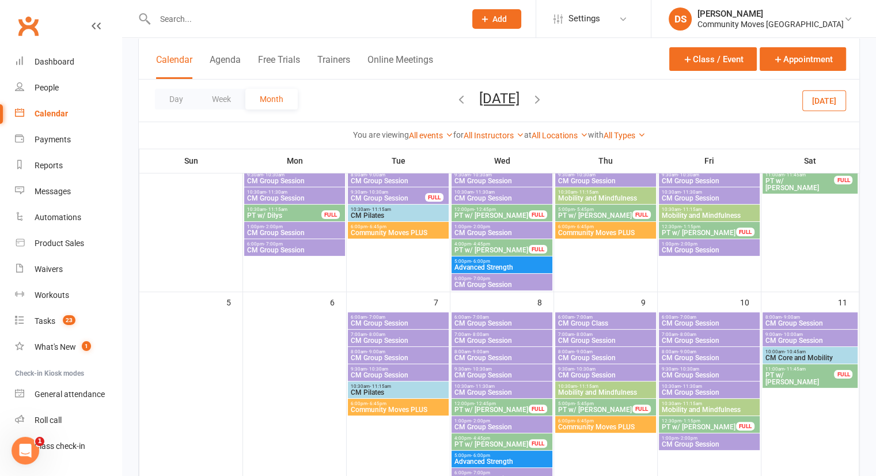
scroll to position [78, 0]
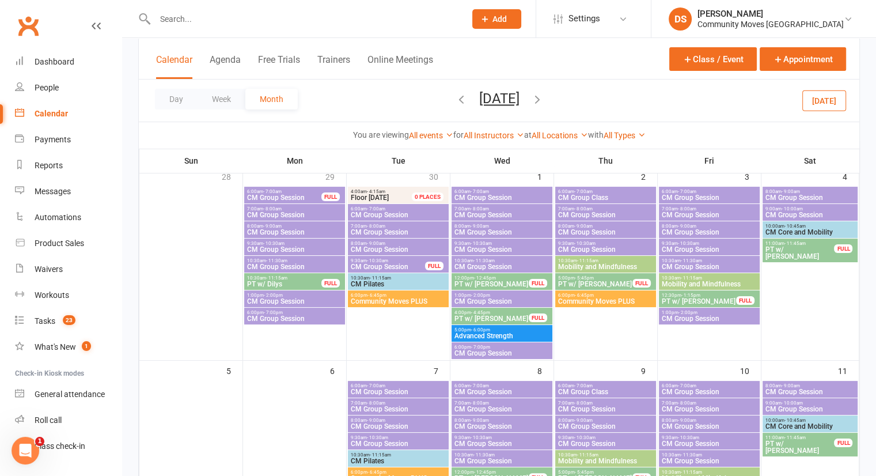
click at [285, 226] on span "8:00am - 9:00am" at bounding box center [295, 226] width 96 height 5
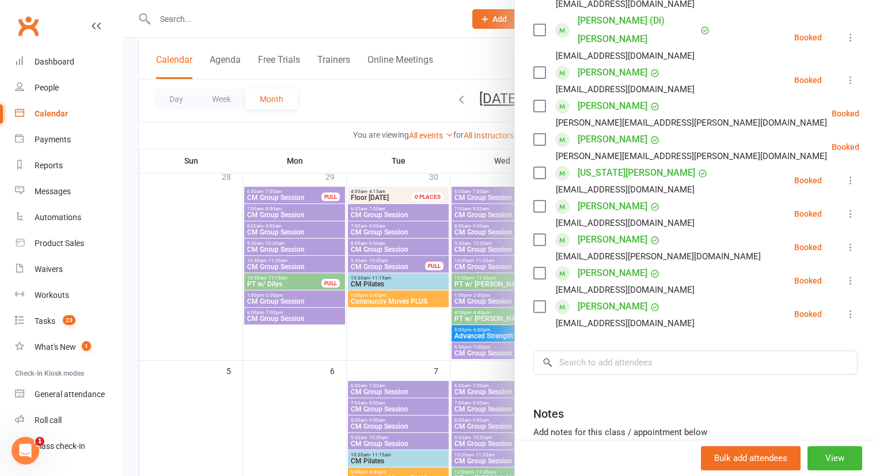
scroll to position [237, 0]
click at [661, 321] on div "Class kiosk mode Roll call 8:00 AM - 9:00 AM, Monday, September, 29, 2025 with …" at bounding box center [695, 174] width 361 height 725
click at [656, 350] on input "search" at bounding box center [695, 362] width 324 height 24
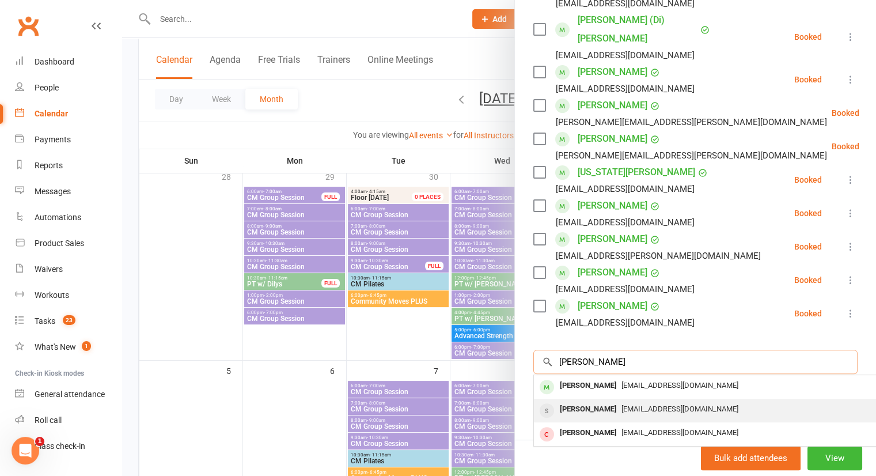
type input "vicki"
click at [592, 401] on div "[PERSON_NAME]" at bounding box center [588, 409] width 66 height 17
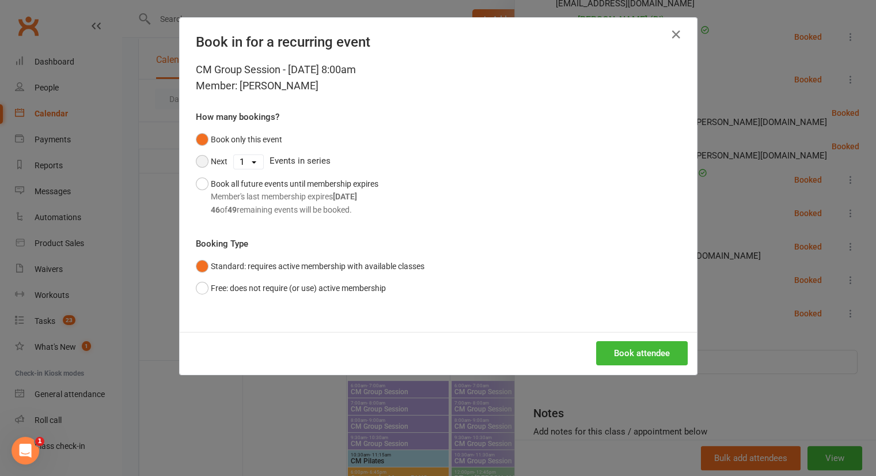
click at [200, 164] on button "Next" at bounding box center [212, 161] width 32 height 22
click at [239, 164] on select "1 2 3 4 5 6 7 8 9 10 11 12 13 14 15 16 17 18 19 20 21 22 23 24 25 26 27 28 29 3…" at bounding box center [248, 162] width 29 height 14
select select "12"
click at [234, 155] on select "1 2 3 4 5 6 7 8 9 10 11 12 13 14 15 16 17 18 19 20 21 22 23 24 25 26 27 28 29 3…" at bounding box center [248, 162] width 29 height 14
click at [650, 358] on button "Book attendee" at bounding box center [642, 353] width 92 height 24
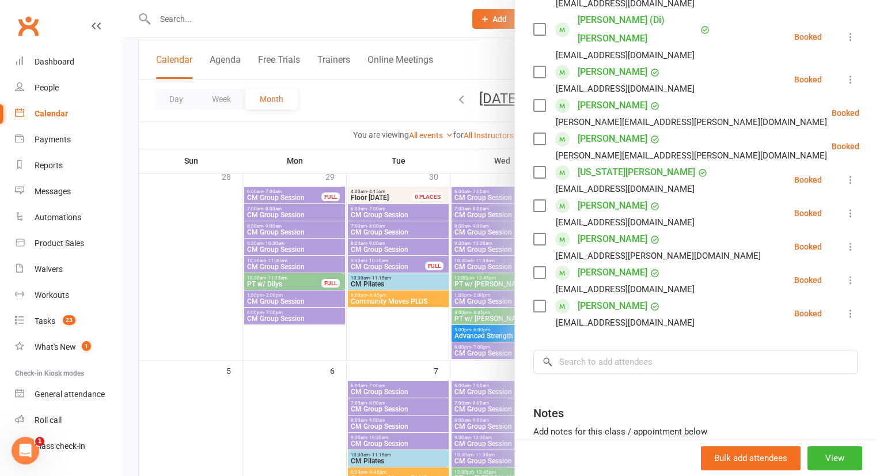
click at [300, 22] on div at bounding box center [499, 238] width 754 height 476
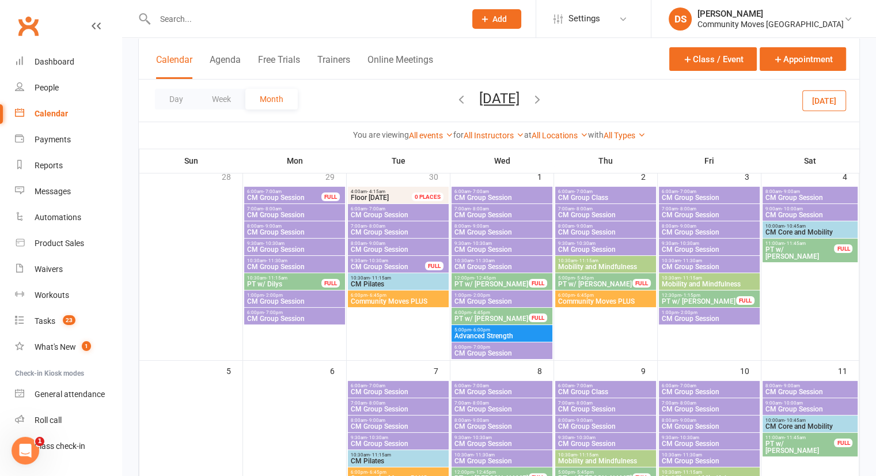
click at [291, 19] on input "text" at bounding box center [305, 19] width 306 height 16
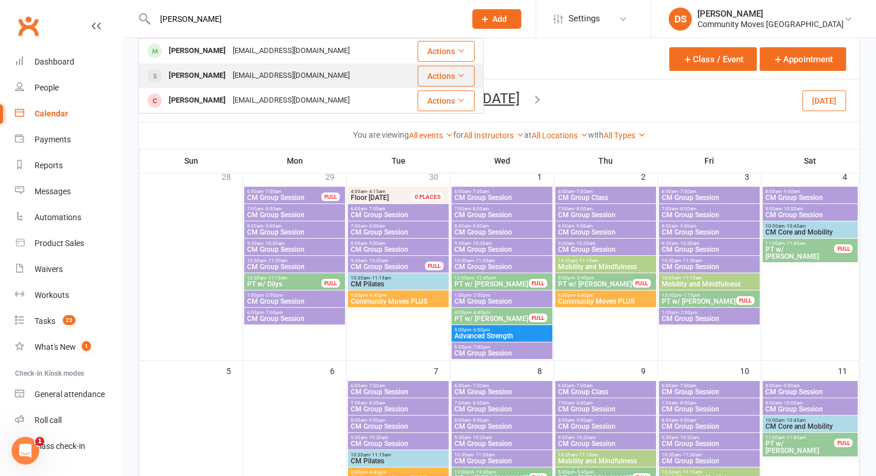
type input "vicki"
click at [229, 73] on div "tortor47@icloud.com" at bounding box center [291, 75] width 124 height 17
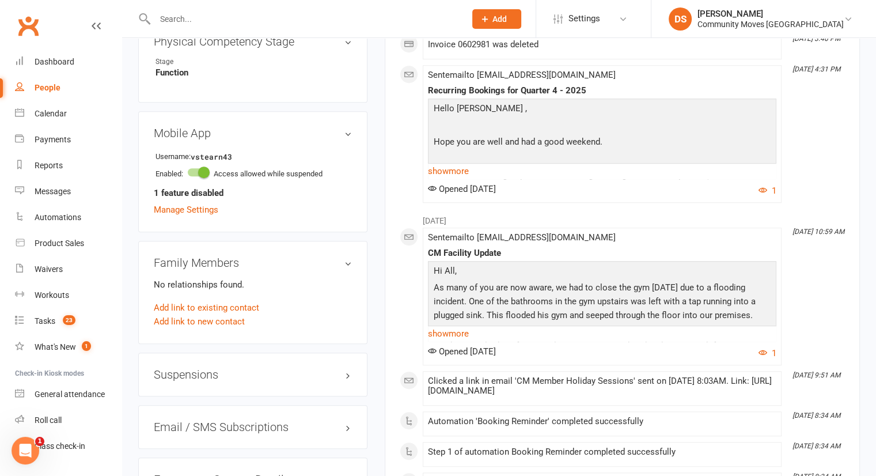
scroll to position [680, 0]
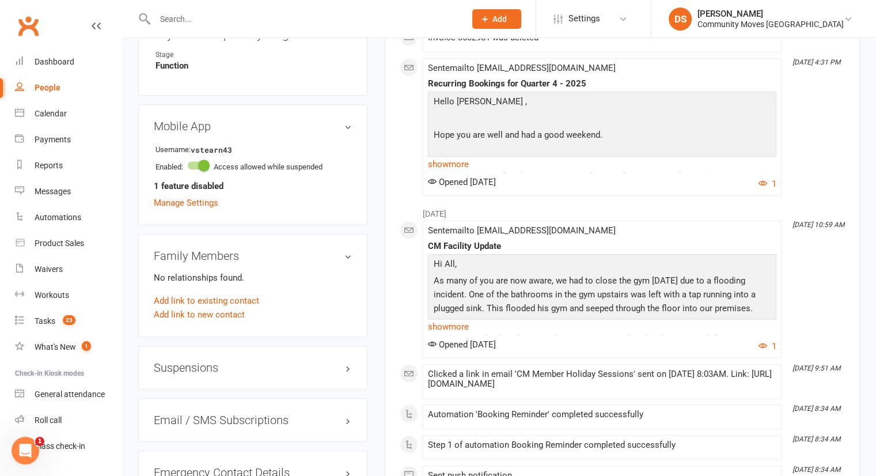
click at [213, 385] on div "Suspensions" at bounding box center [252, 368] width 229 height 44
click at [217, 374] on h3 "Suspensions" at bounding box center [253, 367] width 198 height 13
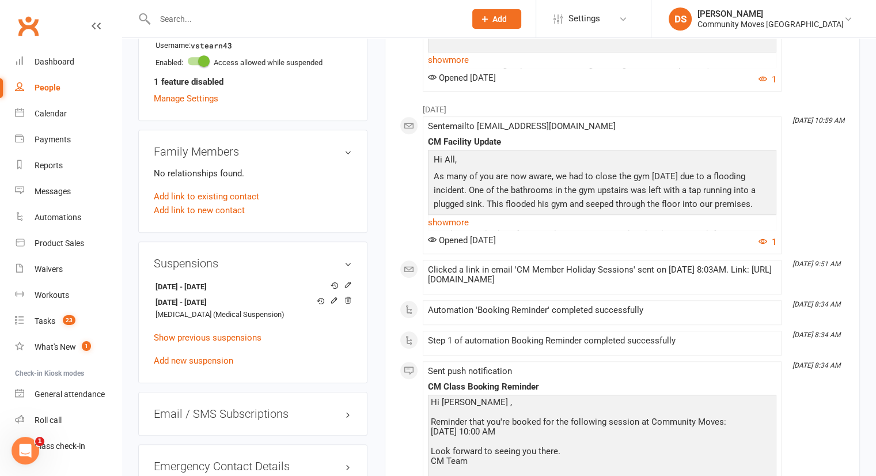
scroll to position [786, 0]
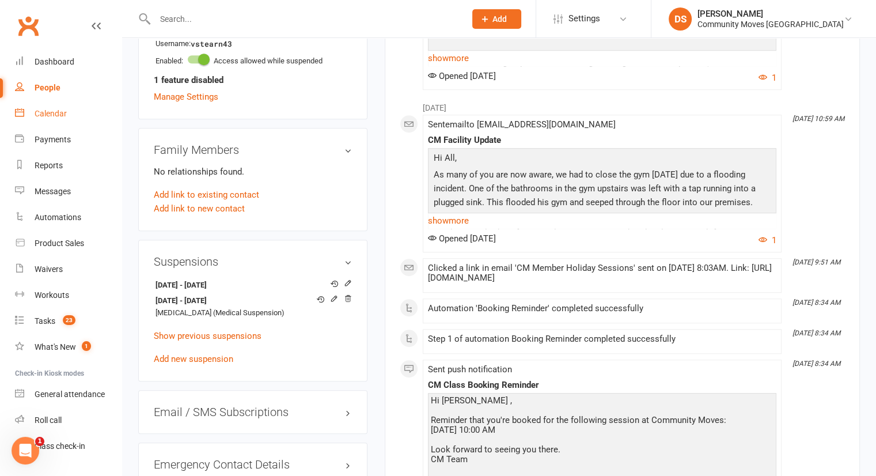
click at [46, 115] on div "Calendar" at bounding box center [51, 113] width 32 height 9
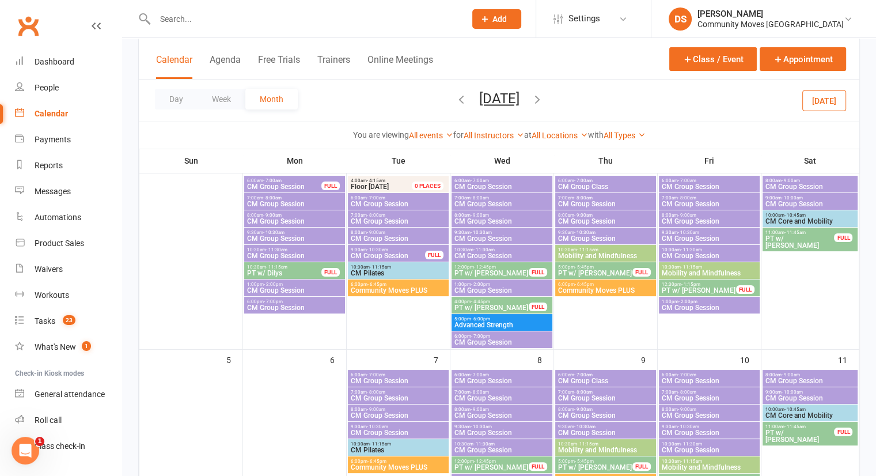
scroll to position [90, 0]
click at [289, 222] on span "CM Group Session" at bounding box center [295, 220] width 96 height 7
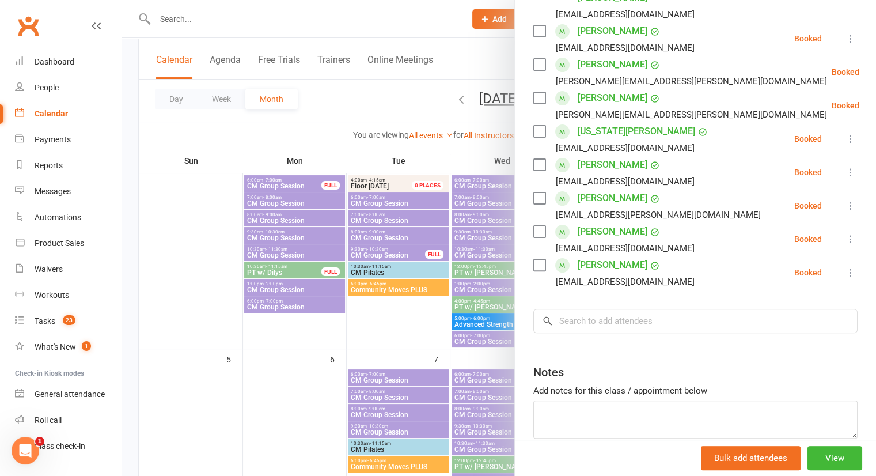
scroll to position [315, 0]
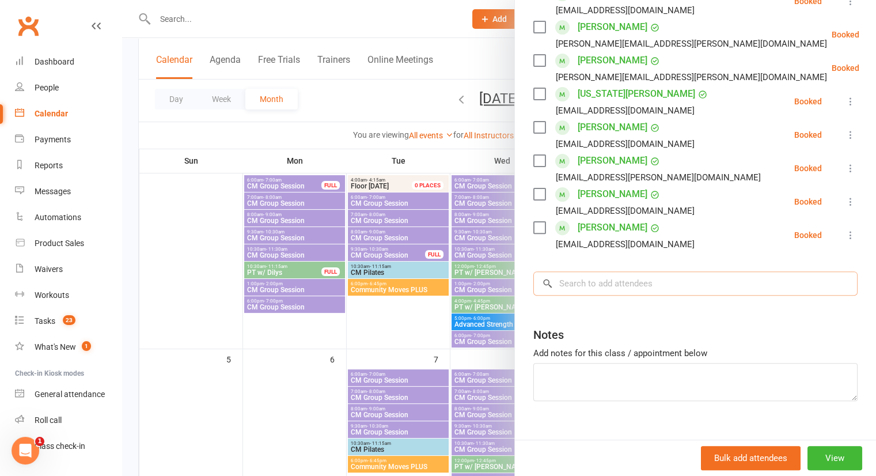
click at [592, 271] on input "search" at bounding box center [695, 283] width 324 height 24
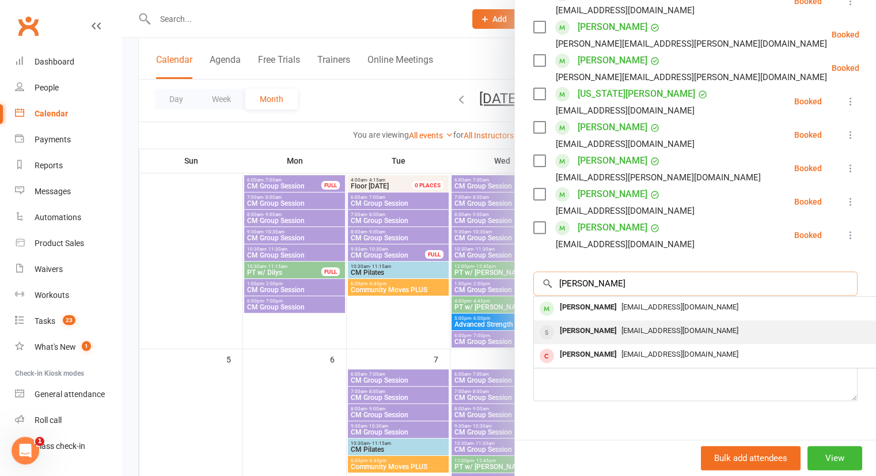
type input "vicki"
click at [592, 323] on div "[PERSON_NAME]" at bounding box center [588, 331] width 66 height 17
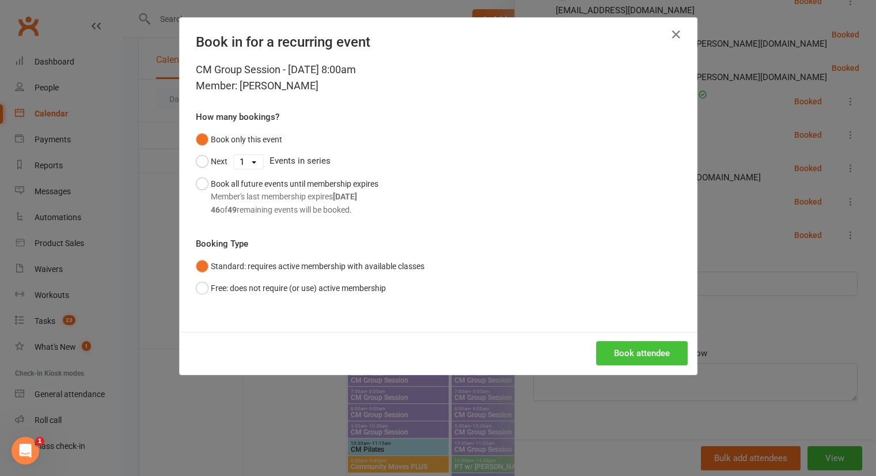
click at [615, 346] on button "Book attendee" at bounding box center [642, 353] width 92 height 24
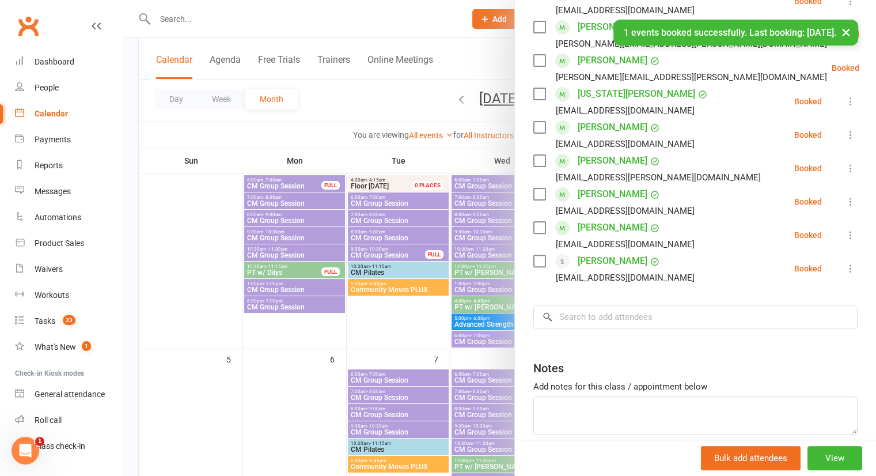
click at [383, 361] on div at bounding box center [499, 238] width 754 height 476
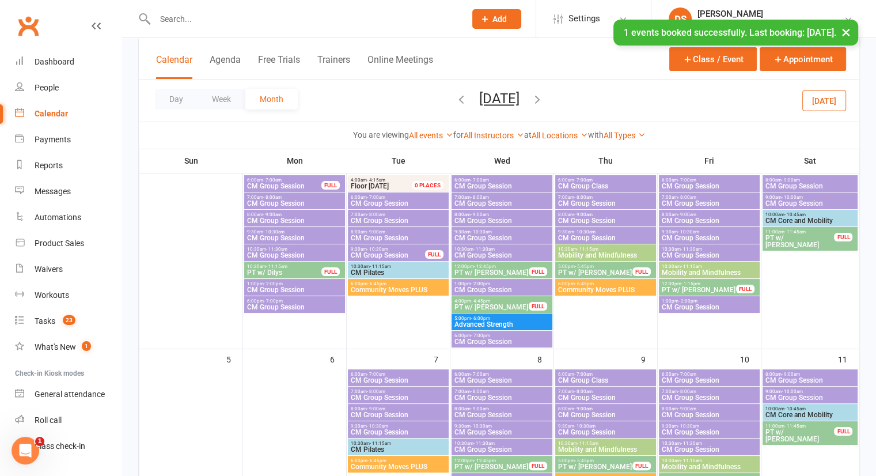
click at [488, 221] on span "CM Group Session" at bounding box center [502, 220] width 96 height 7
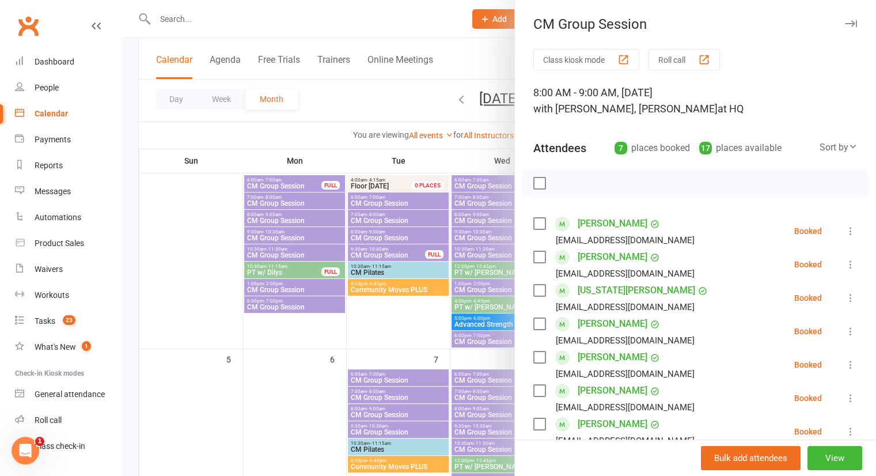
scroll to position [214, 0]
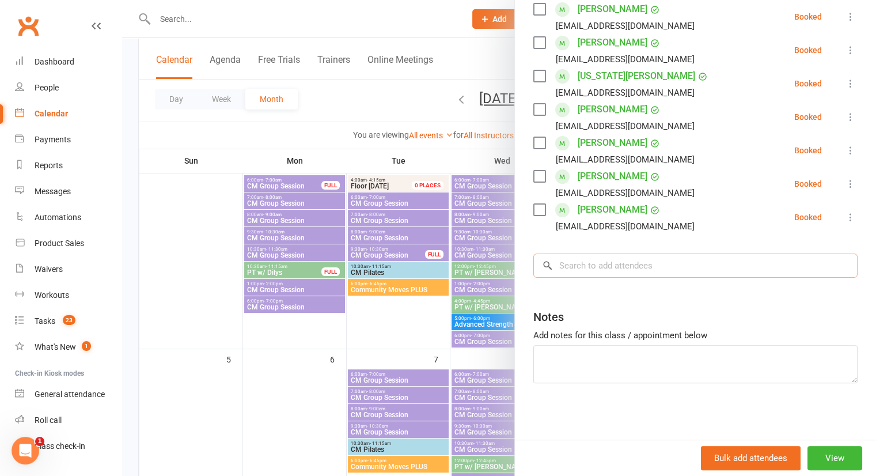
click at [613, 259] on input "search" at bounding box center [695, 265] width 324 height 24
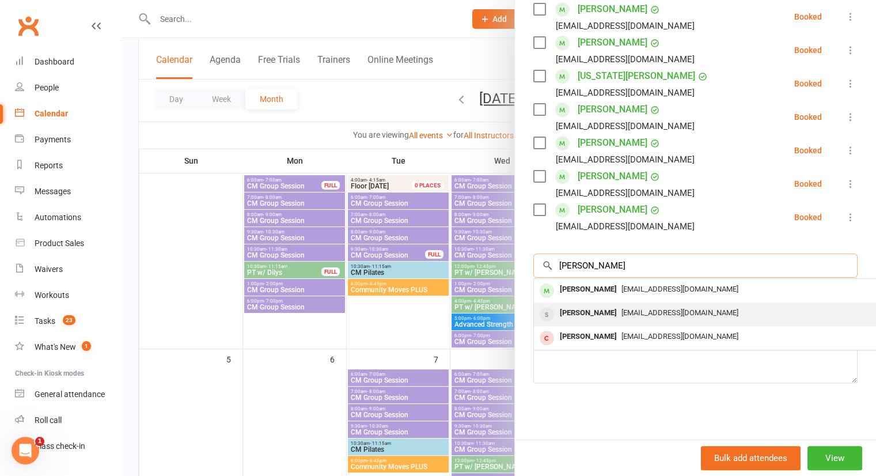
type input "vicki"
click at [580, 306] on div "[PERSON_NAME]" at bounding box center [588, 313] width 66 height 17
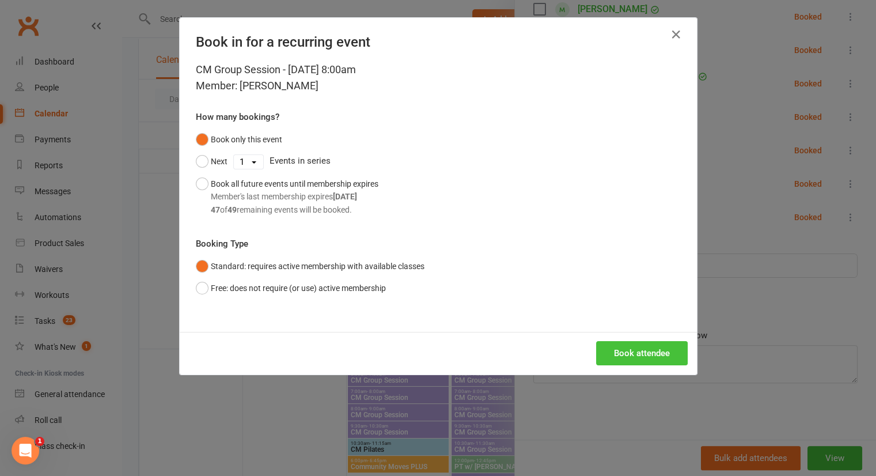
click at [626, 351] on button "Book attendee" at bounding box center [642, 353] width 92 height 24
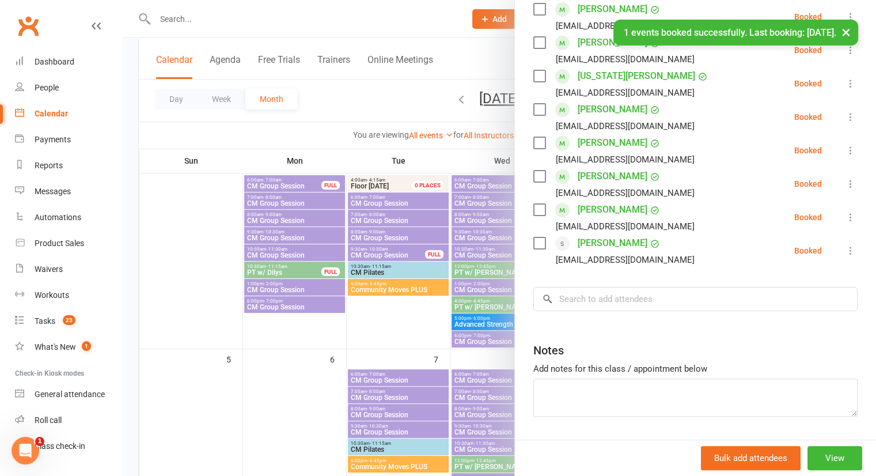
click at [453, 351] on div at bounding box center [499, 238] width 754 height 476
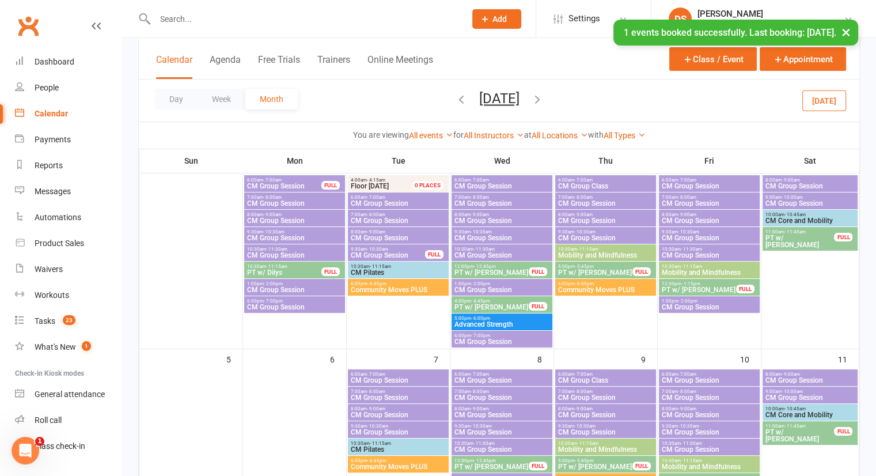
click at [695, 217] on span "CM Group Session" at bounding box center [709, 220] width 96 height 7
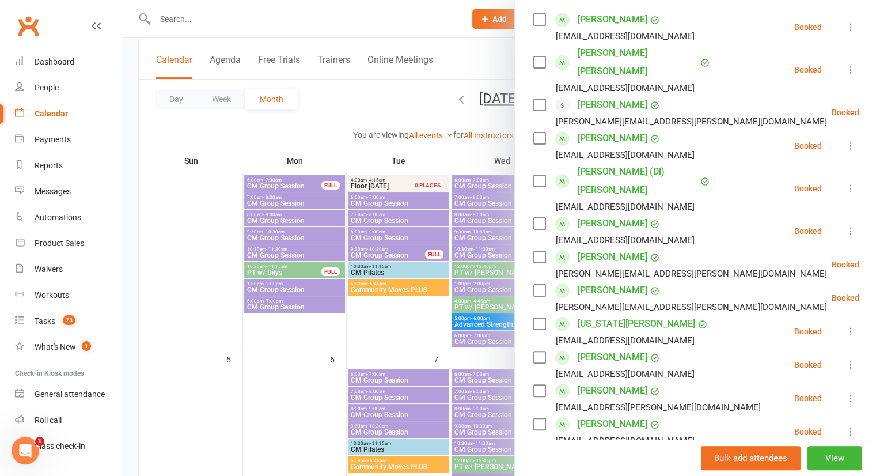
scroll to position [224, 0]
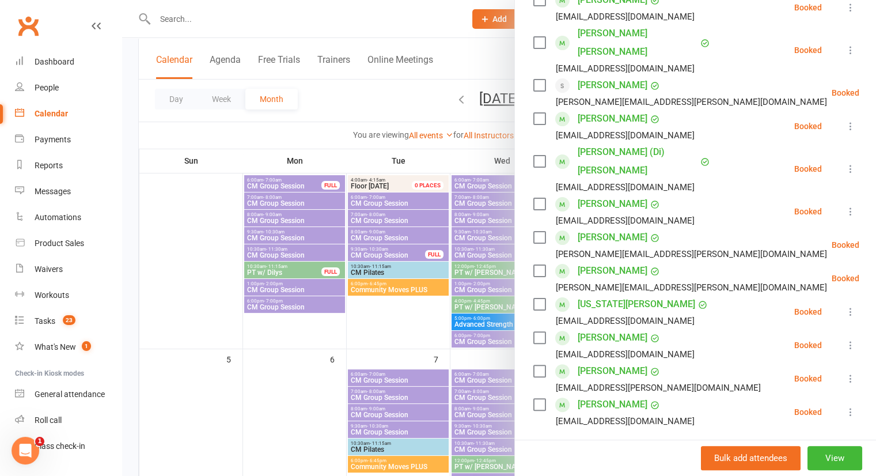
click at [625, 448] on input "search" at bounding box center [695, 460] width 324 height 24
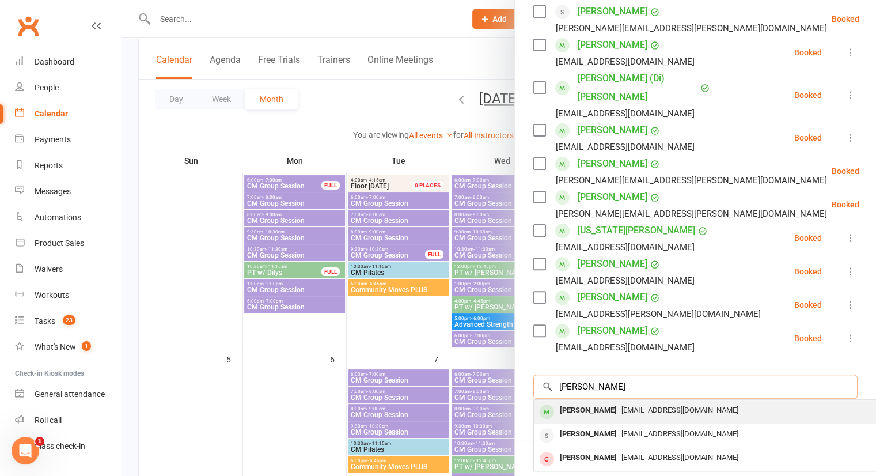
scroll to position [304, 0]
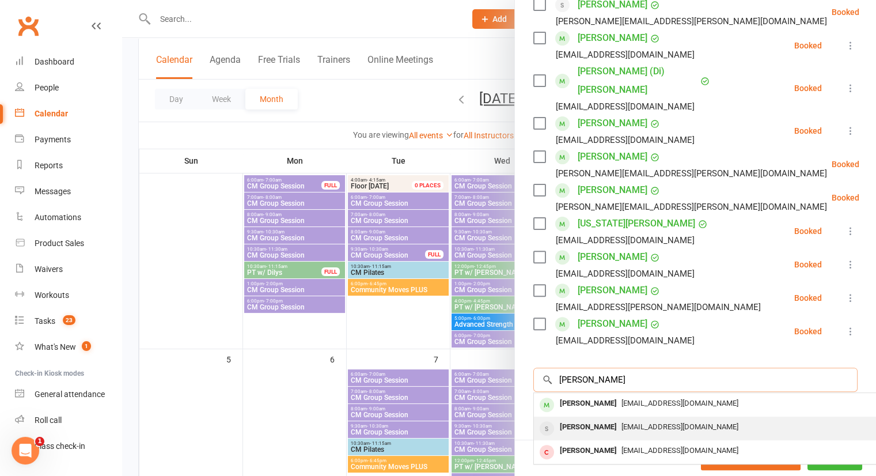
type input "vicki"
click at [599, 417] on div "Vicki Stearn tortor47@icloud.com" at bounding box center [706, 429] width 344 height 24
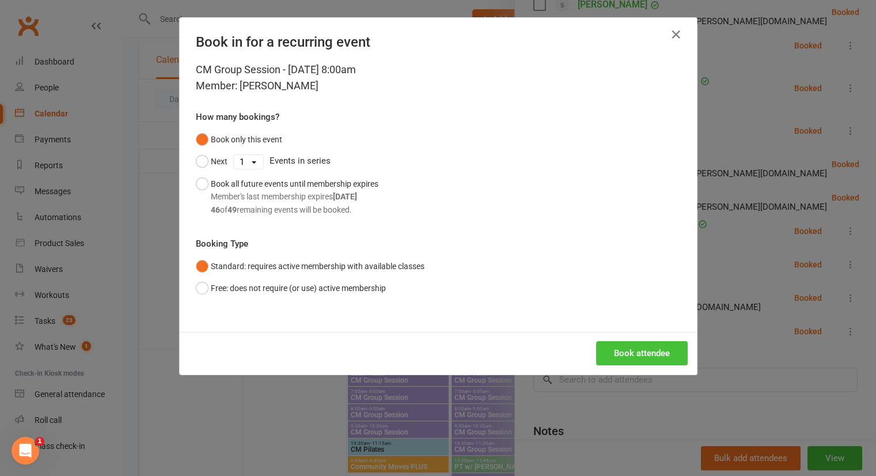
click at [643, 350] on button "Book attendee" at bounding box center [642, 353] width 92 height 24
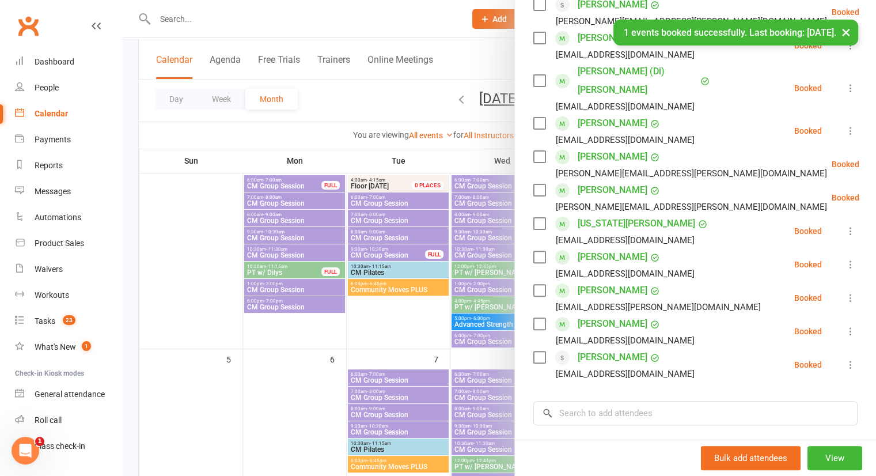
scroll to position [415, 0]
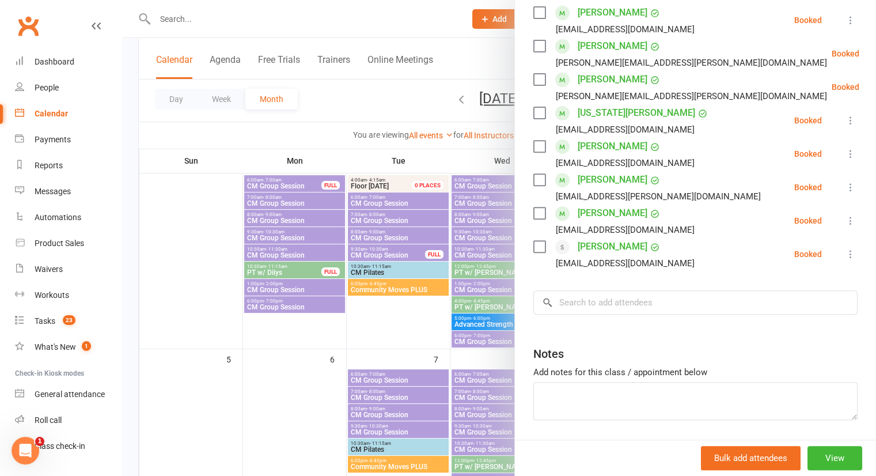
click at [331, 24] on div at bounding box center [499, 238] width 754 height 476
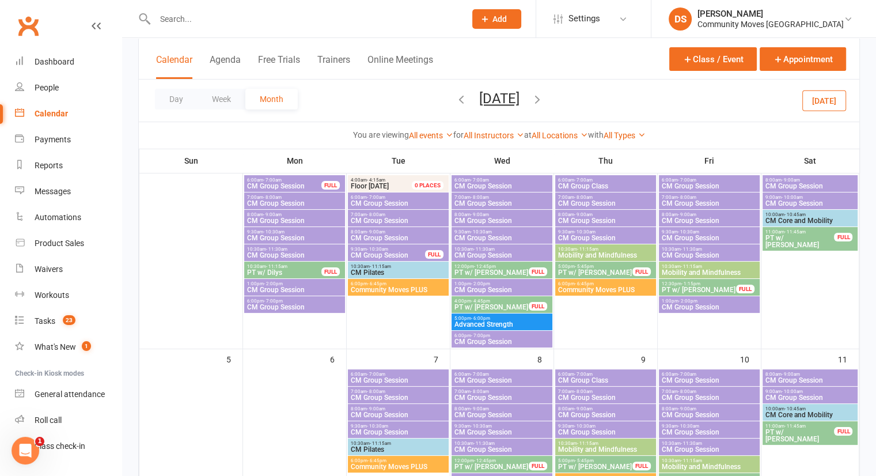
click at [316, 17] on input "text" at bounding box center [305, 19] width 306 height 16
click at [316, 17] on input "k" at bounding box center [305, 19] width 306 height 16
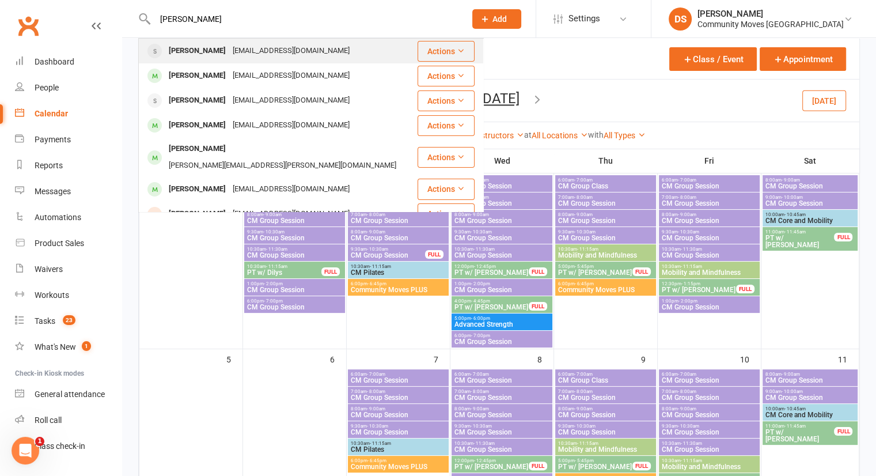
type input "kelley"
click at [293, 59] on div "Kelley Hill kelley_hill@hotmail.com" at bounding box center [277, 51] width 277 height 24
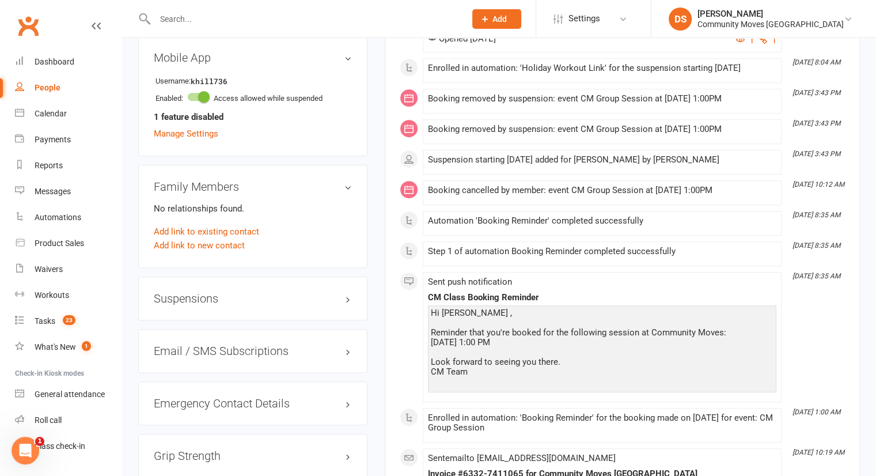
scroll to position [677, 0]
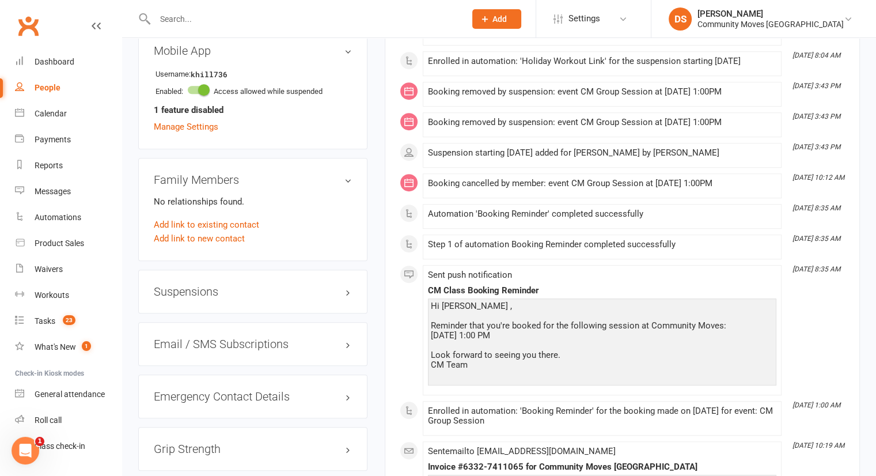
click at [228, 294] on h3 "Suspensions" at bounding box center [253, 291] width 198 height 13
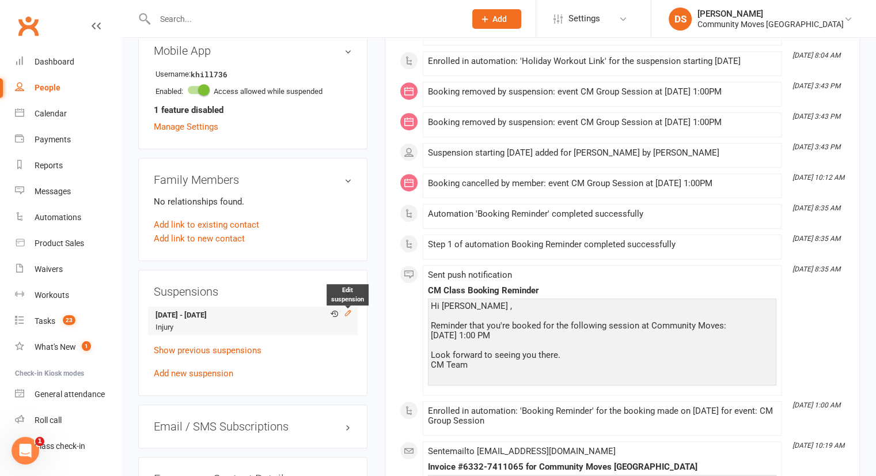
click at [349, 309] on icon at bounding box center [348, 313] width 8 height 8
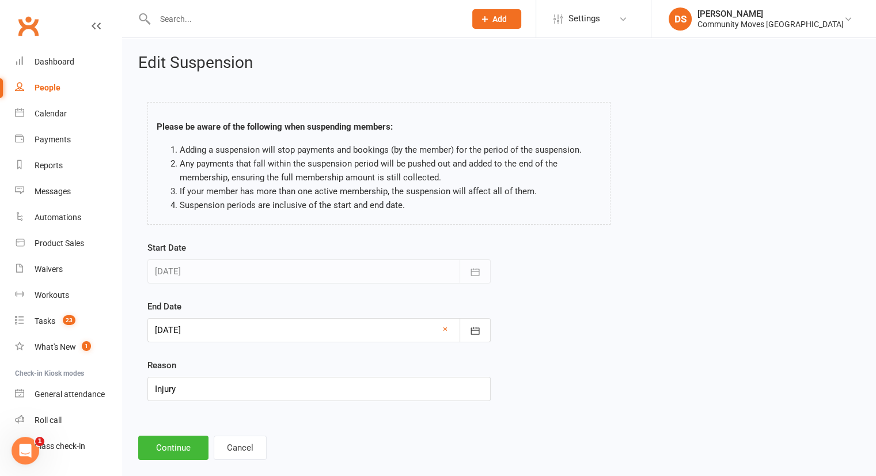
click at [240, 331] on div at bounding box center [318, 330] width 343 height 24
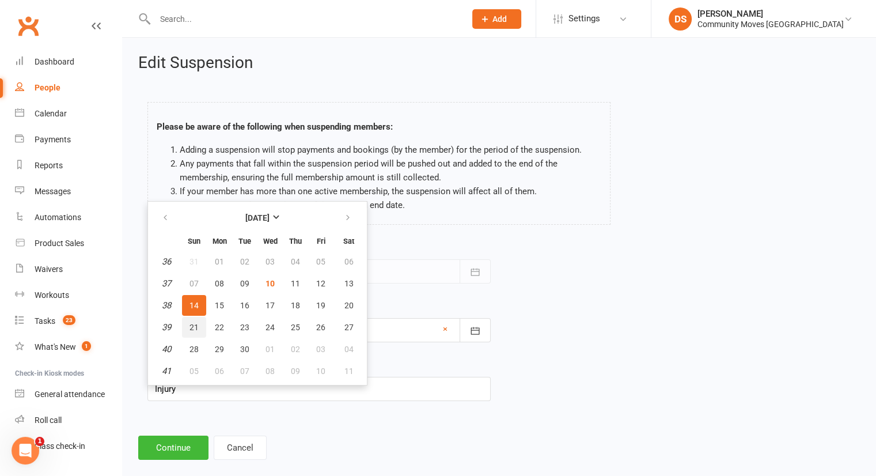
click at [190, 323] on span "21" at bounding box center [194, 327] width 9 height 9
type input "21 Sep 2025"
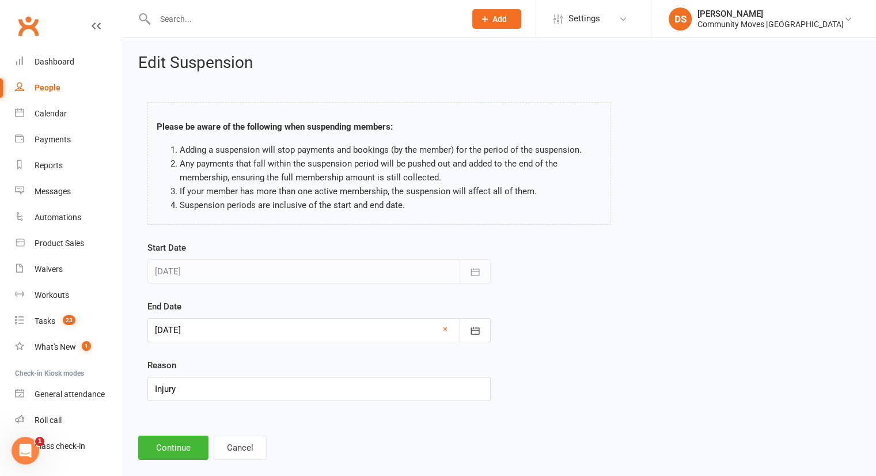
click at [152, 459] on div "Edit Suspension Please be aware of the following when suspending members: Addin…" at bounding box center [499, 257] width 754 height 438
click at [169, 448] on button "Continue" at bounding box center [173, 448] width 70 height 24
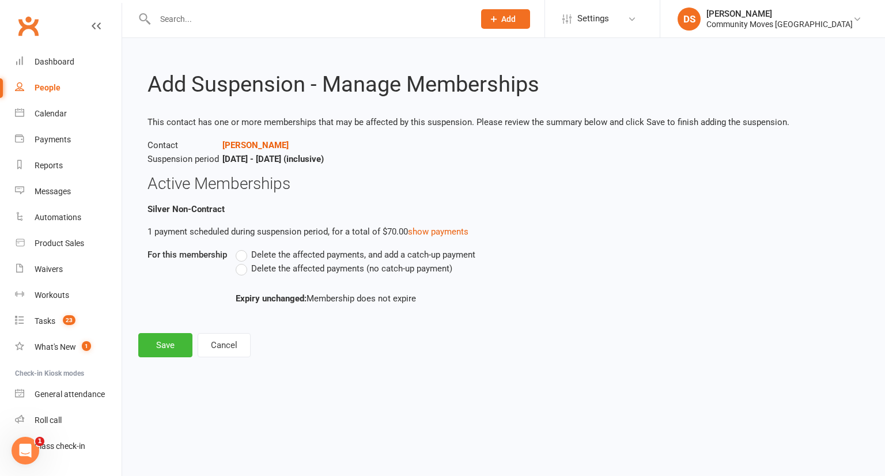
click at [288, 270] on span "Delete the affected payments (no catch-up payment)" at bounding box center [351, 268] width 201 height 12
click at [243, 262] on input "Delete the affected payments (no catch-up payment)" at bounding box center [239, 262] width 7 height 0
click at [175, 347] on button "Save" at bounding box center [165, 345] width 54 height 24
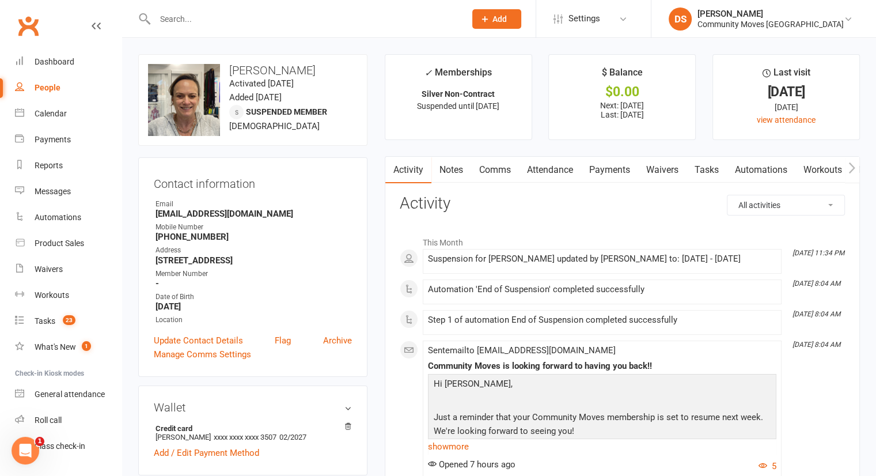
click at [392, 9] on div at bounding box center [297, 18] width 319 height 37
click at [378, 22] on input "text" at bounding box center [305, 19] width 306 height 16
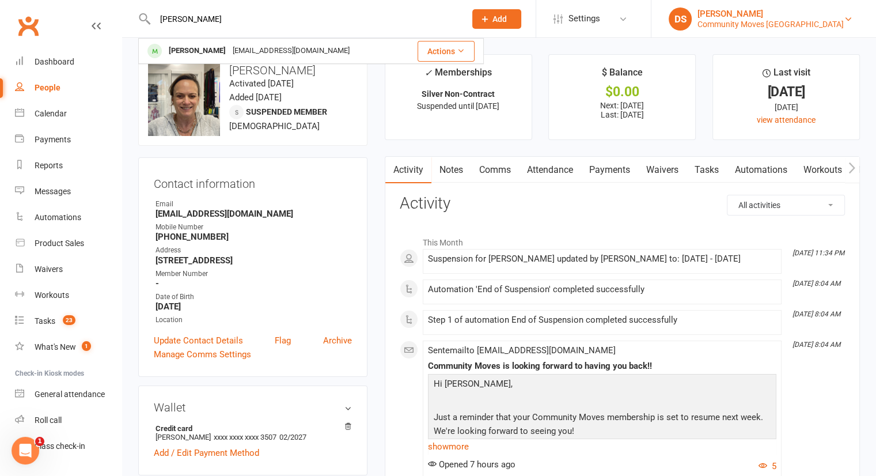
type input "jacinta"
click at [739, 18] on div "[PERSON_NAME]" at bounding box center [771, 14] width 146 height 10
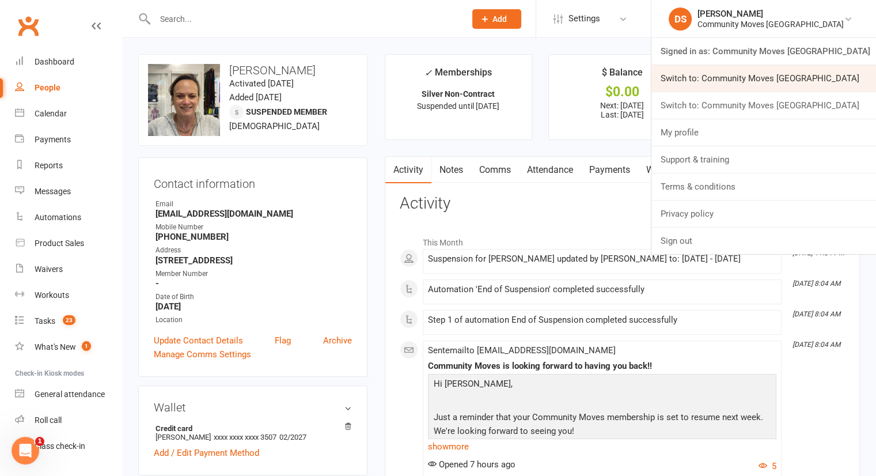
click at [740, 67] on link "Switch to: Community Moves [GEOGRAPHIC_DATA]" at bounding box center [764, 78] width 225 height 26
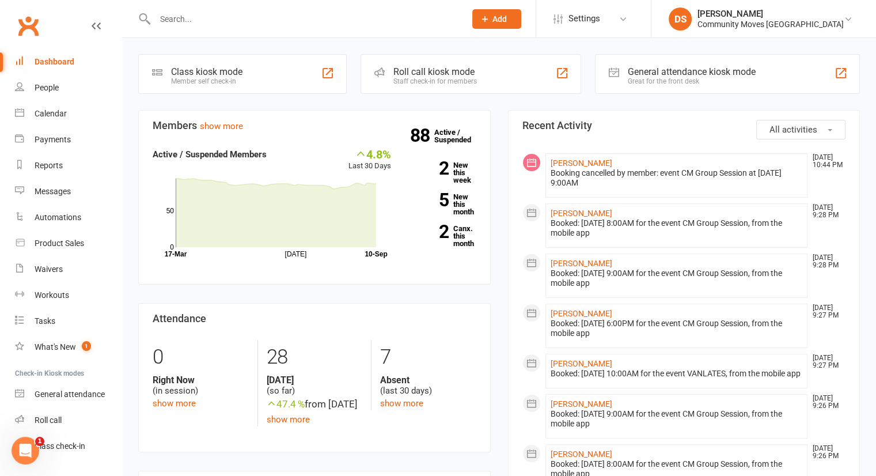
click at [422, 16] on input "text" at bounding box center [305, 19] width 306 height 16
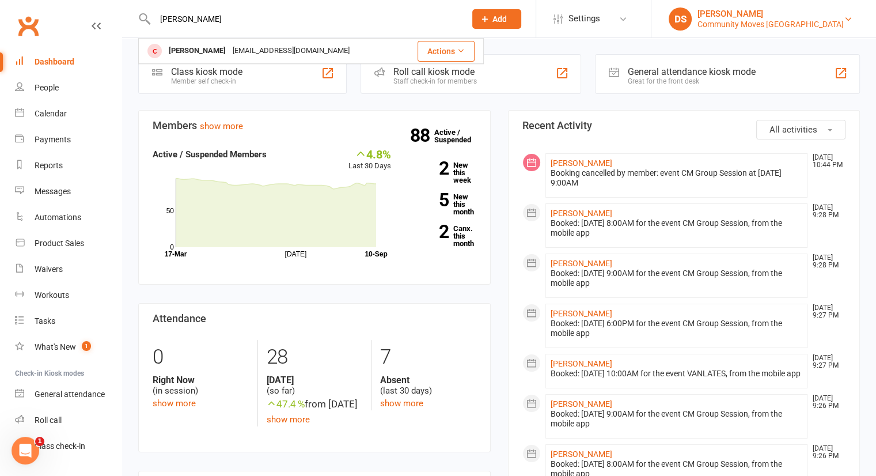
type input "Jacinta"
click at [692, 18] on div "DS" at bounding box center [680, 18] width 23 height 23
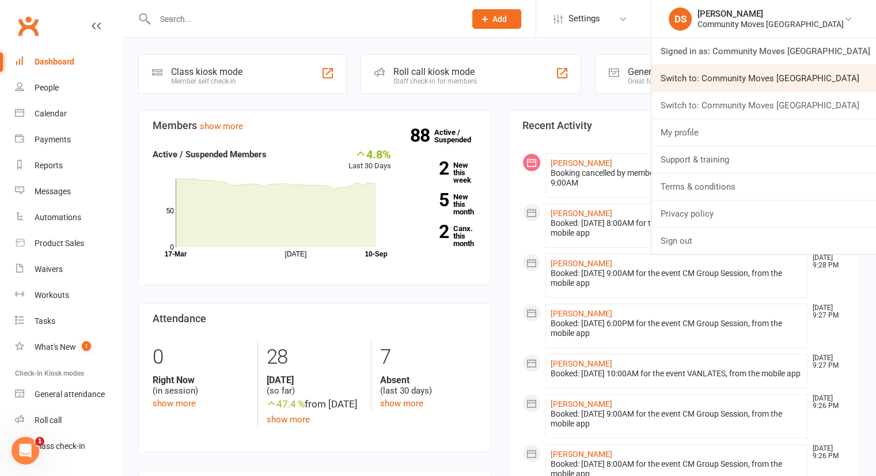
click at [709, 81] on link "Switch to: Community Moves [GEOGRAPHIC_DATA]" at bounding box center [764, 78] width 225 height 26
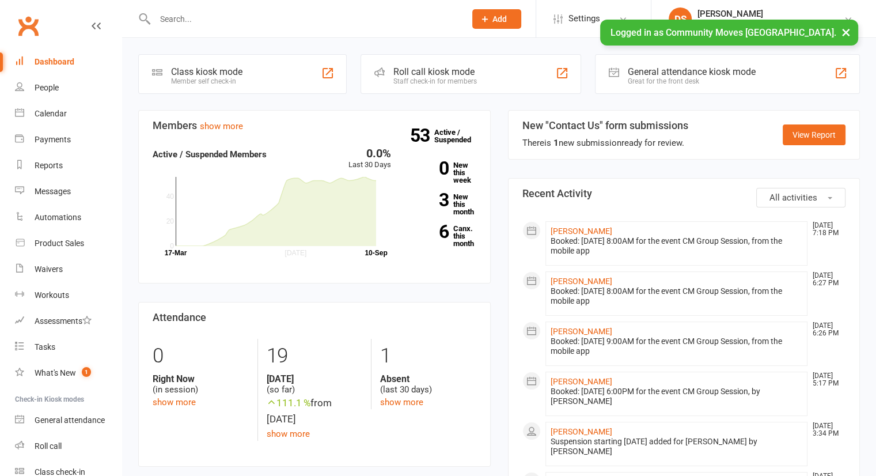
click at [404, 20] on input "text" at bounding box center [305, 19] width 306 height 16
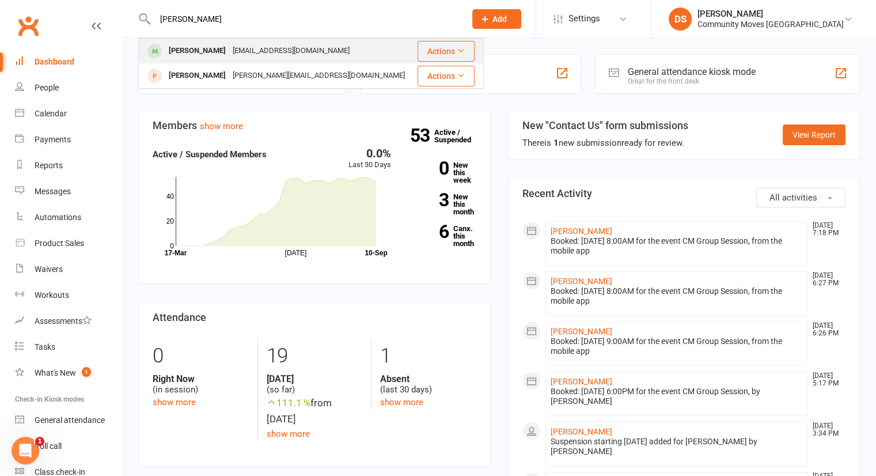
type input "[PERSON_NAME]"
click at [362, 48] on div "Jacinta Howden Jacintahowden62@bigpond.com" at bounding box center [277, 51] width 277 height 24
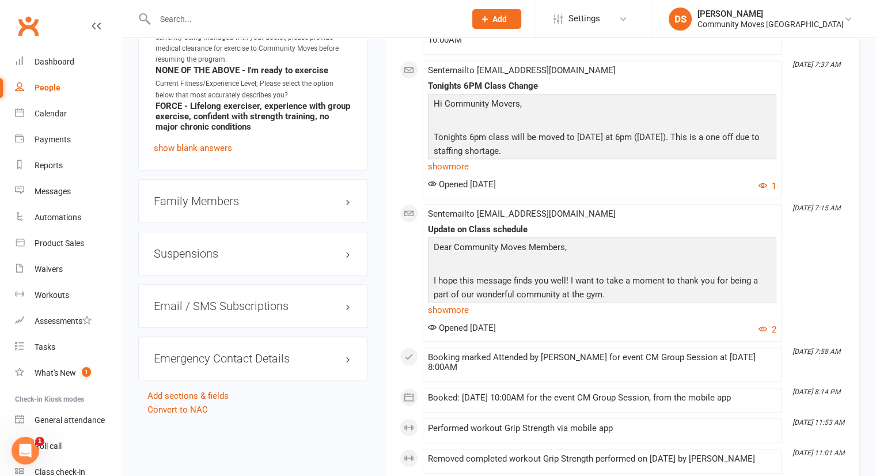
scroll to position [889, 0]
click at [273, 256] on h3 "Suspensions" at bounding box center [253, 253] width 198 height 13
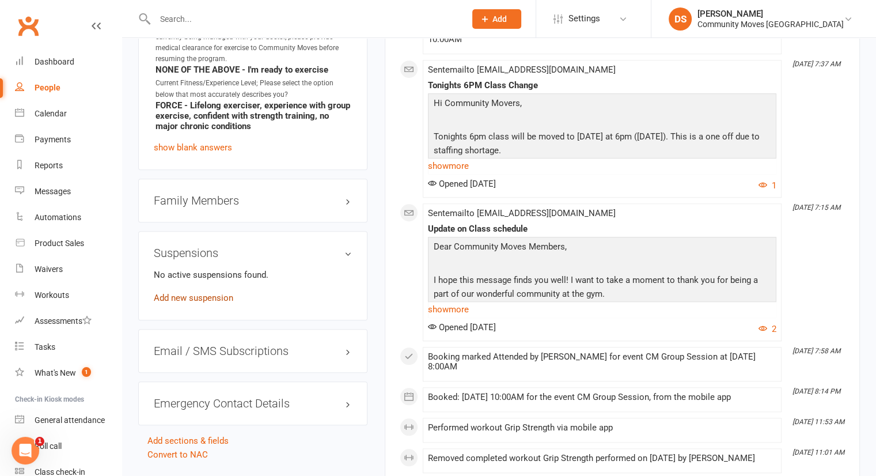
click at [214, 302] on link "Add new suspension" at bounding box center [193, 298] width 79 height 10
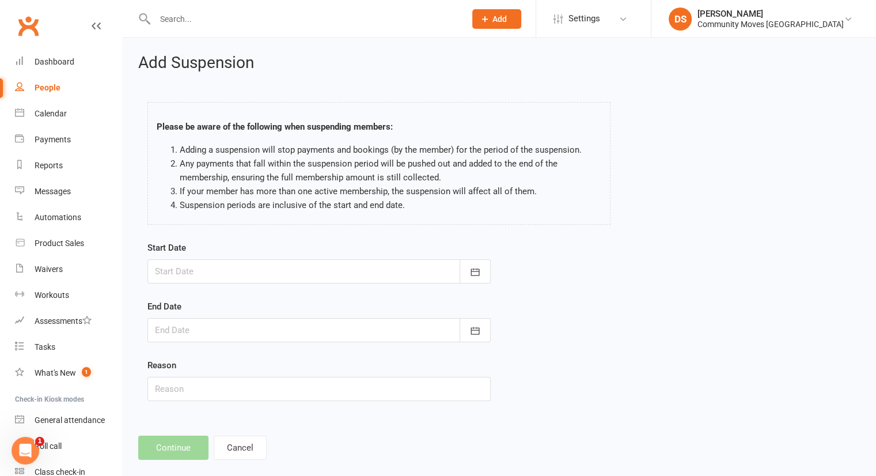
drag, startPoint x: 210, startPoint y: 292, endPoint x: 194, endPoint y: 260, distance: 35.6
click at [194, 260] on form "Start Date September 2025 Sun Mon Tue Wed Thu Fri Sat 36 31 01 02 03 04 05 06 3…" at bounding box center [318, 321] width 343 height 160
click at [194, 260] on div at bounding box center [318, 271] width 343 height 24
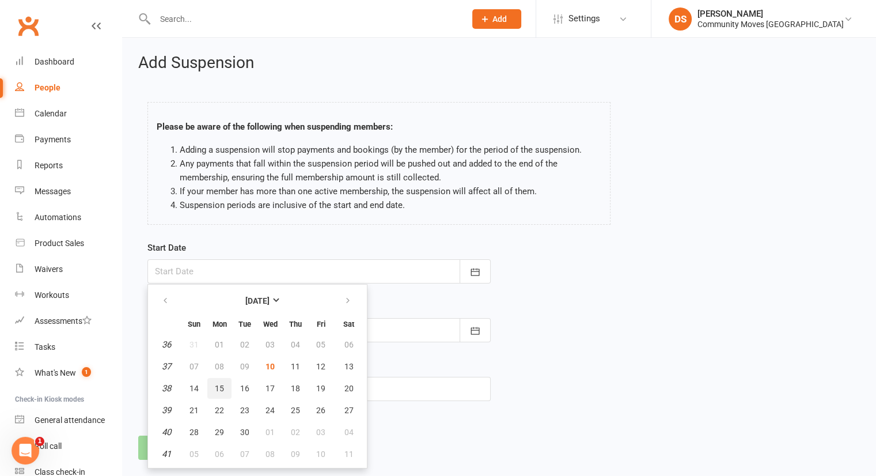
click at [221, 384] on span "15" at bounding box center [219, 388] width 9 height 9
type input "15 Sep 2025"
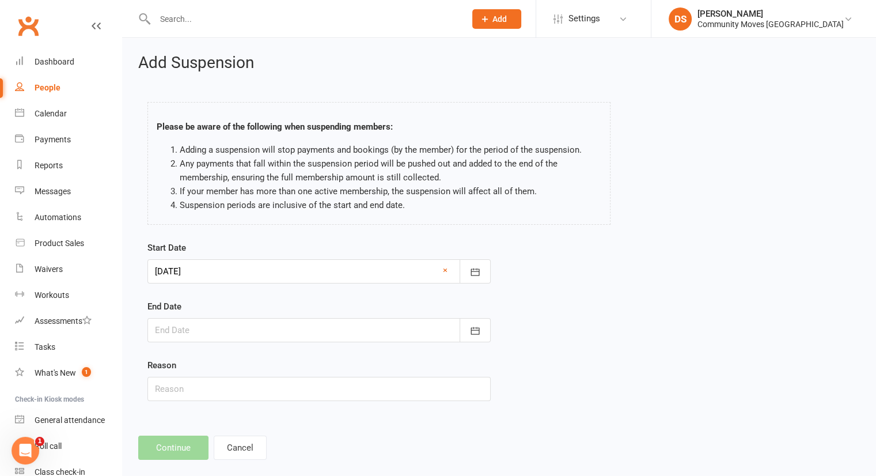
click at [203, 334] on div at bounding box center [318, 330] width 343 height 24
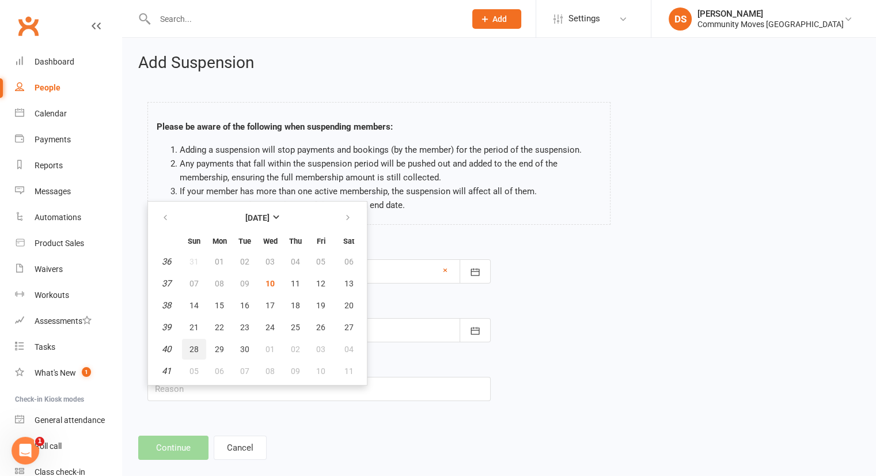
click at [190, 353] on button "28" at bounding box center [194, 349] width 24 height 21
type input "[DATE]"
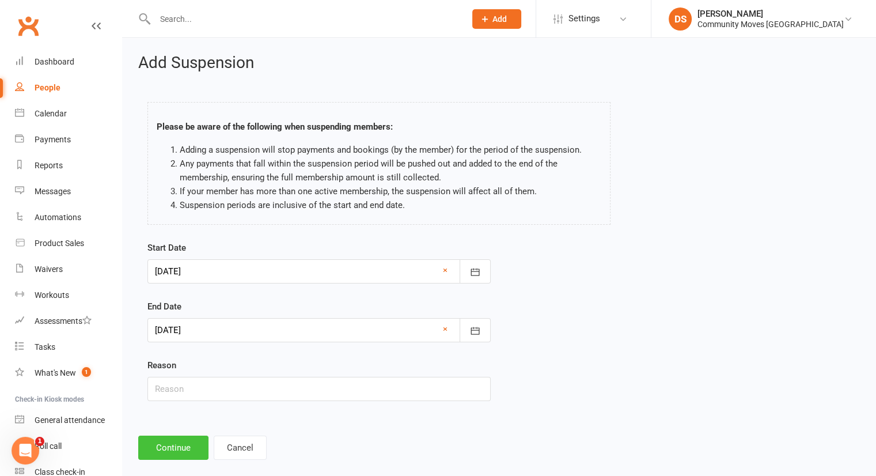
click at [184, 441] on button "Continue" at bounding box center [173, 448] width 70 height 24
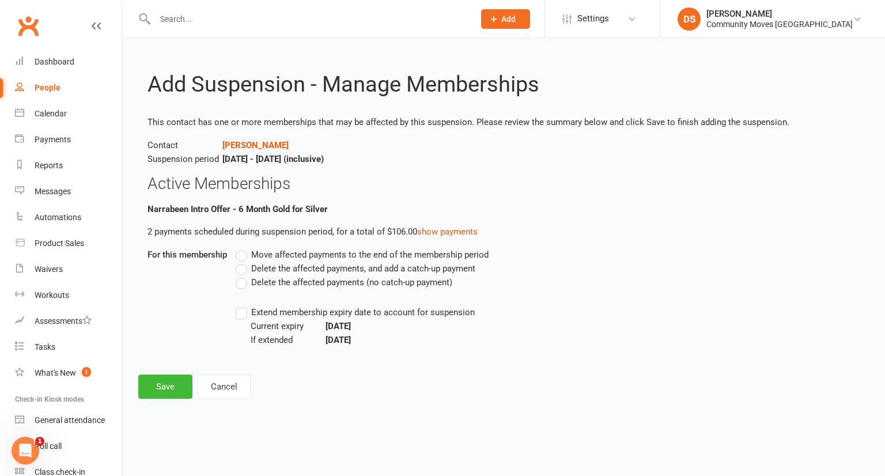
click at [266, 282] on span "Delete the affected payments (no catch-up payment)" at bounding box center [351, 281] width 201 height 12
click at [243, 275] on input "Delete the affected payments (no catch-up payment)" at bounding box center [239, 275] width 7 height 0
click at [156, 378] on button "Save" at bounding box center [165, 386] width 54 height 24
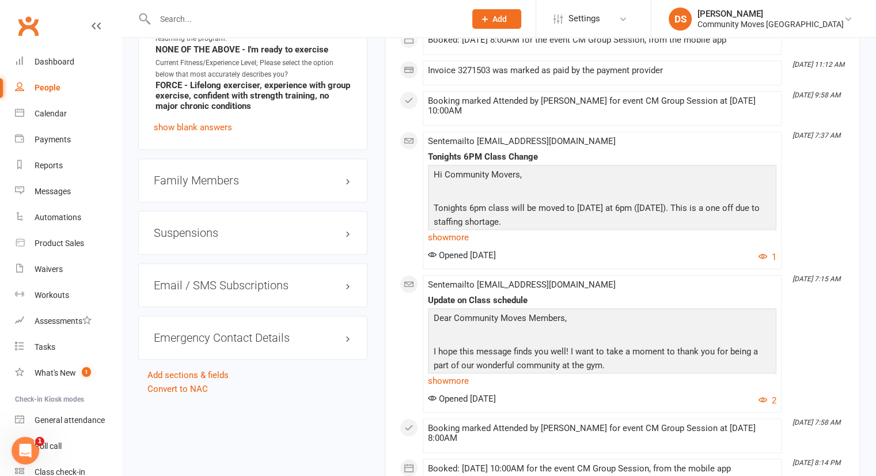
scroll to position [910, 0]
drag, startPoint x: 195, startPoint y: 240, endPoint x: 204, endPoint y: 235, distance: 9.8
click at [204, 235] on div "Suspensions" at bounding box center [252, 232] width 229 height 44
click at [204, 235] on h3 "Suspensions" at bounding box center [253, 232] width 198 height 13
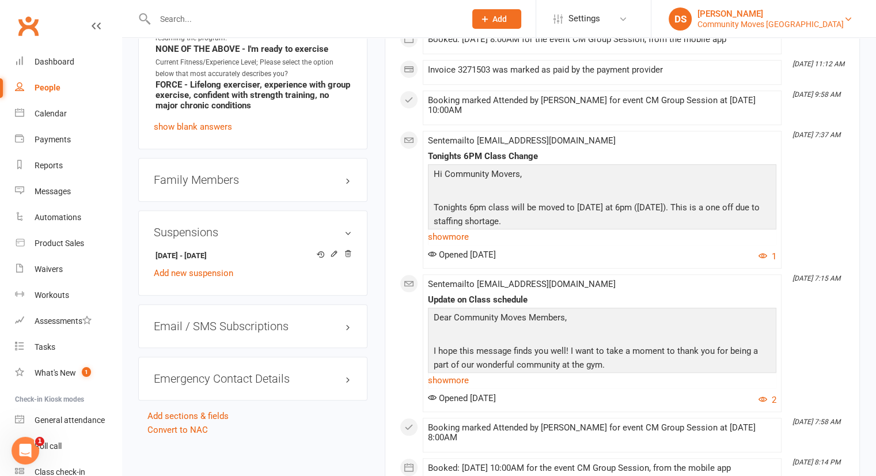
click at [812, 20] on div "Community Moves Narrabeen" at bounding box center [771, 24] width 146 height 10
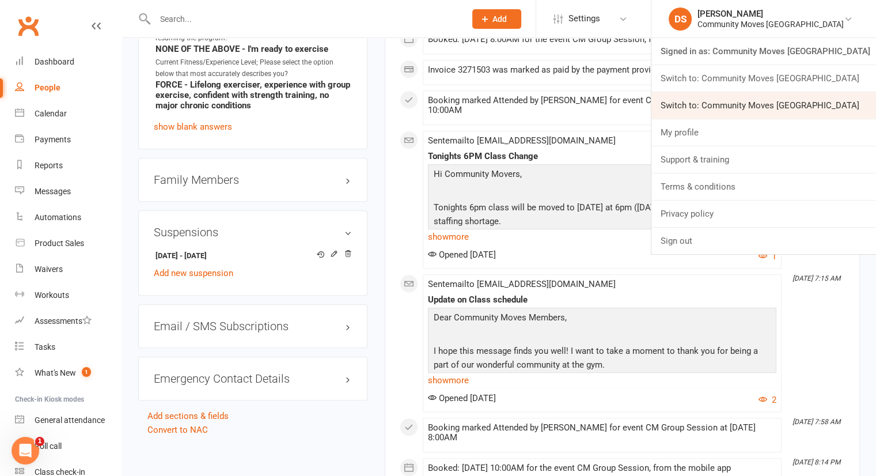
click at [797, 104] on link "Switch to: Community Moves Neutral Bay" at bounding box center [764, 105] width 225 height 26
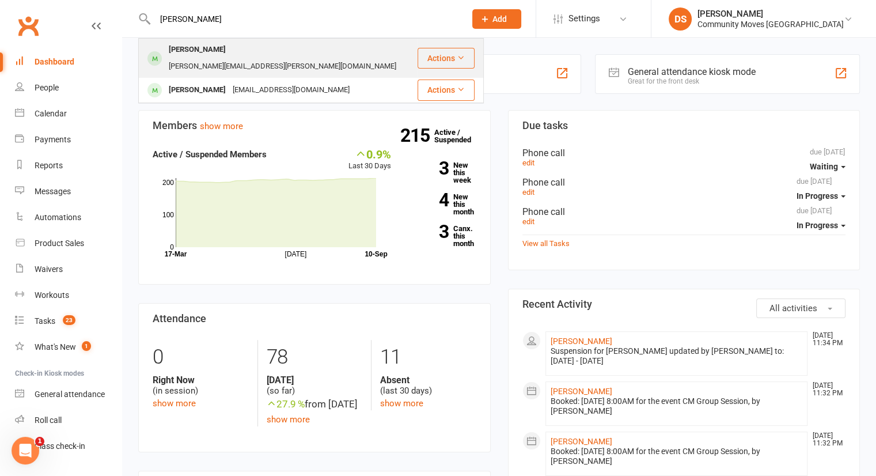
type input "[PERSON_NAME]"
click at [229, 58] on div "[PERSON_NAME][EMAIL_ADDRESS][PERSON_NAME][DOMAIN_NAME]" at bounding box center [282, 66] width 234 height 17
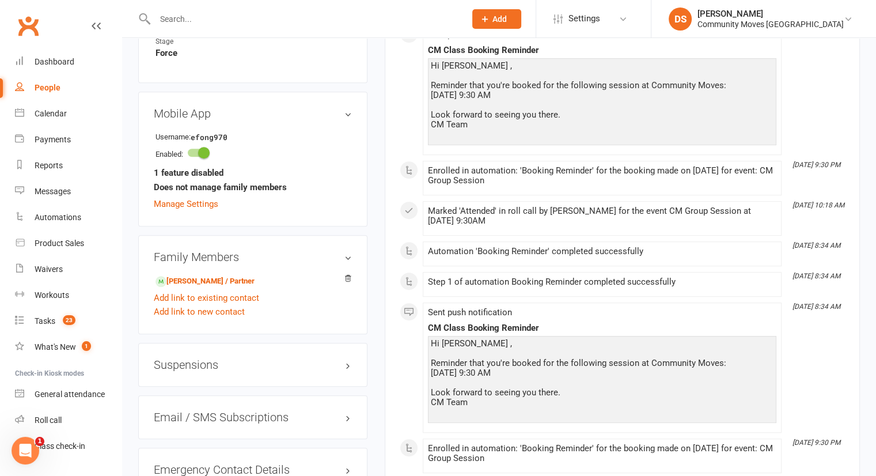
scroll to position [657, 0]
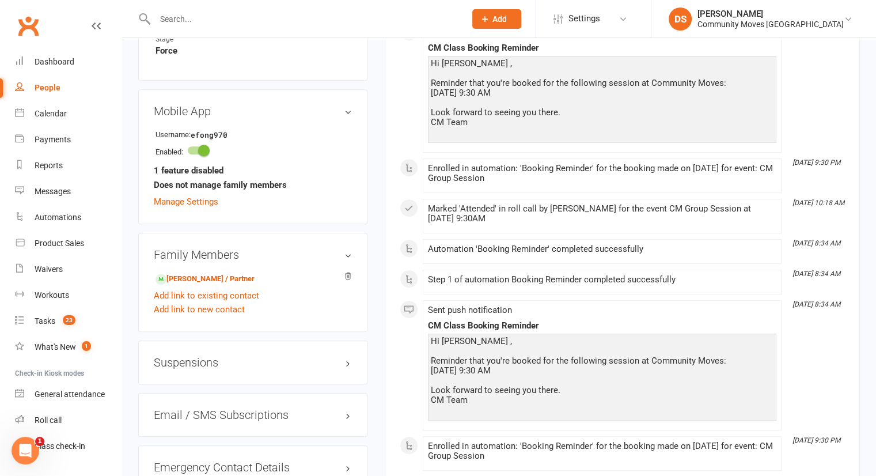
click at [221, 356] on h3 "Suspensions" at bounding box center [253, 362] width 198 height 13
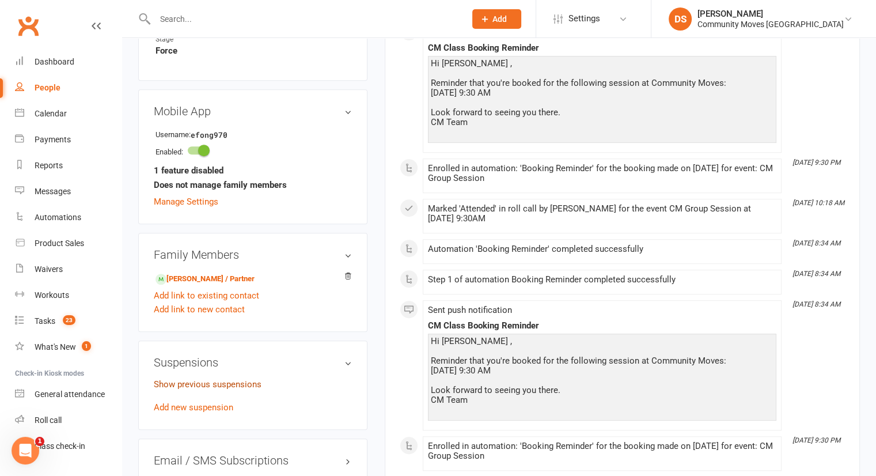
click at [219, 379] on link "Show previous suspensions" at bounding box center [208, 384] width 108 height 10
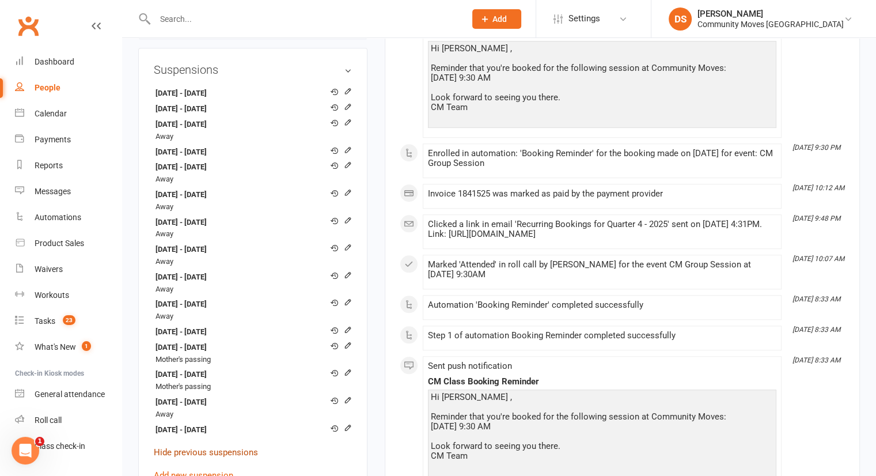
scroll to position [959, 0]
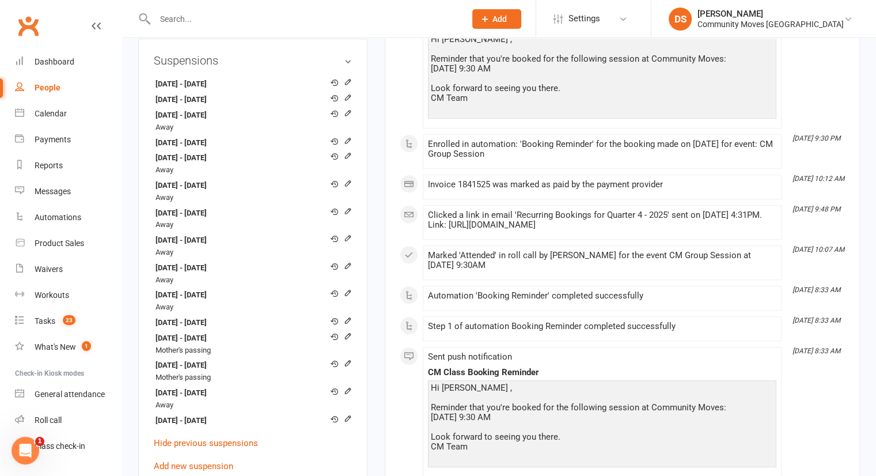
click at [198, 461] on div "[DATE] - [DATE] [DATE] - [DATE] [DATE] - [DATE] Away [DATE] - [DATE] [DATE] - […" at bounding box center [253, 273] width 198 height 397
click at [202, 461] on div "[DATE] - [DATE] [DATE] - [DATE] [DATE] - [DATE] Away [DATE] - [DATE] [DATE] - […" at bounding box center [253, 273] width 198 height 397
click at [206, 461] on link "Add new suspension" at bounding box center [193, 466] width 79 height 10
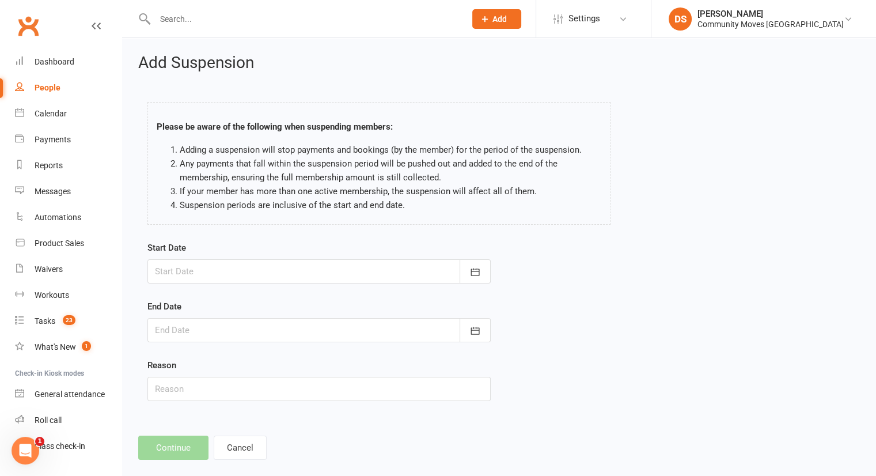
click at [262, 277] on div at bounding box center [318, 271] width 343 height 24
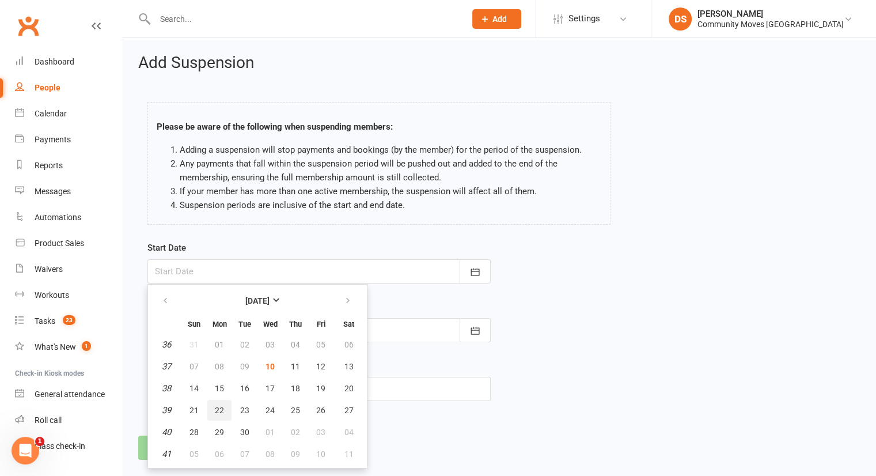
click at [224, 409] on button "22" at bounding box center [219, 410] width 24 height 21
type input "[DATE]"
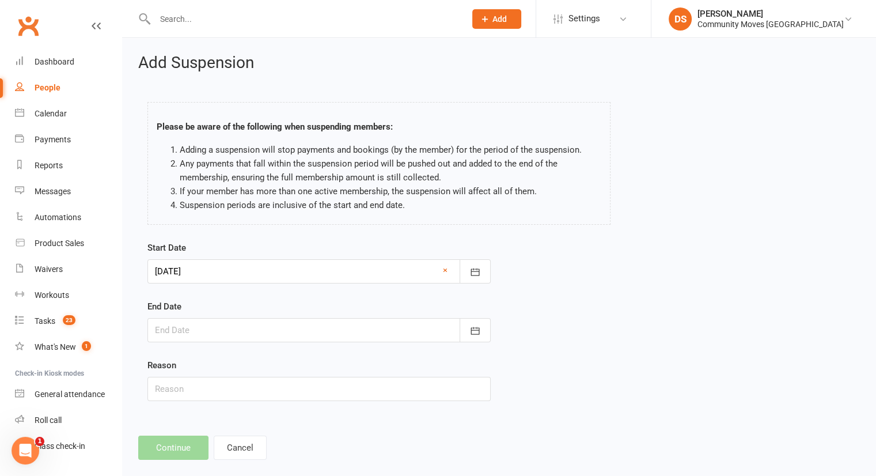
click at [240, 342] on form "Start Date [DATE] [DATE] Sun Mon Tue Wed Thu Fri Sat 36 31 01 02 03 04 05 06 37…" at bounding box center [318, 321] width 343 height 160
click at [247, 332] on div at bounding box center [318, 330] width 343 height 24
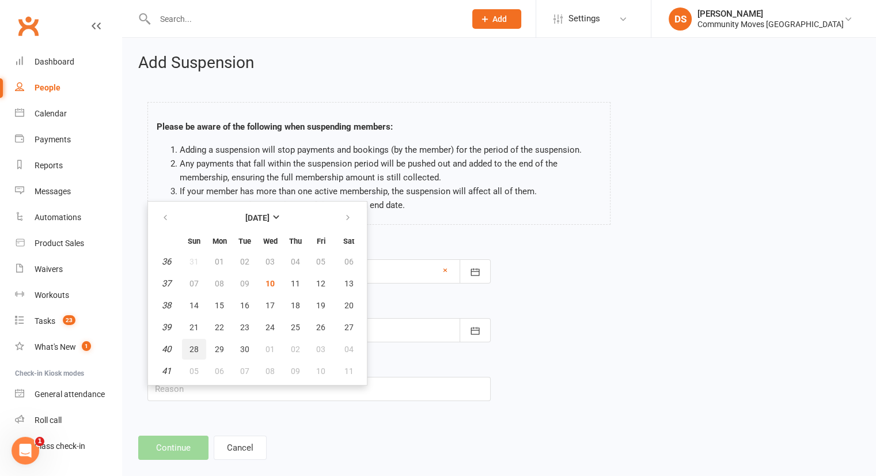
click at [191, 344] on span "28" at bounding box center [194, 348] width 9 height 9
type input "[DATE]"
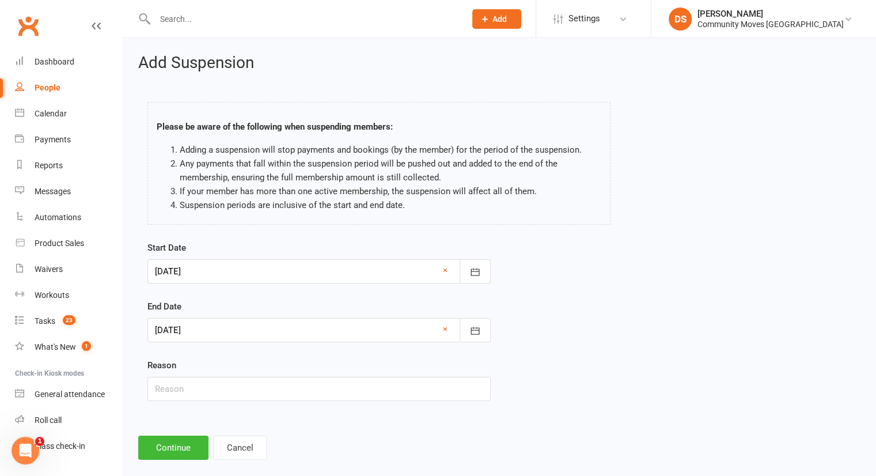
click at [165, 461] on div "Add Suspension Please be aware of the following when suspending members: Adding…" at bounding box center [499, 257] width 754 height 438
click at [170, 453] on button "Continue" at bounding box center [173, 448] width 70 height 24
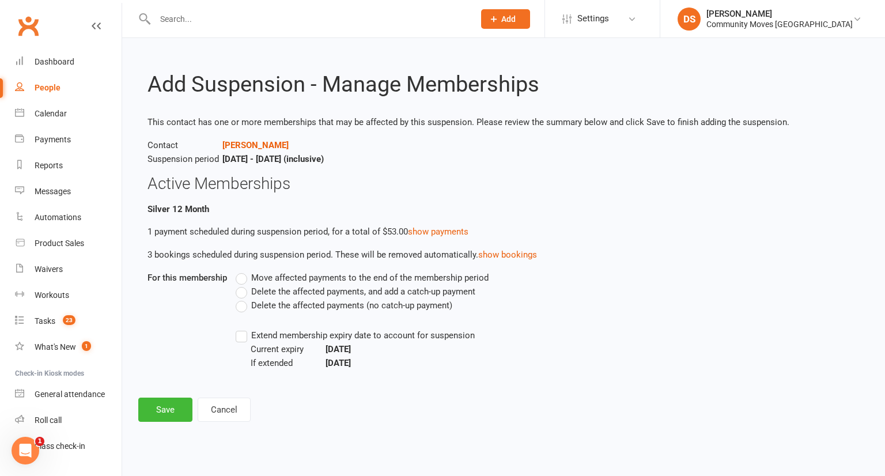
click at [299, 312] on div "Move affected payments to the end of the membership period Delete the affected …" at bounding box center [464, 320] width 475 height 99
click at [289, 305] on span "Delete the affected payments (no catch-up payment)" at bounding box center [351, 304] width 201 height 12
click at [243, 298] on input "Delete the affected payments (no catch-up payment)" at bounding box center [239, 298] width 7 height 0
click at [158, 406] on button "Save" at bounding box center [165, 409] width 54 height 24
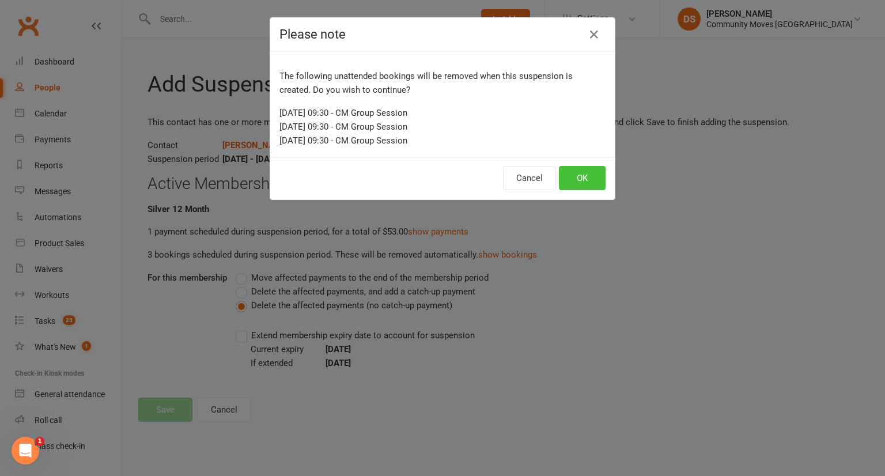
drag, startPoint x: 606, startPoint y: 183, endPoint x: 590, endPoint y: 179, distance: 16.5
click at [590, 179] on div "Cancel OK" at bounding box center [442, 178] width 344 height 43
click at [590, 179] on button "OK" at bounding box center [582, 178] width 47 height 24
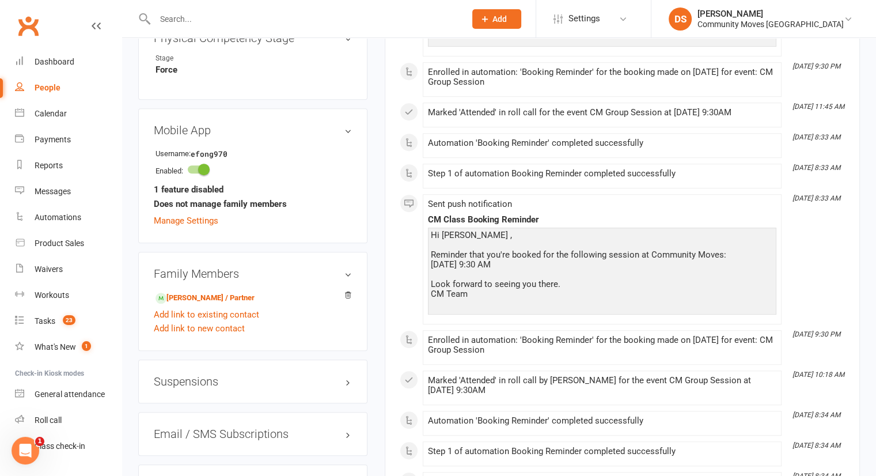
scroll to position [638, 0]
click at [215, 291] on link "[PERSON_NAME] / Partner" at bounding box center [205, 297] width 99 height 12
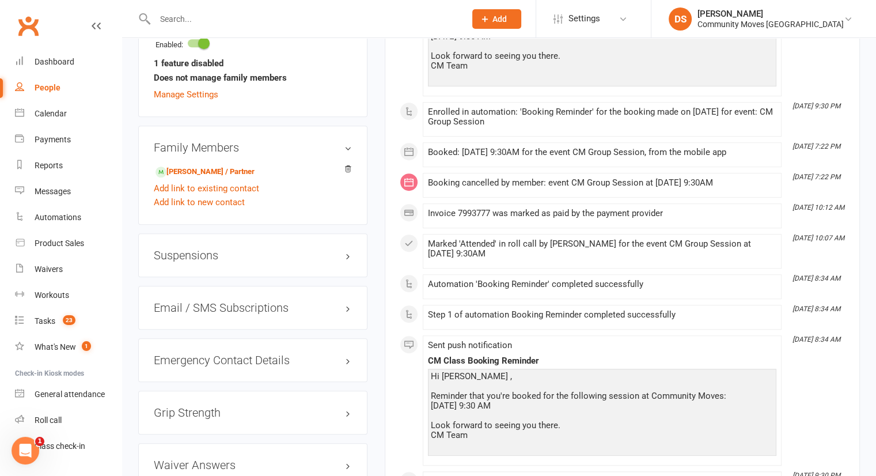
scroll to position [864, 0]
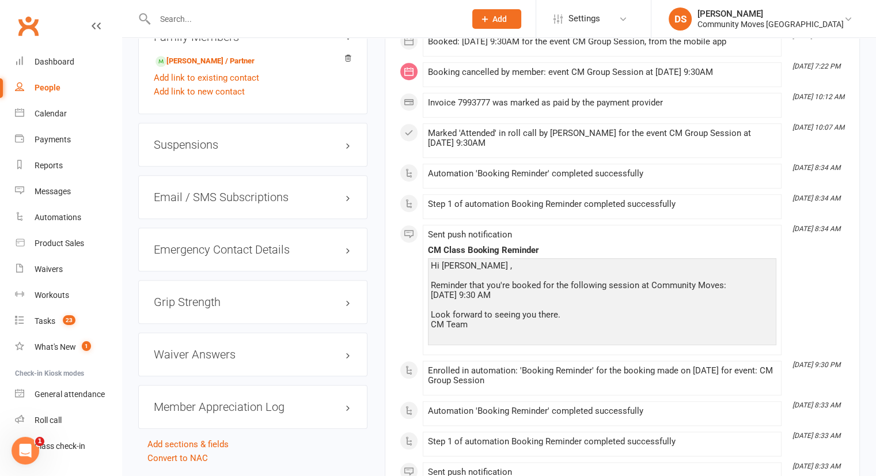
click at [214, 150] on h3 "Suspensions" at bounding box center [253, 144] width 198 height 13
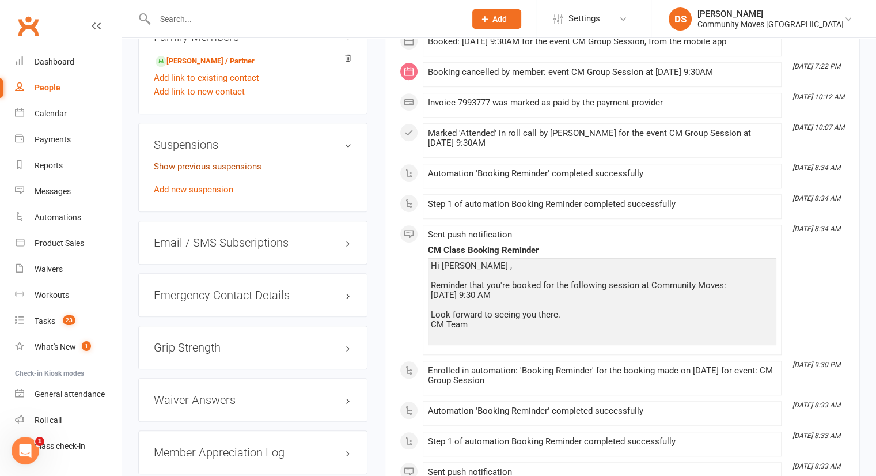
click at [214, 161] on link "Show previous suspensions" at bounding box center [208, 166] width 108 height 10
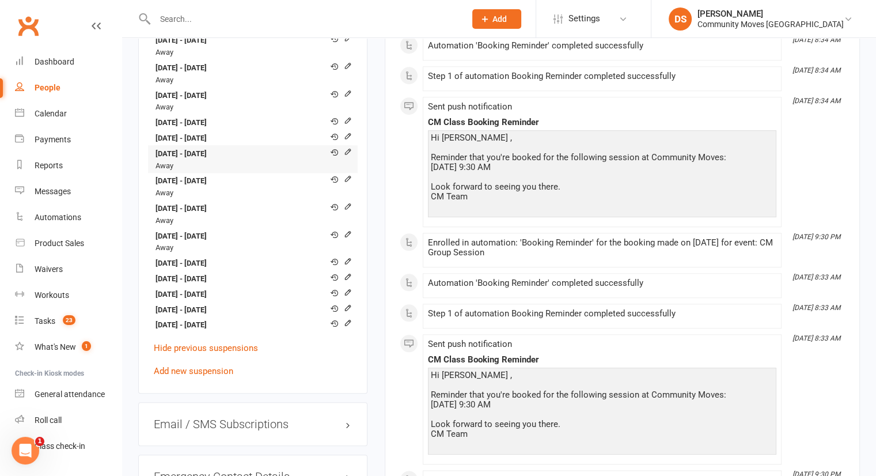
scroll to position [993, 0]
click at [196, 369] on link "Add new suspension" at bounding box center [193, 370] width 79 height 10
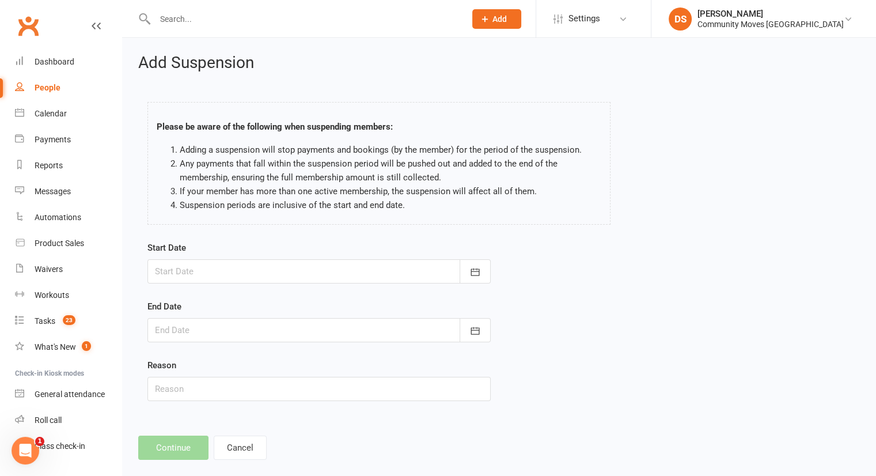
click at [237, 277] on div at bounding box center [318, 271] width 343 height 24
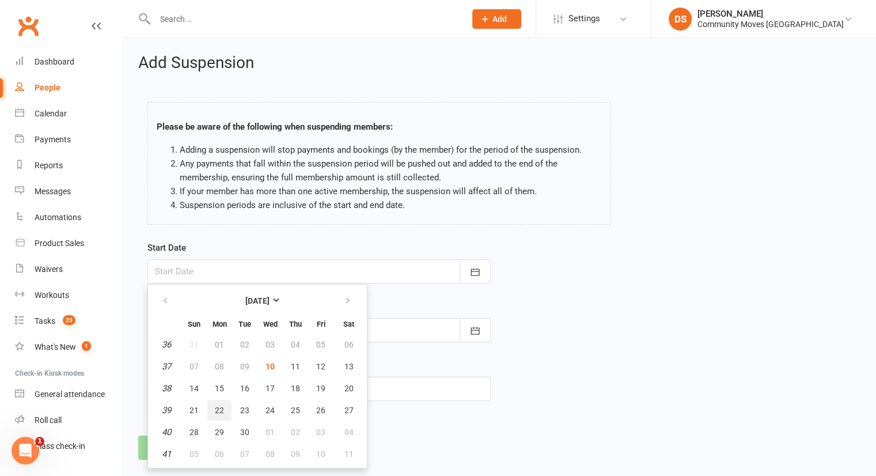
click at [215, 406] on span "22" at bounding box center [219, 410] width 9 height 9
type input "[DATE]"
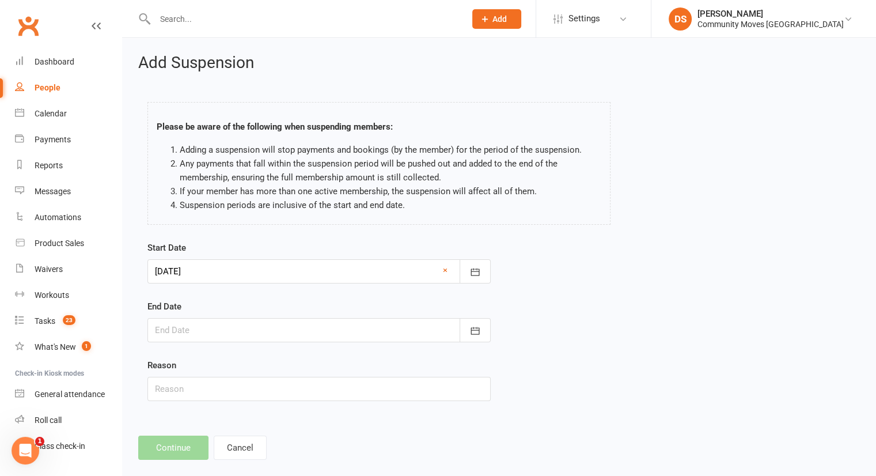
click at [218, 338] on div at bounding box center [318, 330] width 343 height 24
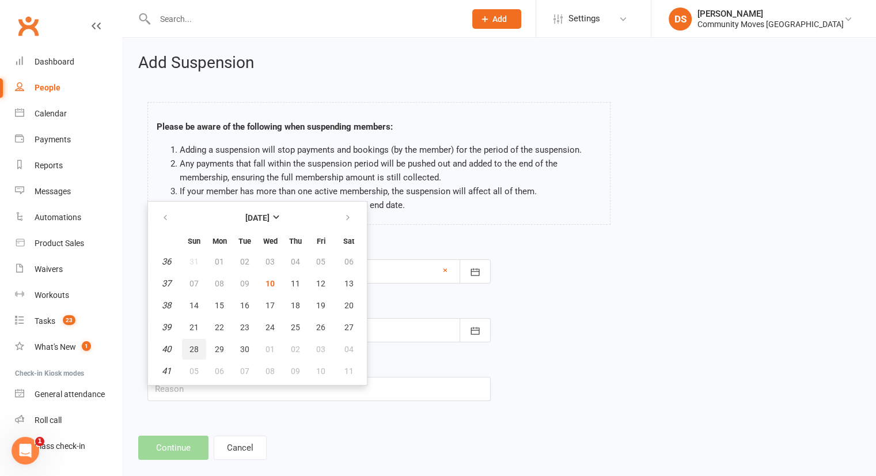
click at [198, 342] on button "28" at bounding box center [194, 349] width 24 height 21
type input "[DATE]"
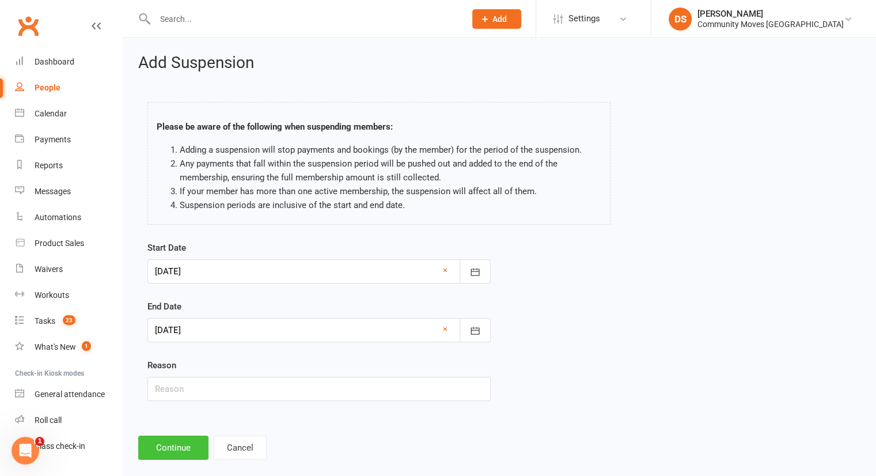
click at [173, 453] on button "Continue" at bounding box center [173, 448] width 70 height 24
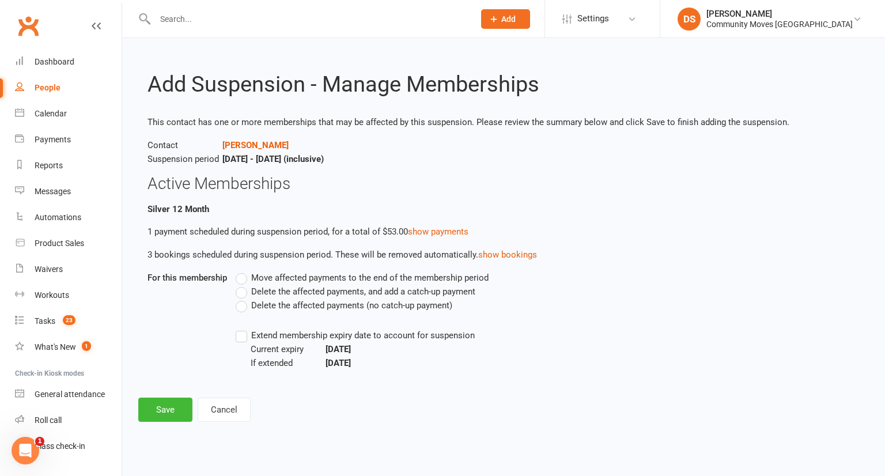
click at [270, 304] on span "Delete the affected payments (no catch-up payment)" at bounding box center [351, 304] width 201 height 12
click at [243, 298] on input "Delete the affected payments (no catch-up payment)" at bounding box center [239, 298] width 7 height 0
click at [163, 408] on button "Save" at bounding box center [165, 409] width 54 height 24
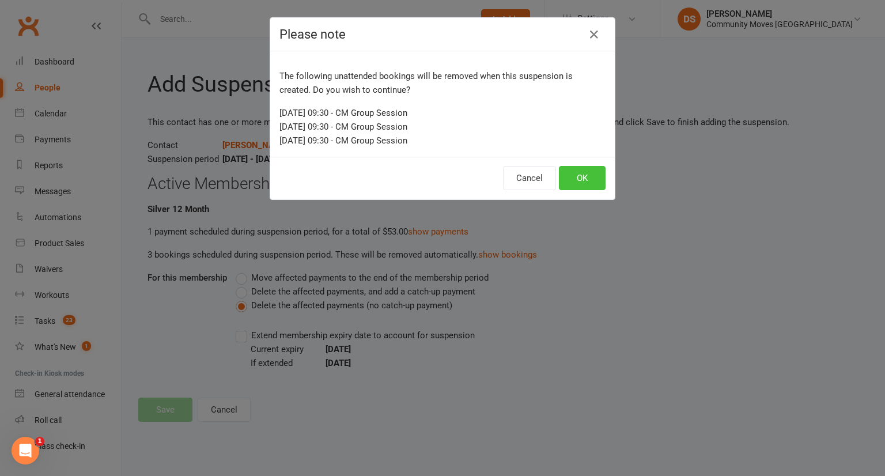
click at [565, 181] on button "OK" at bounding box center [582, 178] width 47 height 24
